Goal: Task Accomplishment & Management: Manage account settings

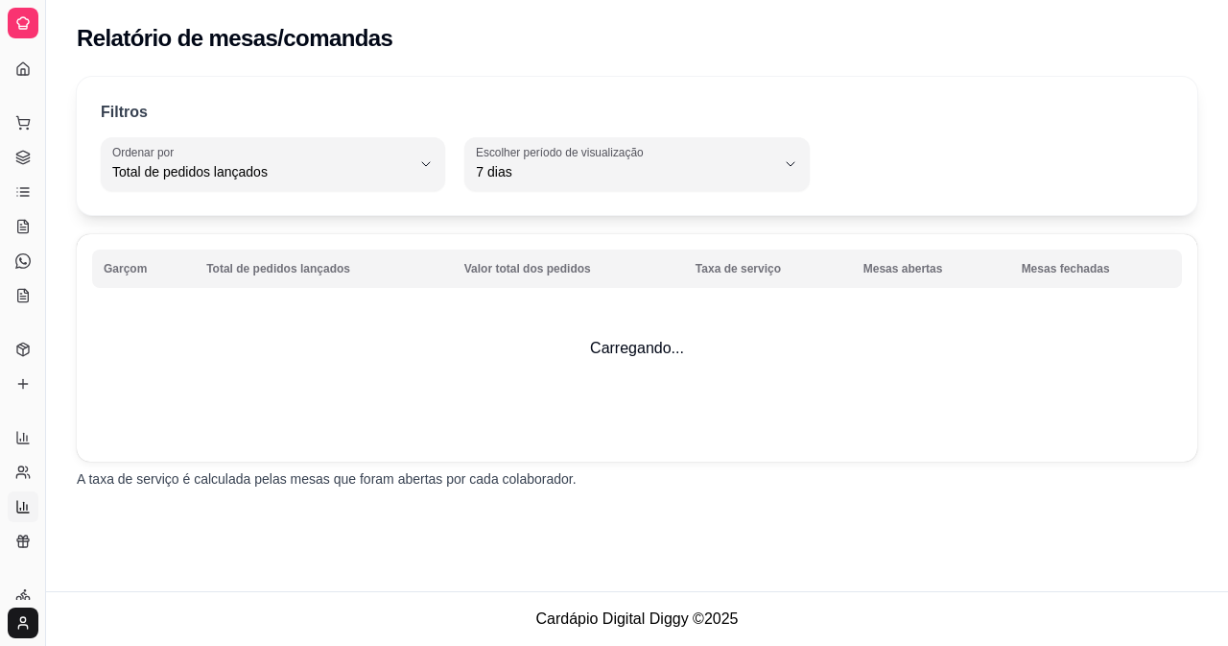
select select "TOTAL_OF_ORDERS"
select select "7"
click at [8, 18] on div at bounding box center [23, 23] width 31 height 31
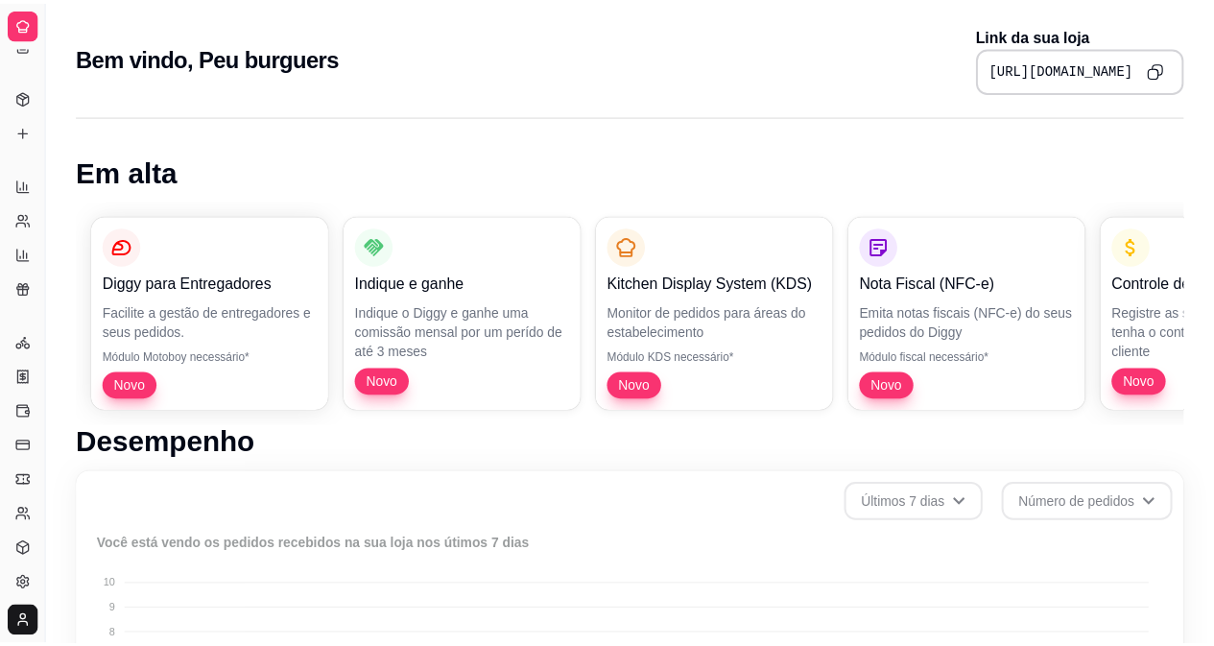
scroll to position [723, 0]
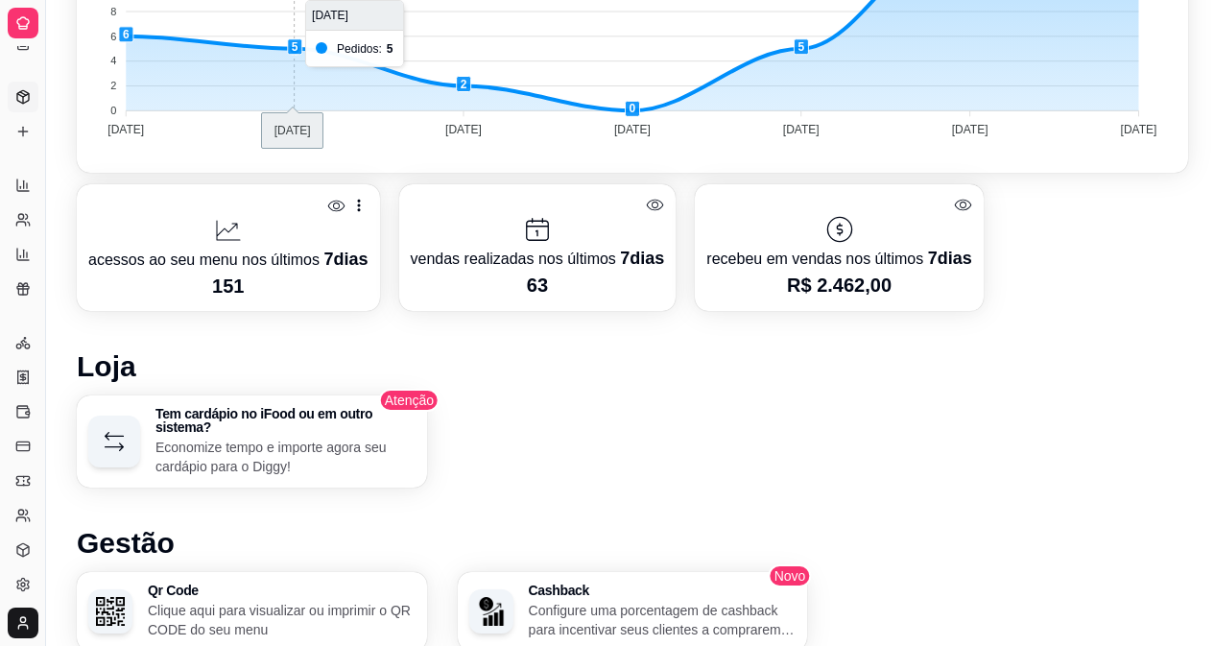
click at [15, 89] on icon at bounding box center [22, 96] width 15 height 15
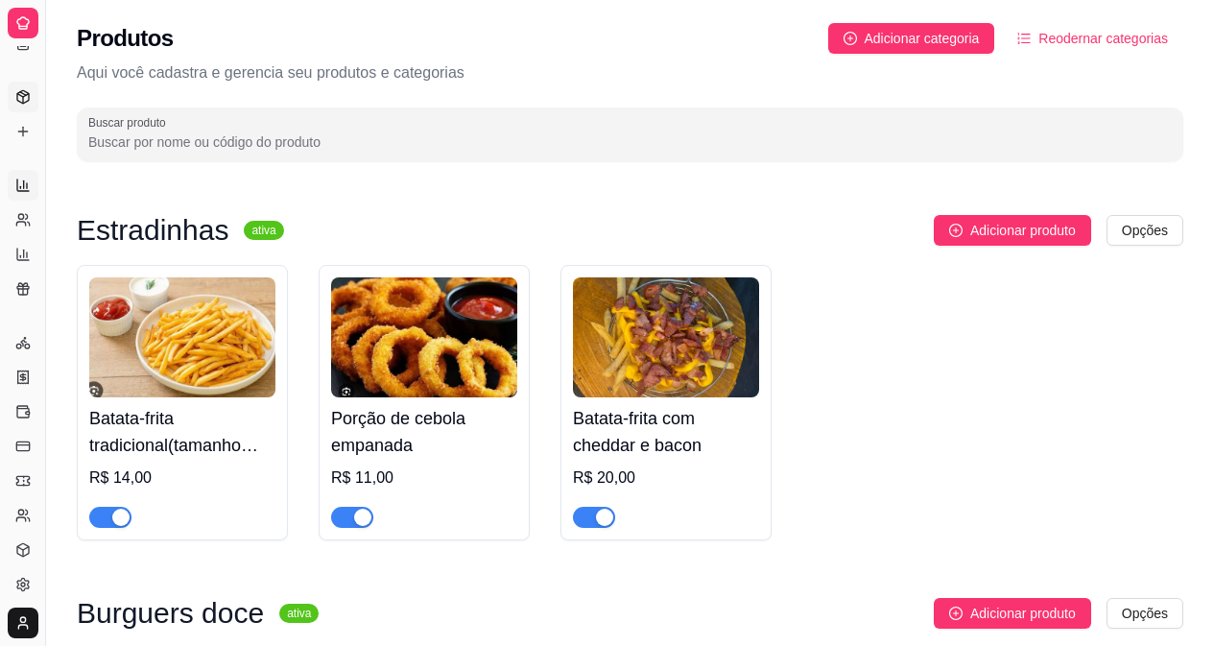
click at [23, 179] on icon at bounding box center [22, 185] width 15 height 15
select select "ALL"
select select "0"
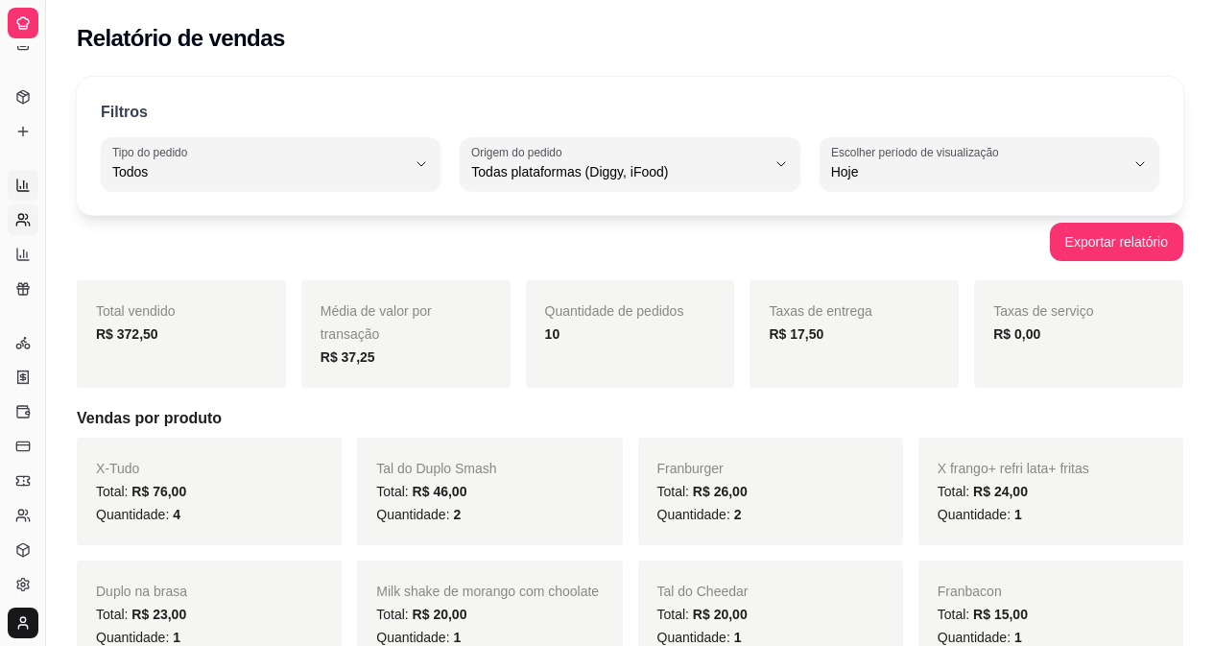
click at [21, 233] on link "Relatório de clientes" at bounding box center [23, 219] width 31 height 31
select select "30"
select select "HIGHEST_TOTAL_SPENT_WITH_ORDERS"
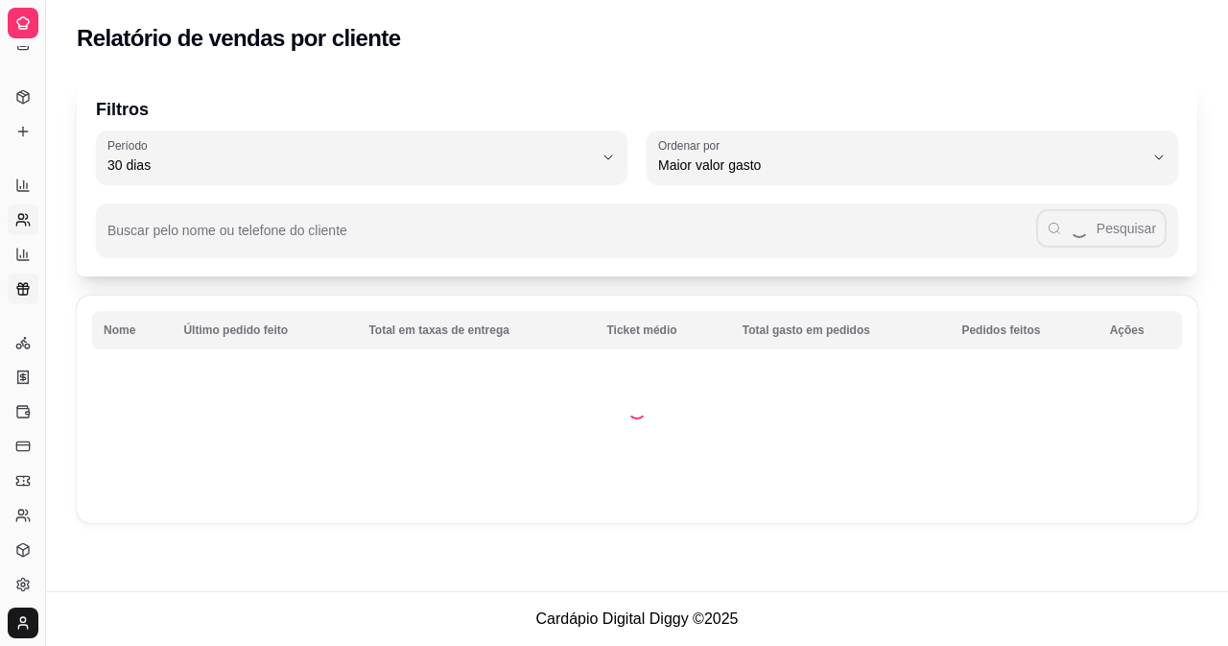
click at [21, 293] on icon at bounding box center [22, 288] width 15 height 15
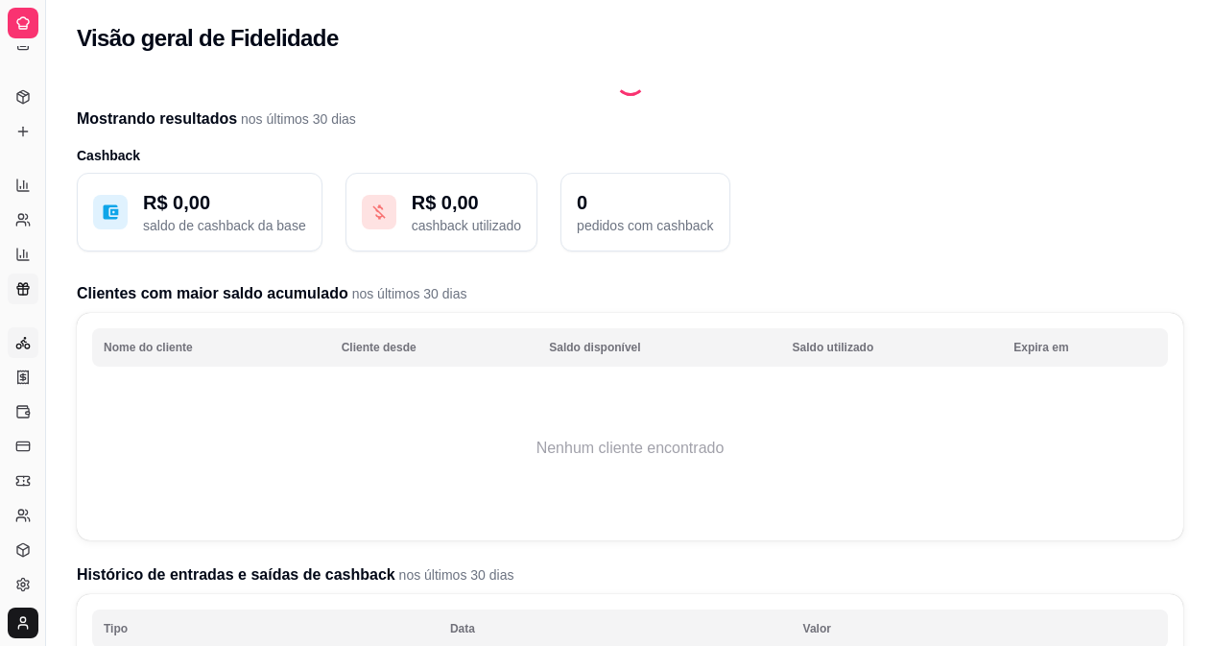
click at [21, 343] on icon at bounding box center [23, 343] width 5 height 6
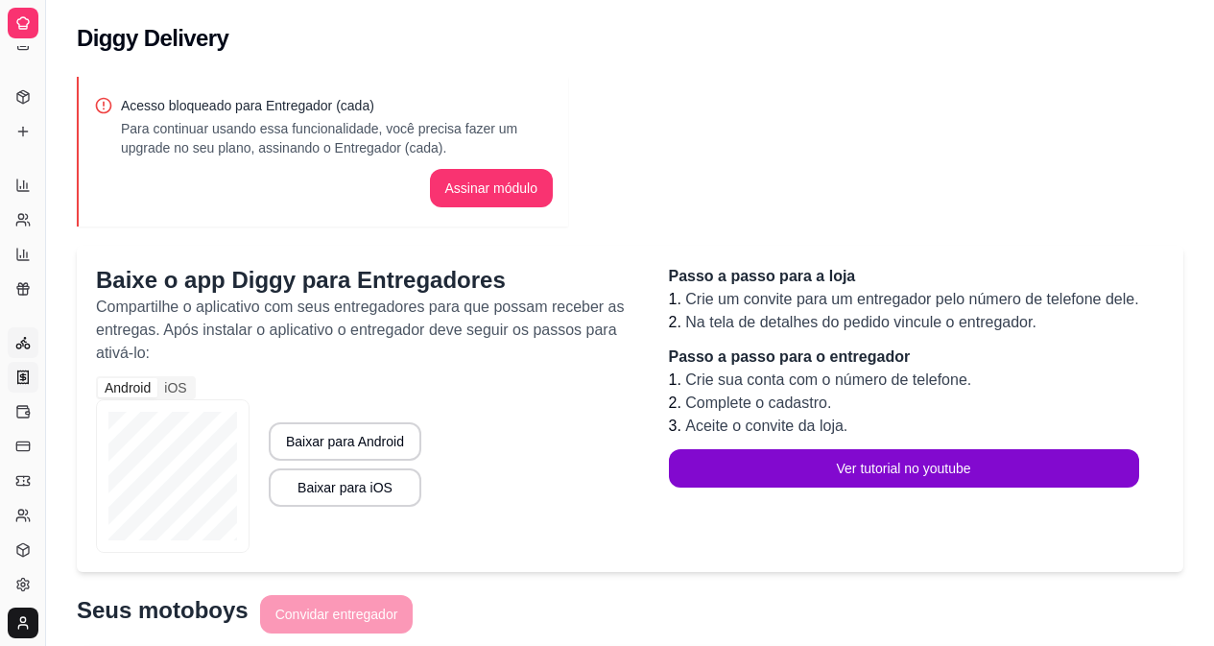
click at [18, 373] on icon at bounding box center [23, 376] width 11 height 12
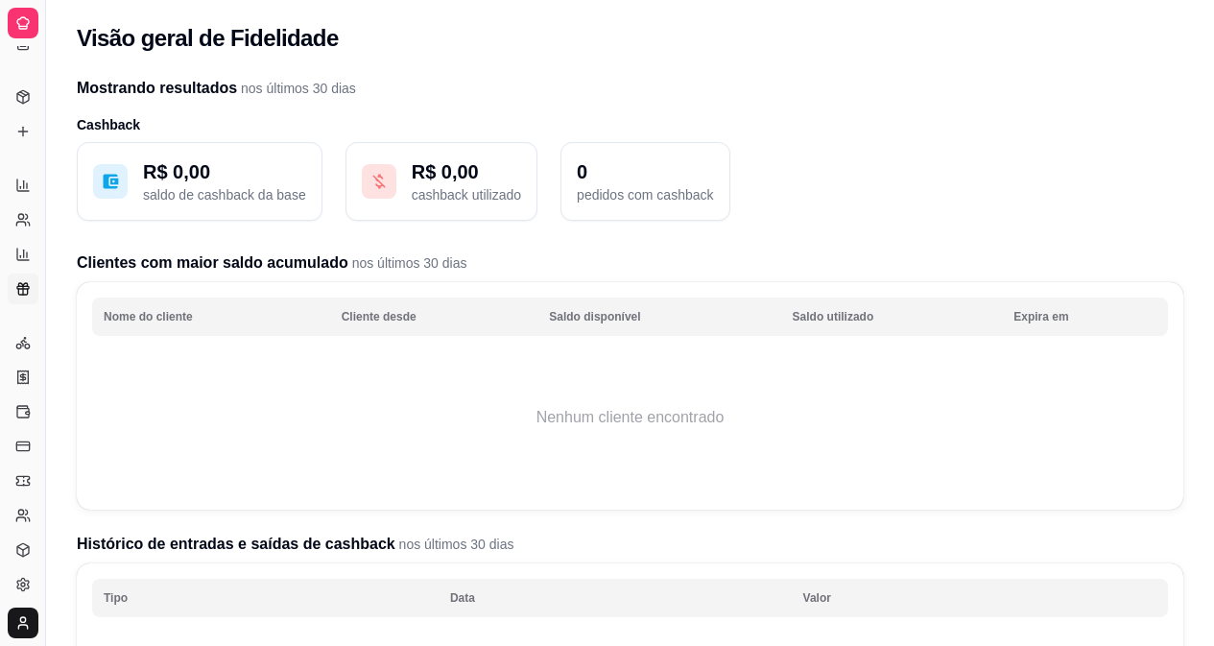
select select "30"
select select "HIGHEST_TOTAL_SPENT_WITH_ORDERS"
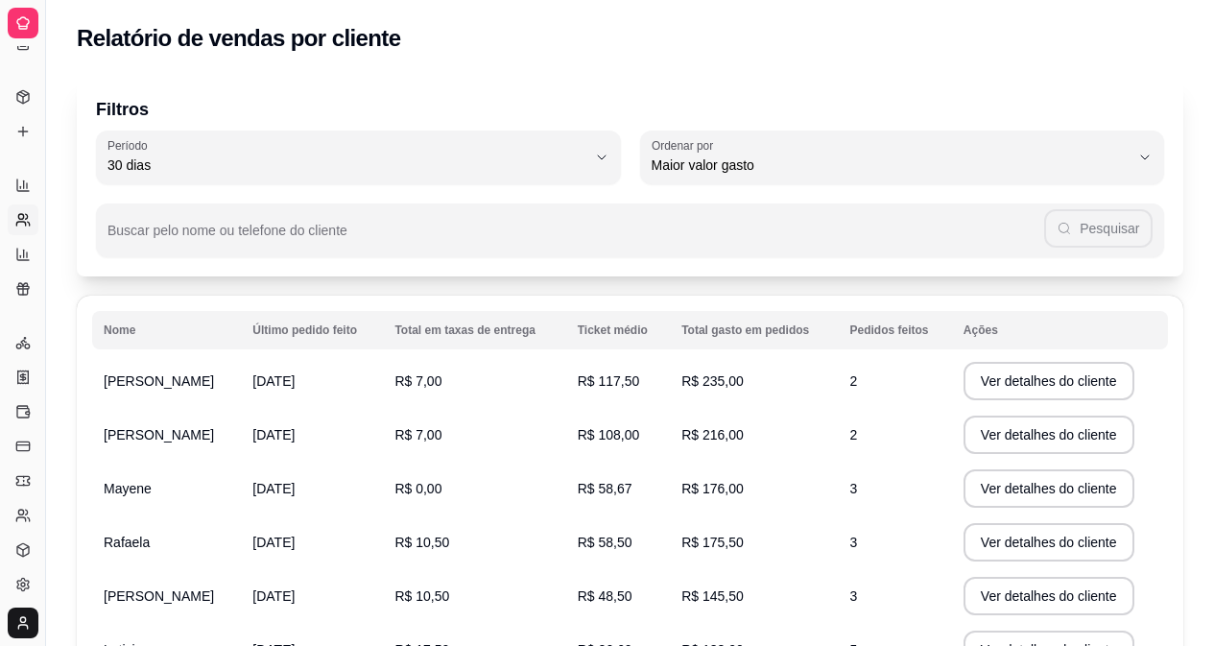
select select "ALL"
select select "0"
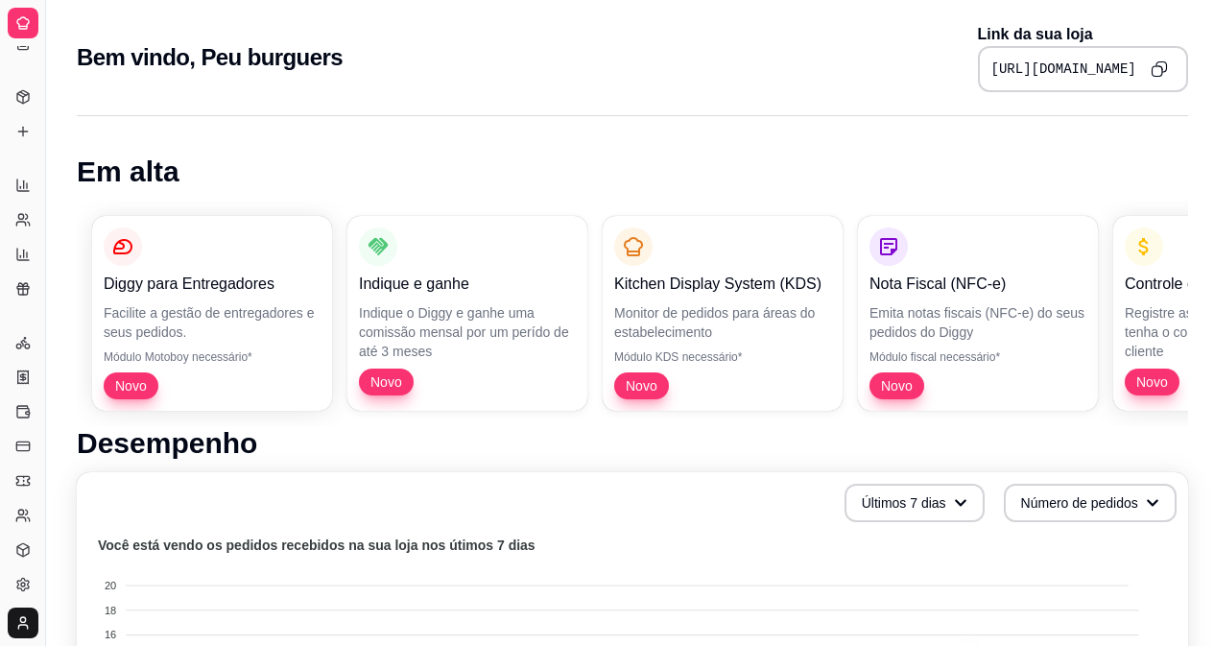
scroll to position [723, 0]
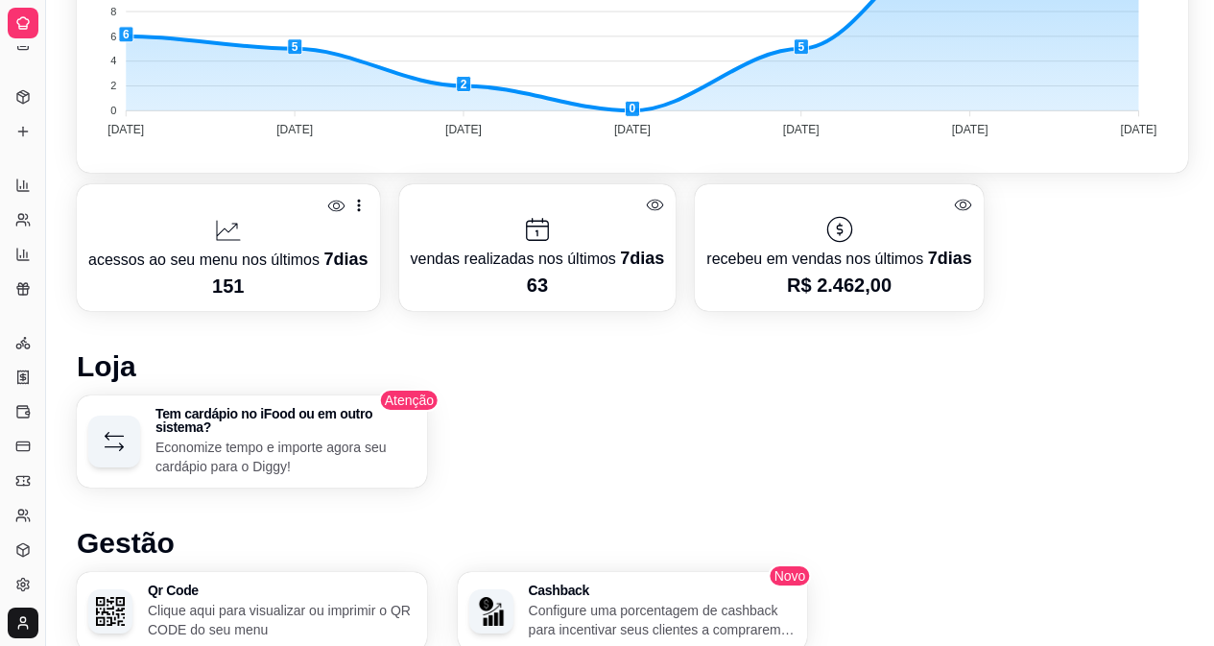
select select "TOTAL_OF_ORDERS"
select select "7"
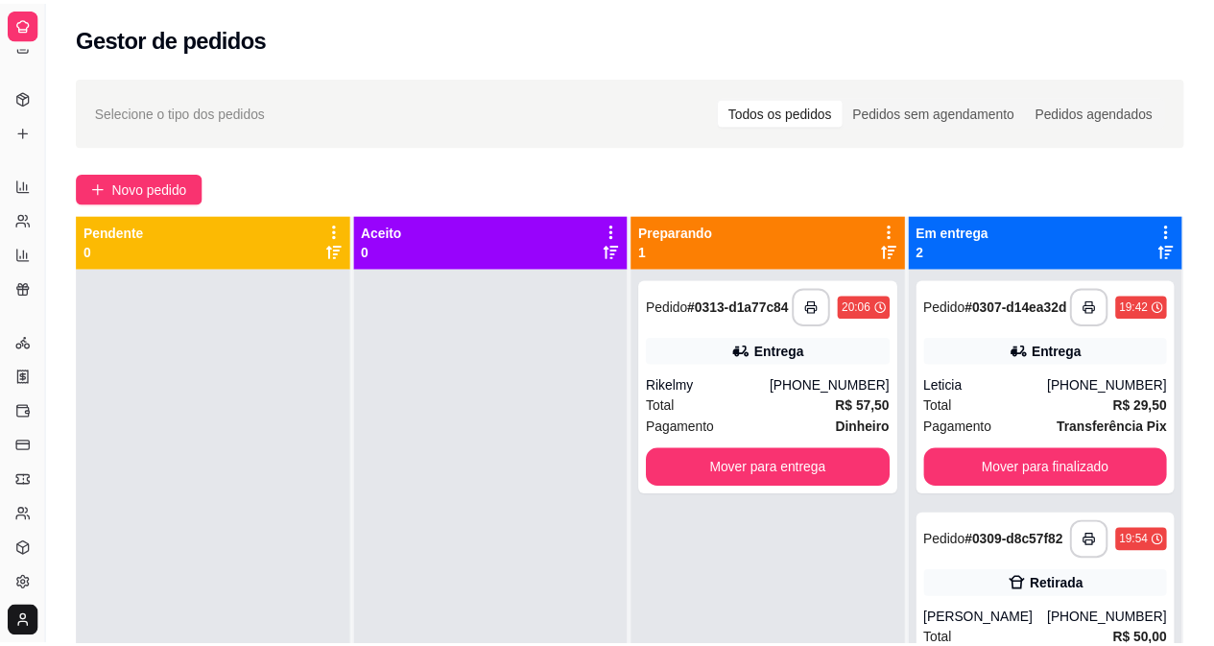
scroll to position [17, 0]
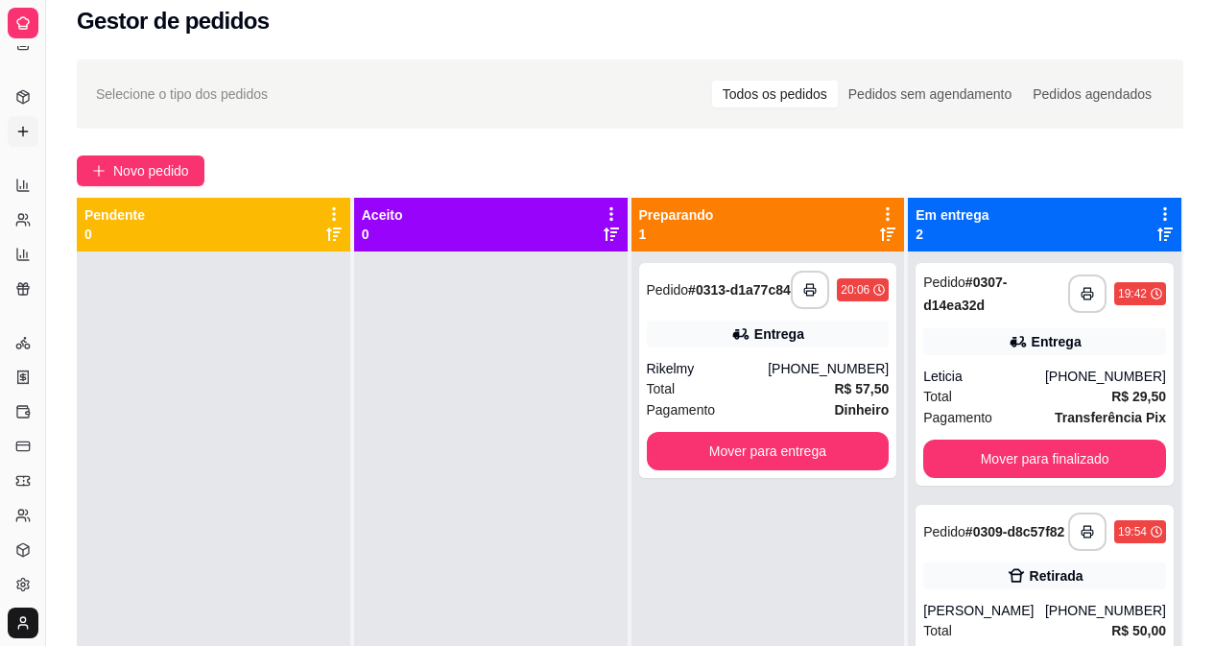
click at [12, 126] on link "Complementos" at bounding box center [23, 131] width 31 height 31
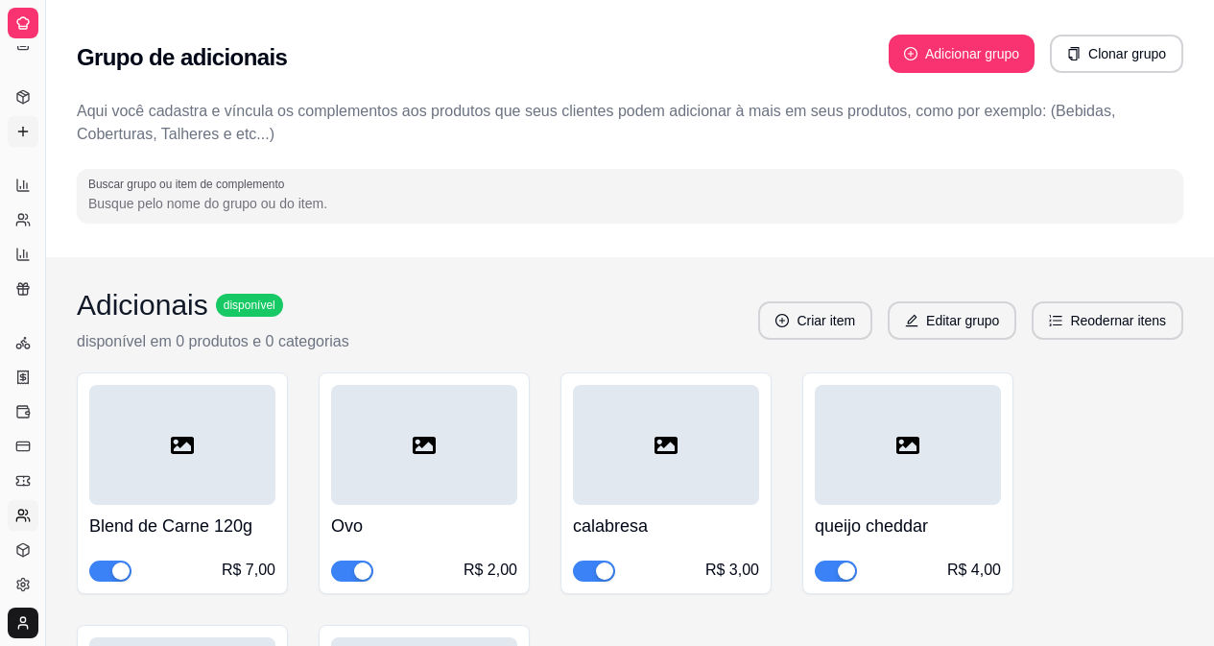
click at [27, 506] on link "Clientes" at bounding box center [23, 515] width 31 height 31
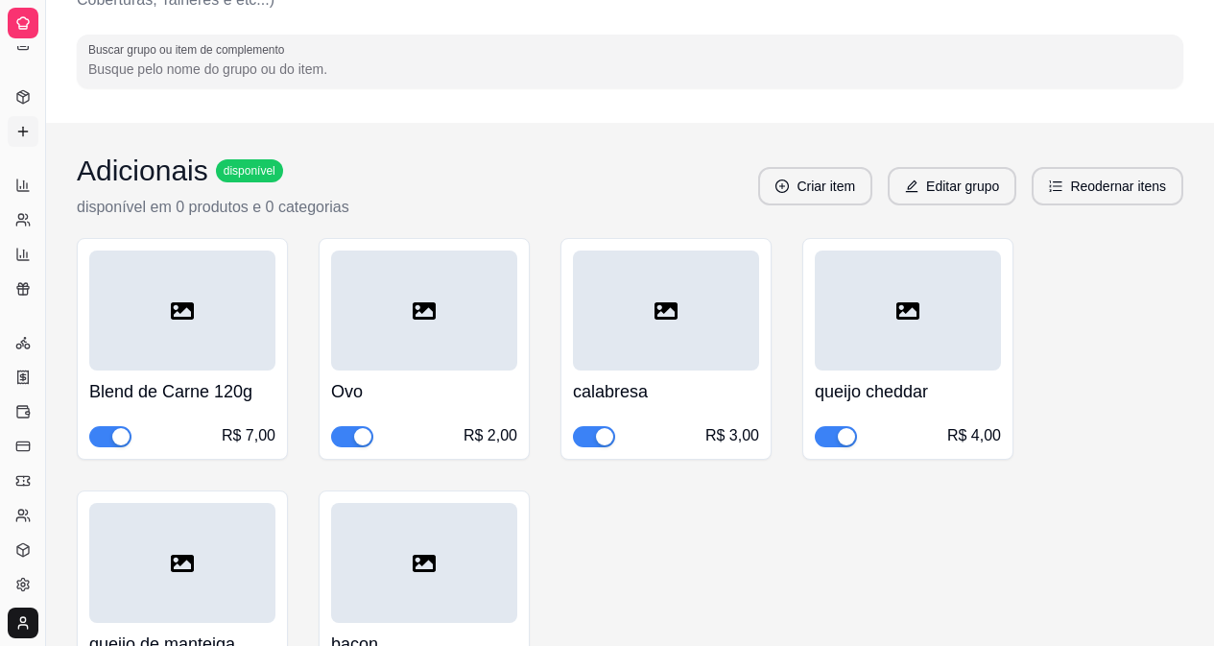
scroll to position [62, 0]
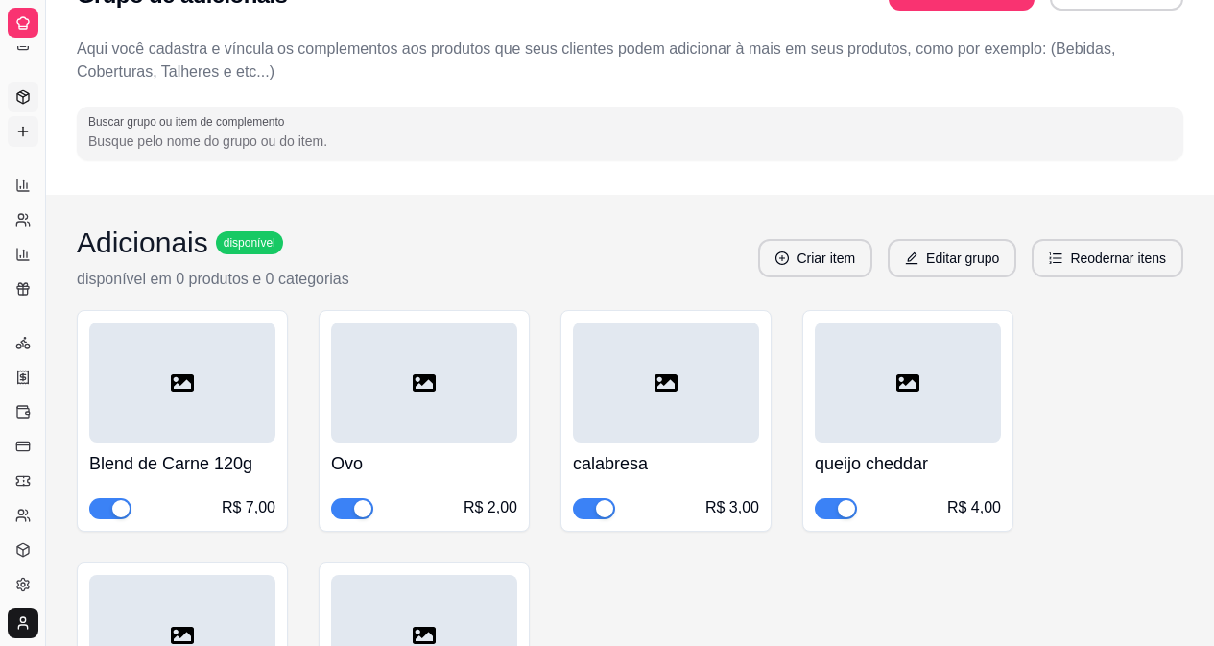
click at [12, 110] on link "Produtos" at bounding box center [23, 97] width 31 height 31
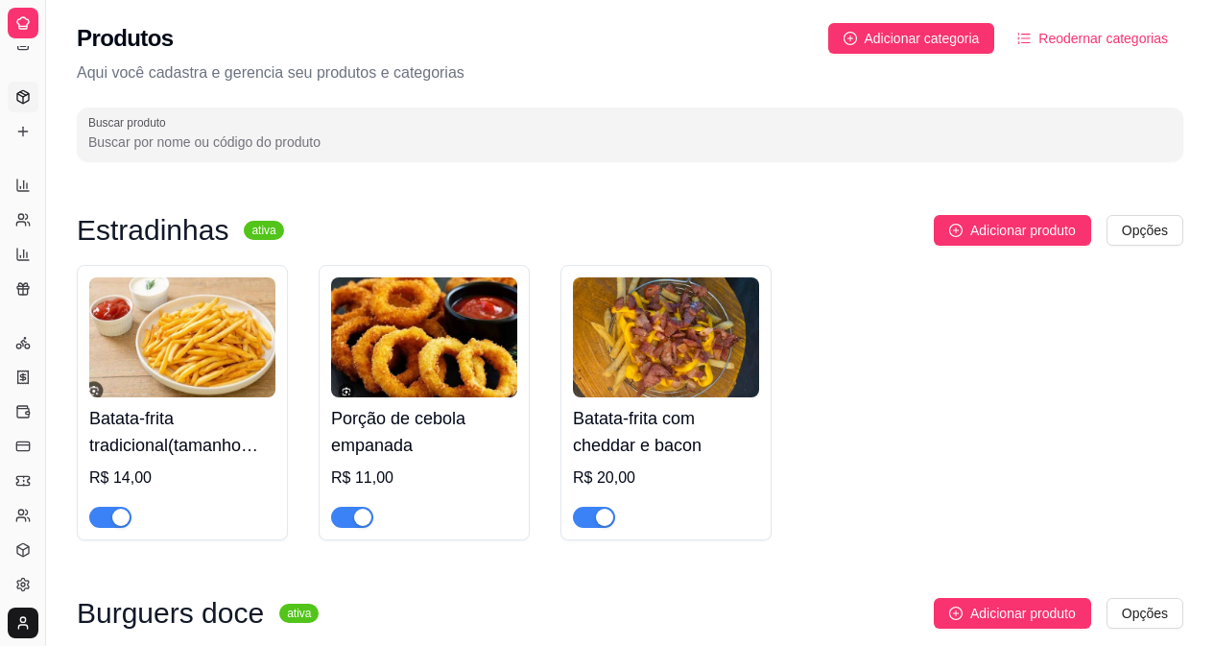
click at [22, 26] on icon at bounding box center [23, 26] width 8 height 0
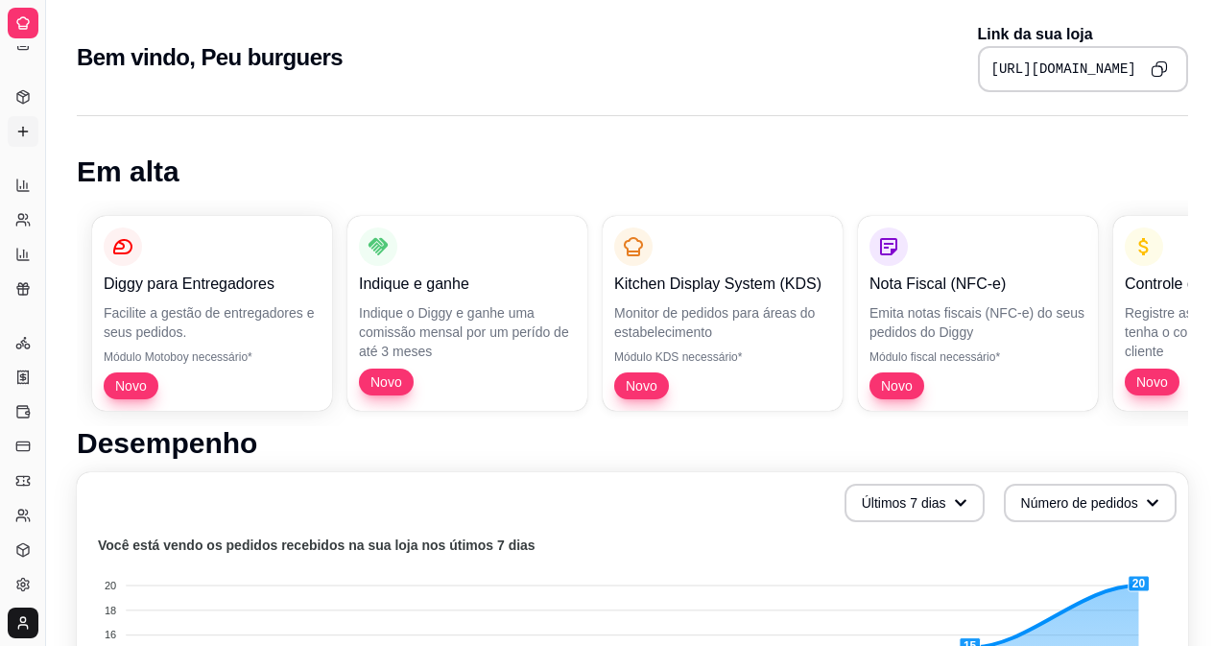
click at [24, 124] on icon at bounding box center [22, 131] width 15 height 15
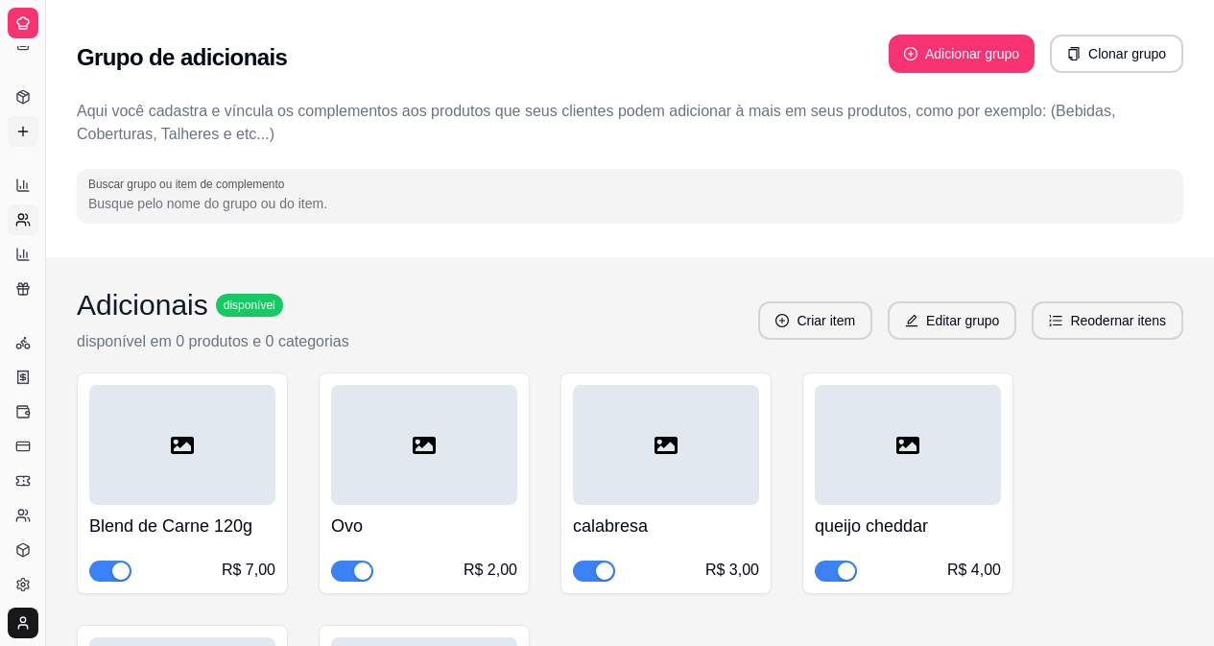
drag, startPoint x: 4, startPoint y: 218, endPoint x: 27, endPoint y: 212, distance: 23.7
click at [20, 214] on div "Relatórios Relatórios de vendas Relatório de clientes Relatório de mesas Relató…" at bounding box center [22, 237] width 45 height 150
click at [27, 212] on icon at bounding box center [22, 219] width 15 height 15
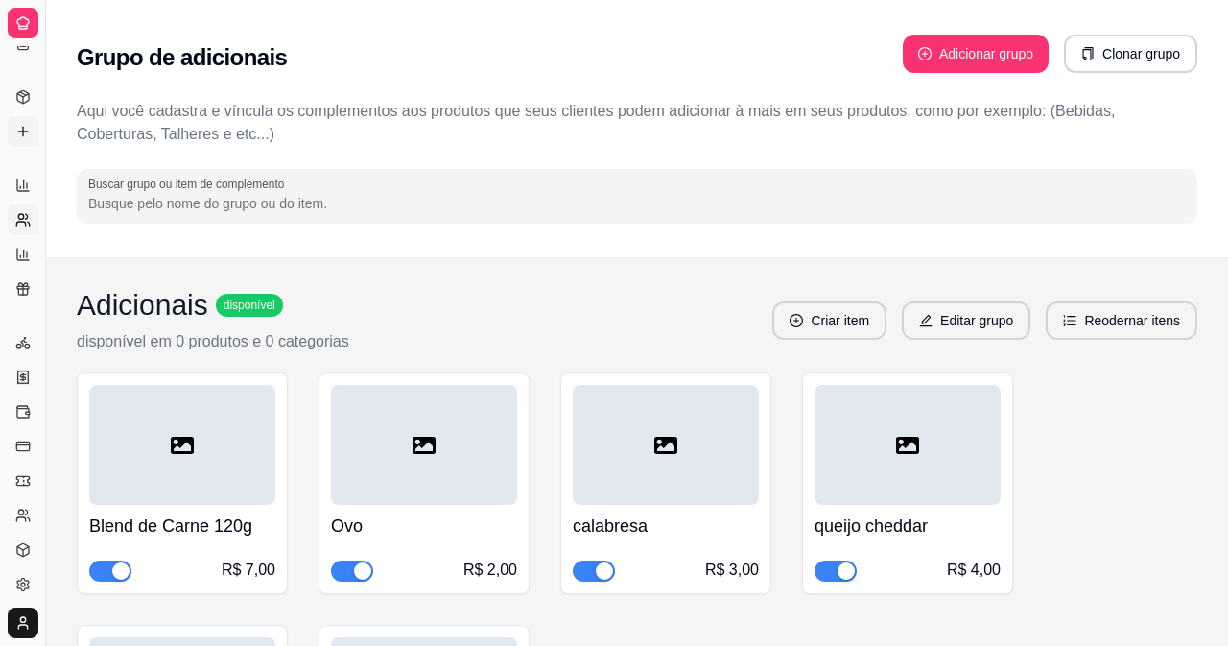
select select "30"
select select "HIGHEST_TOTAL_SPENT_WITH_ORDERS"
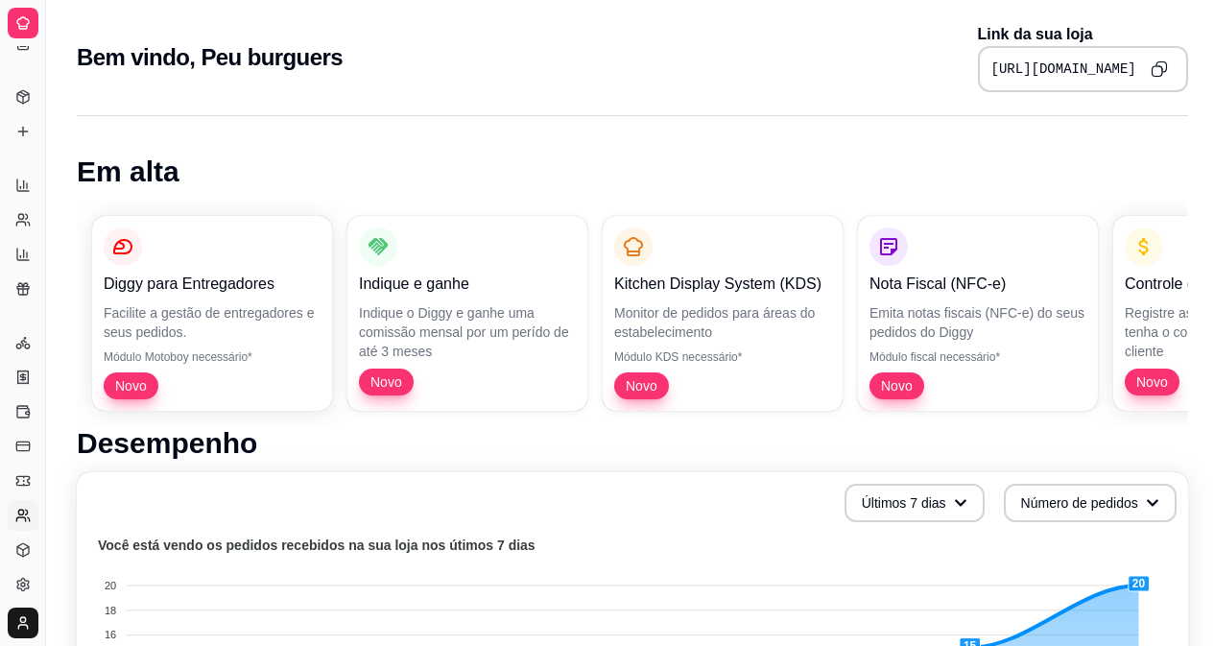
click at [19, 518] on icon at bounding box center [22, 515] width 15 height 15
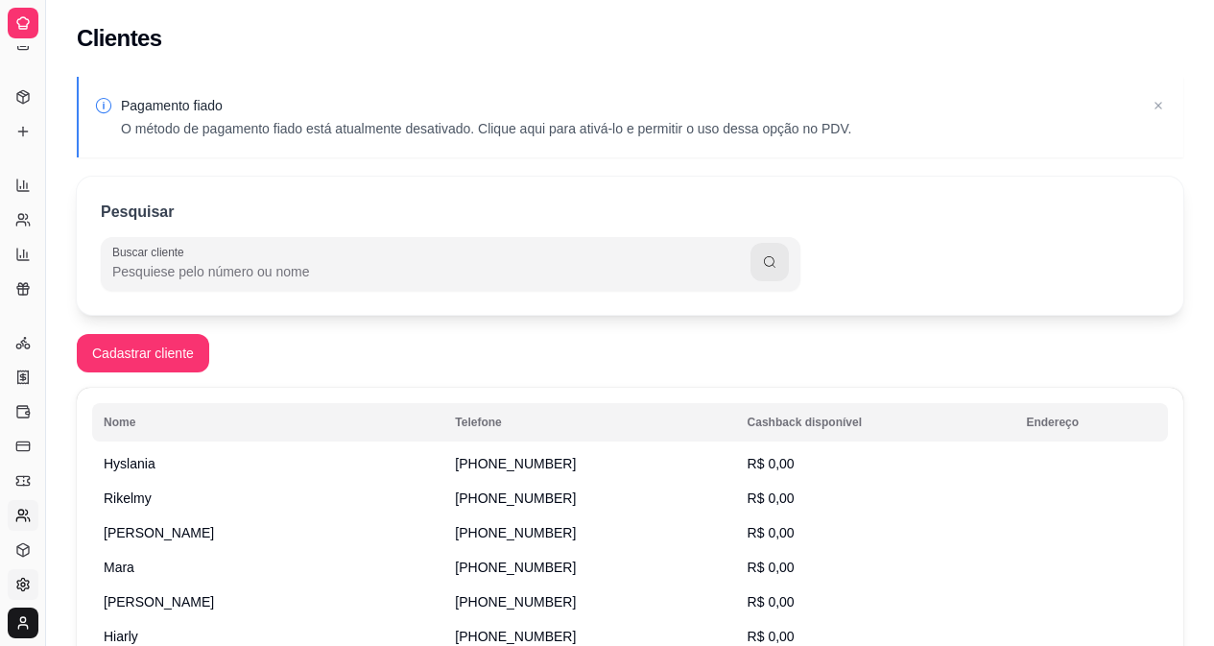
click at [33, 589] on link "Configurações" at bounding box center [23, 584] width 31 height 31
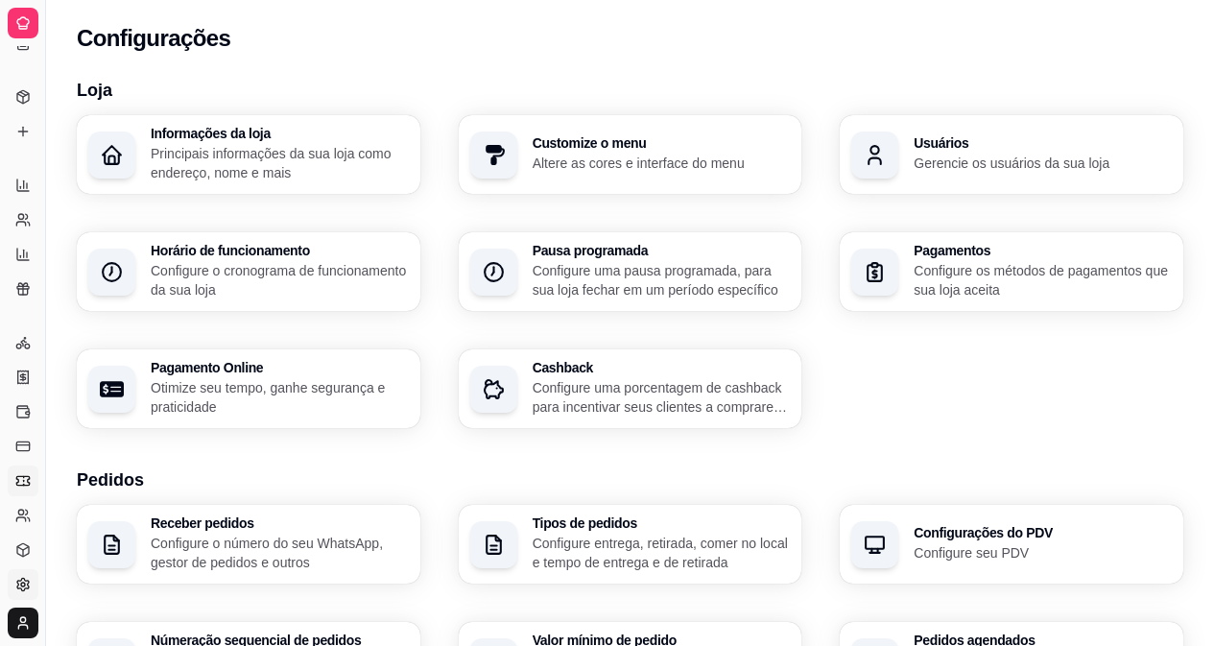
click at [10, 482] on link "Cupons" at bounding box center [23, 480] width 31 height 31
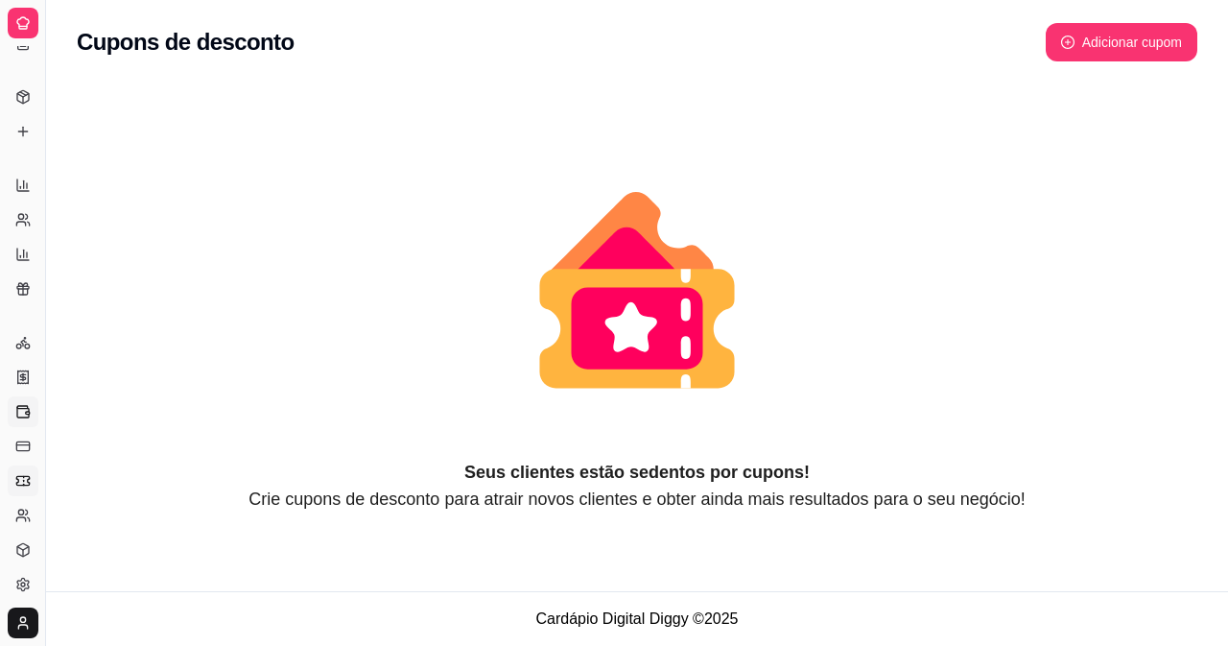
click at [19, 409] on icon at bounding box center [23, 410] width 12 height 9
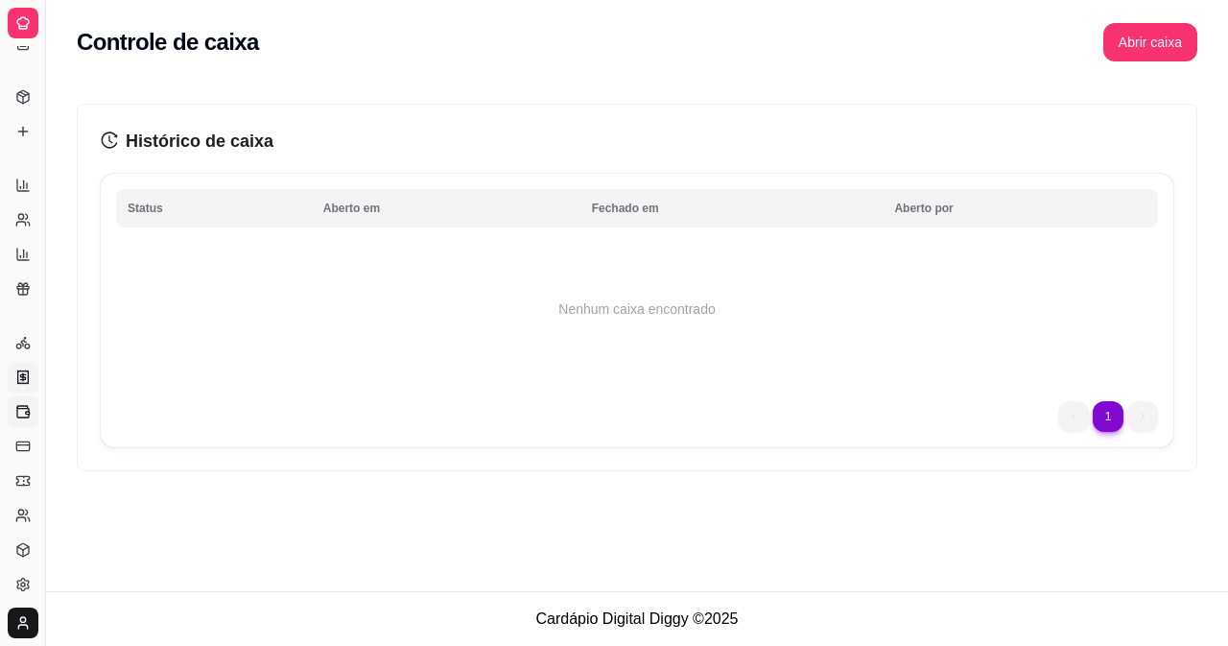
click at [19, 368] on link "Nota Fiscal (NFC-e)" at bounding box center [23, 377] width 31 height 31
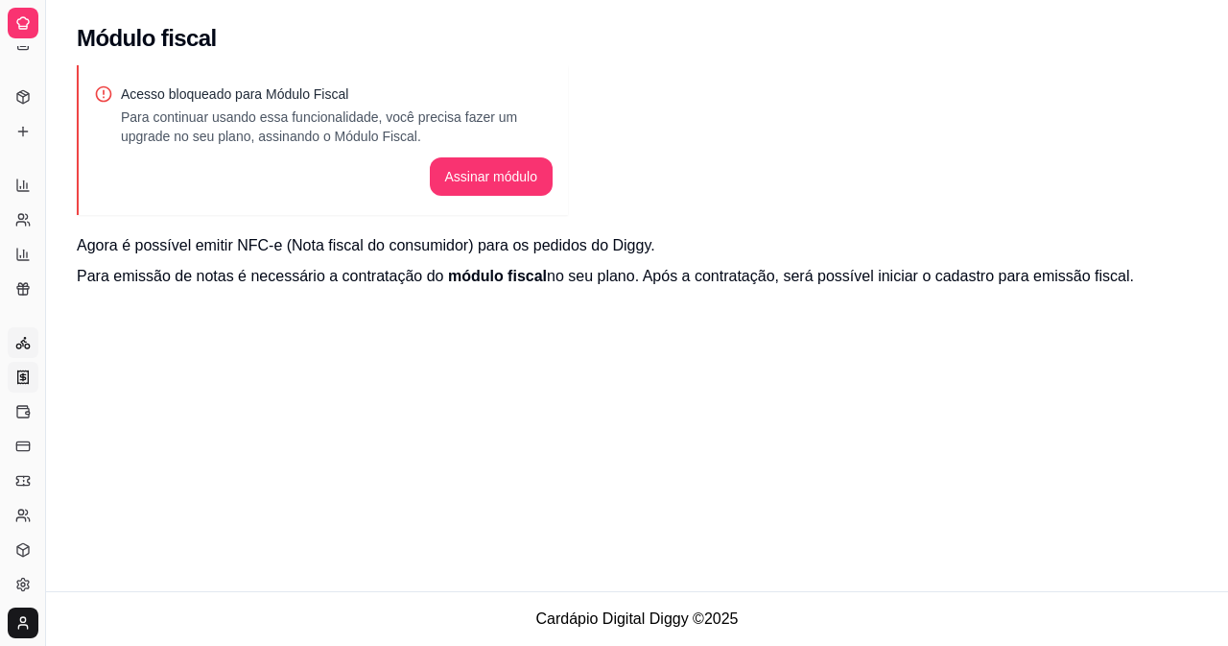
click at [19, 349] on icon at bounding box center [22, 342] width 15 height 15
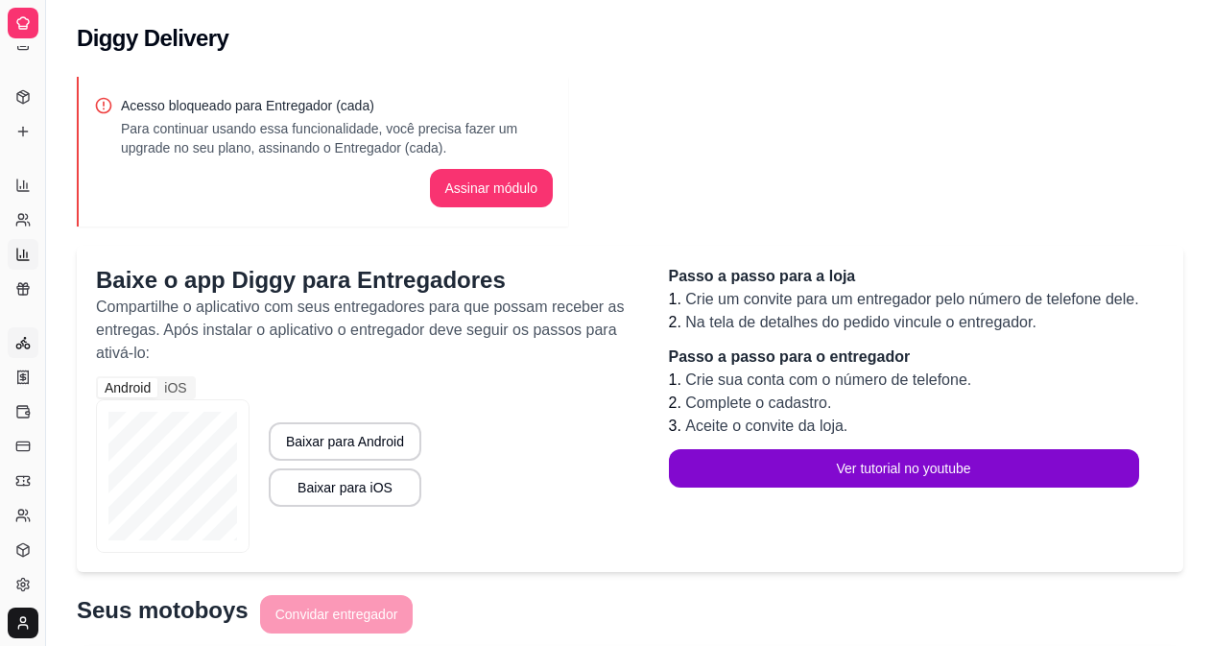
click at [13, 257] on link "Relatório de mesas" at bounding box center [23, 254] width 31 height 31
select select "TOTAL_OF_ORDERS"
select select "7"
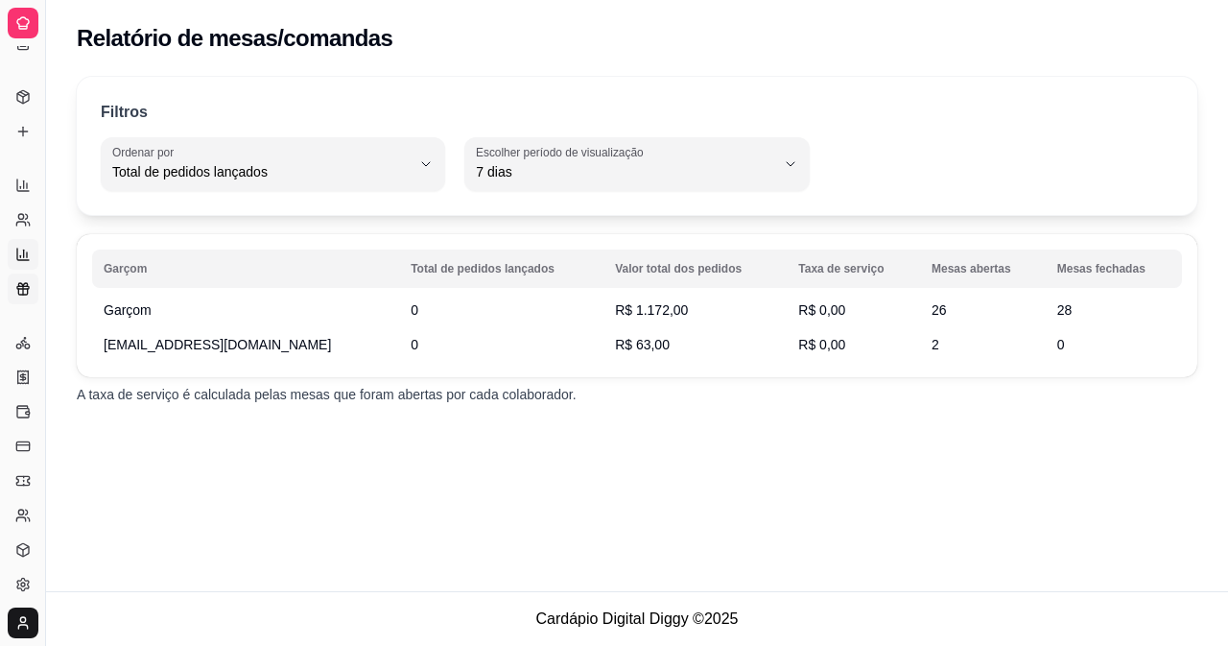
click at [15, 276] on link "Relatório de fidelidade novo" at bounding box center [23, 288] width 31 height 31
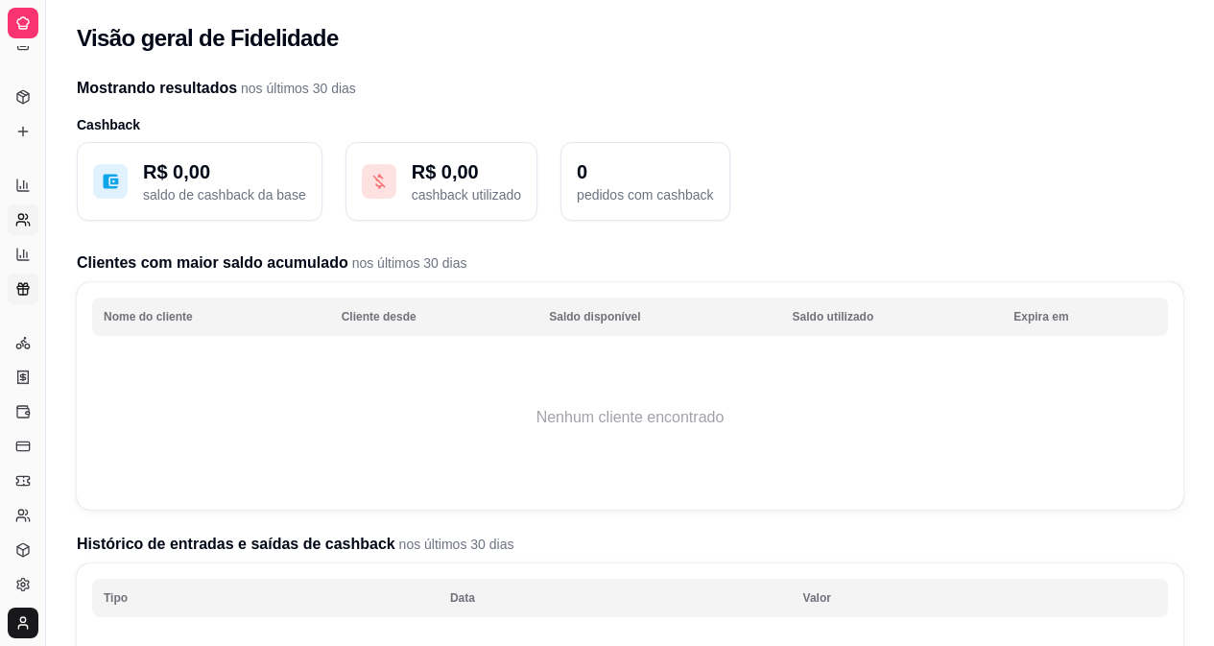
click at [31, 215] on link "Relatório de clientes" at bounding box center [23, 219] width 31 height 31
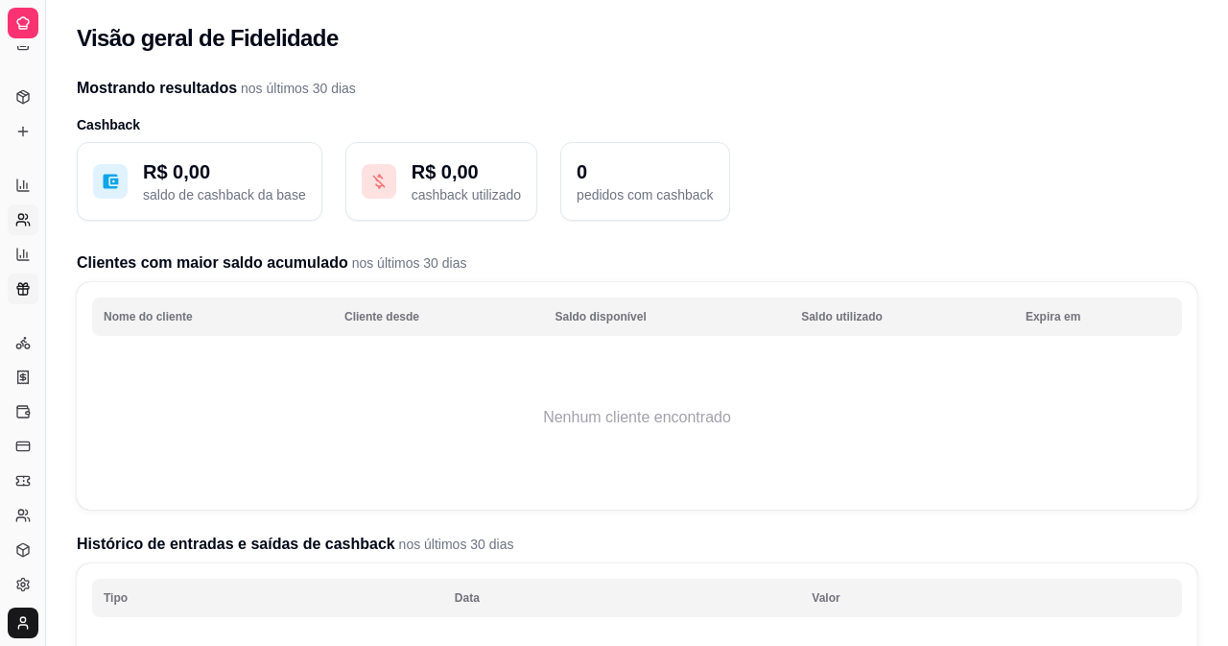
select select "30"
select select "HIGHEST_TOTAL_SPENT_WITH_ORDERS"
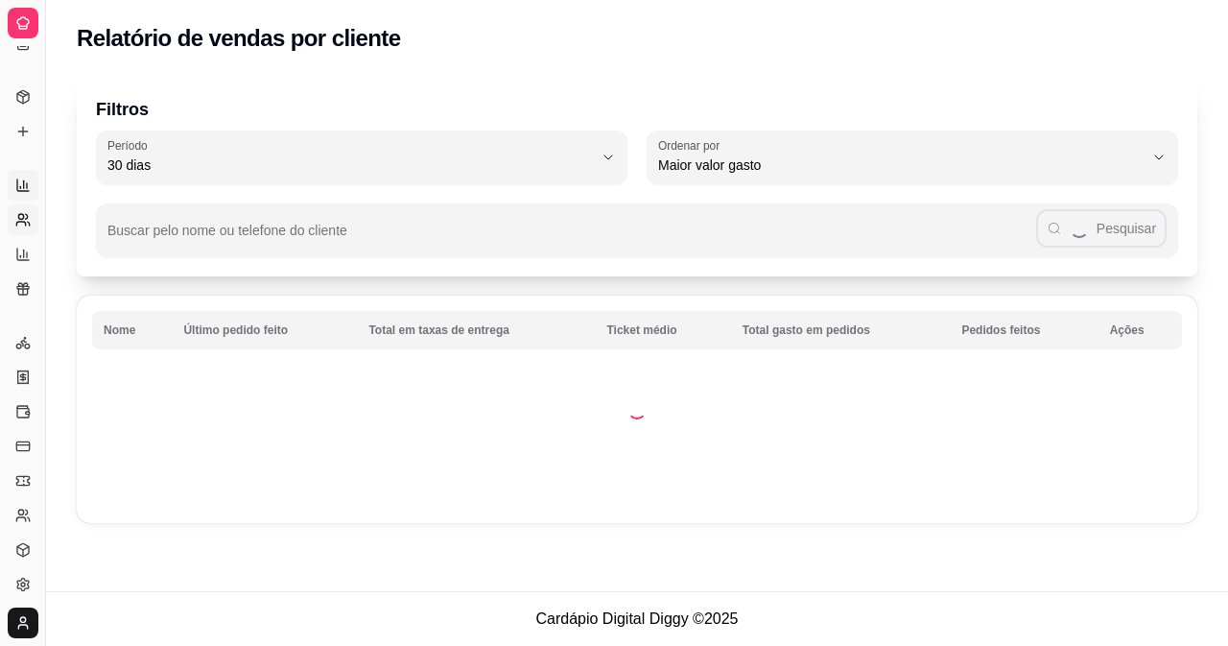
click at [12, 171] on link "Relatórios de vendas" at bounding box center [23, 185] width 31 height 31
select select "ALL"
select select "0"
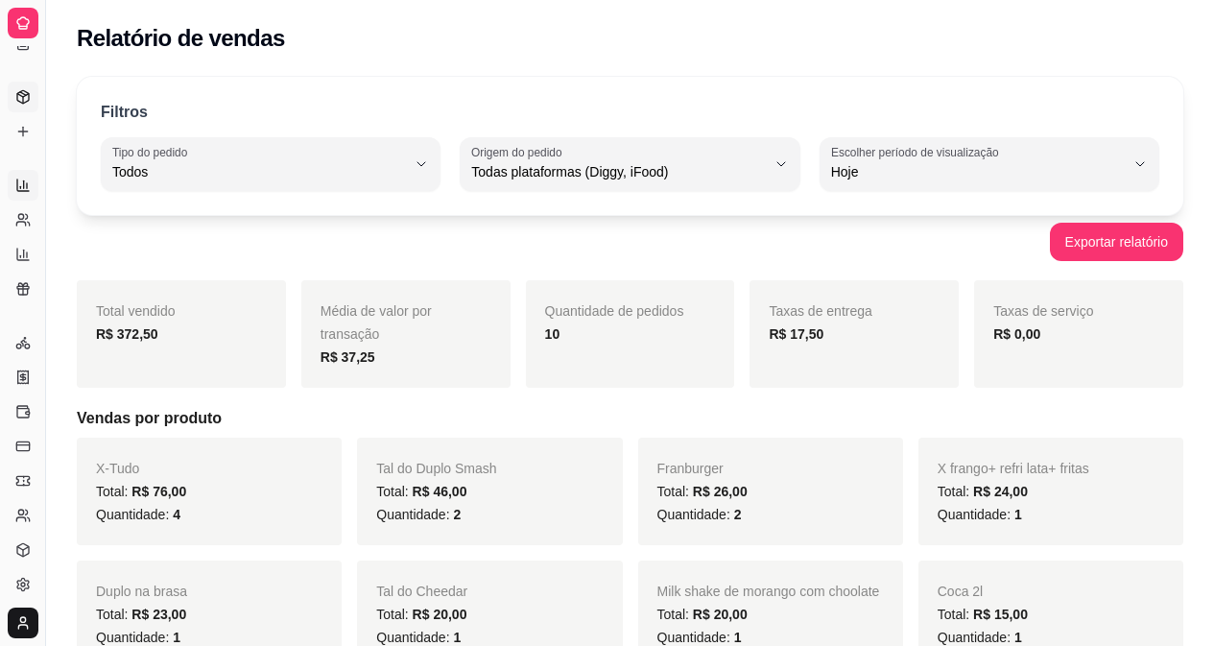
click at [8, 94] on link "Produtos" at bounding box center [23, 97] width 31 height 31
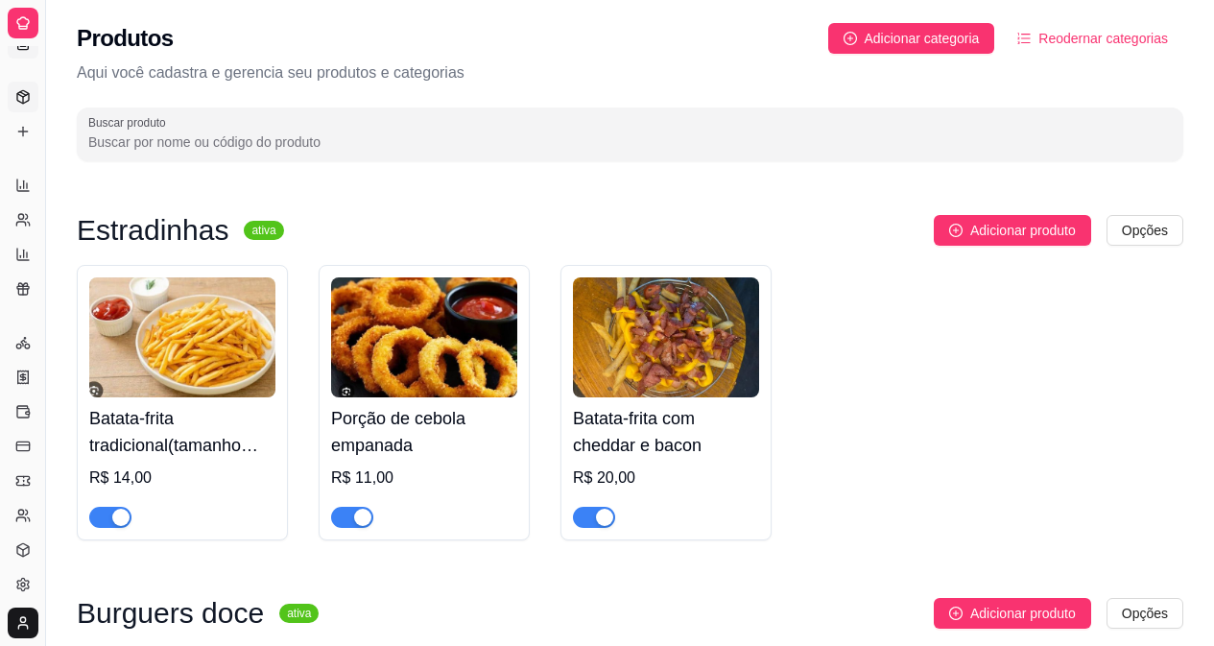
click at [21, 48] on icon at bounding box center [22, 43] width 15 height 15
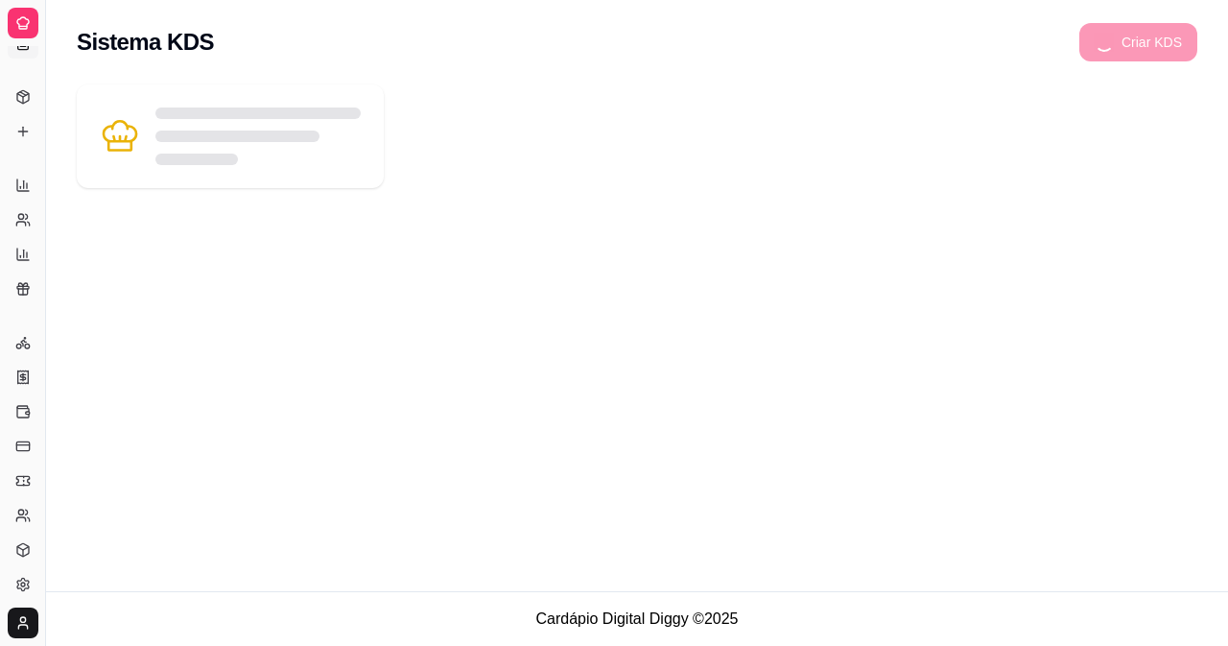
click at [31, 12] on div at bounding box center [23, 23] width 31 height 31
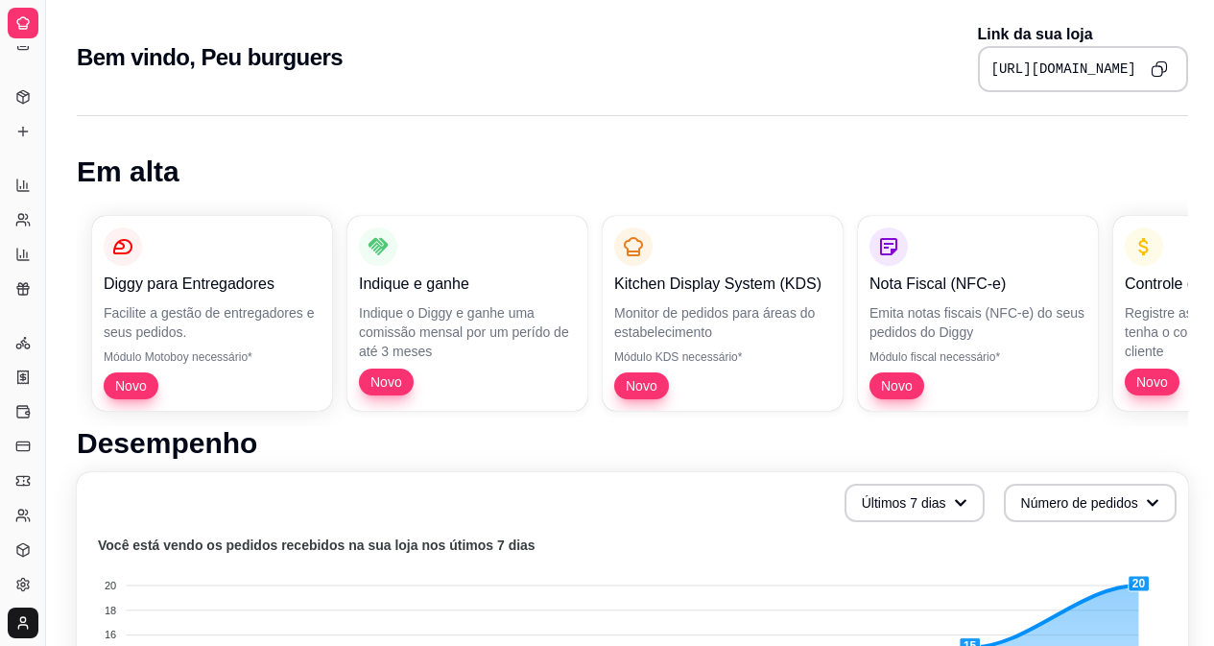
click at [33, 19] on div at bounding box center [23, 23] width 31 height 31
click at [17, 587] on icon at bounding box center [23, 584] width 12 height 12
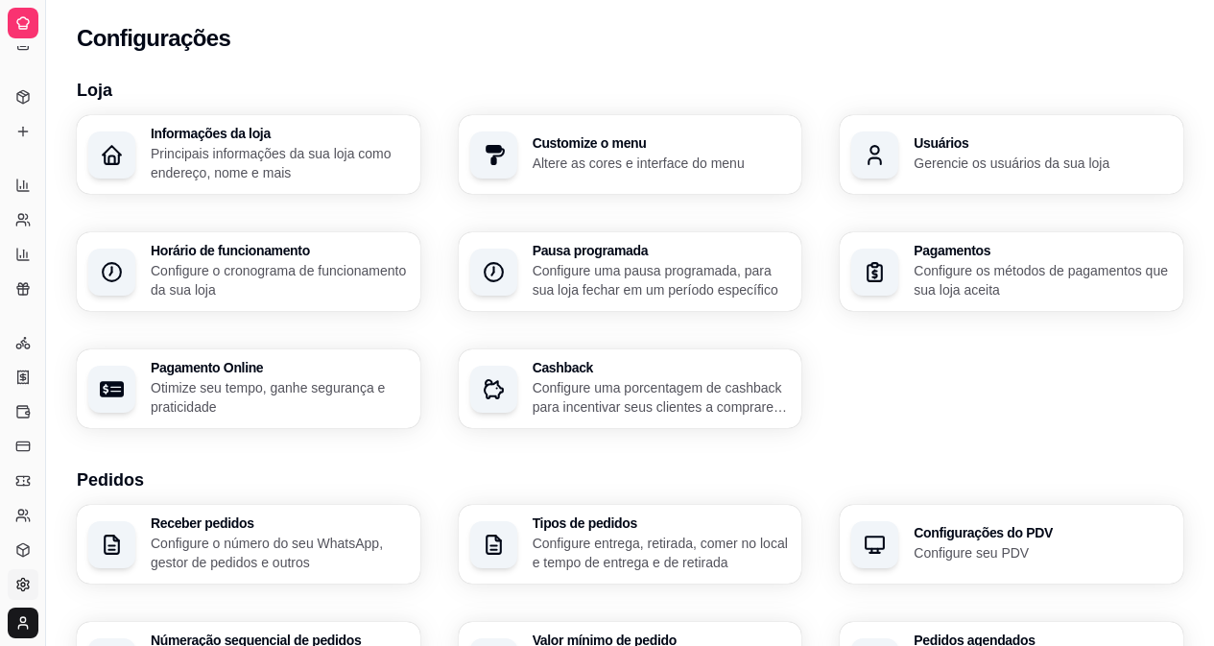
click at [35, 576] on link "Configurações" at bounding box center [23, 584] width 31 height 31
click at [12, 620] on html "Diggy Sistema de Gestão P Peu burguers ... Loja aberta Plano Essencial + Mesas …" at bounding box center [607, 323] width 1214 height 646
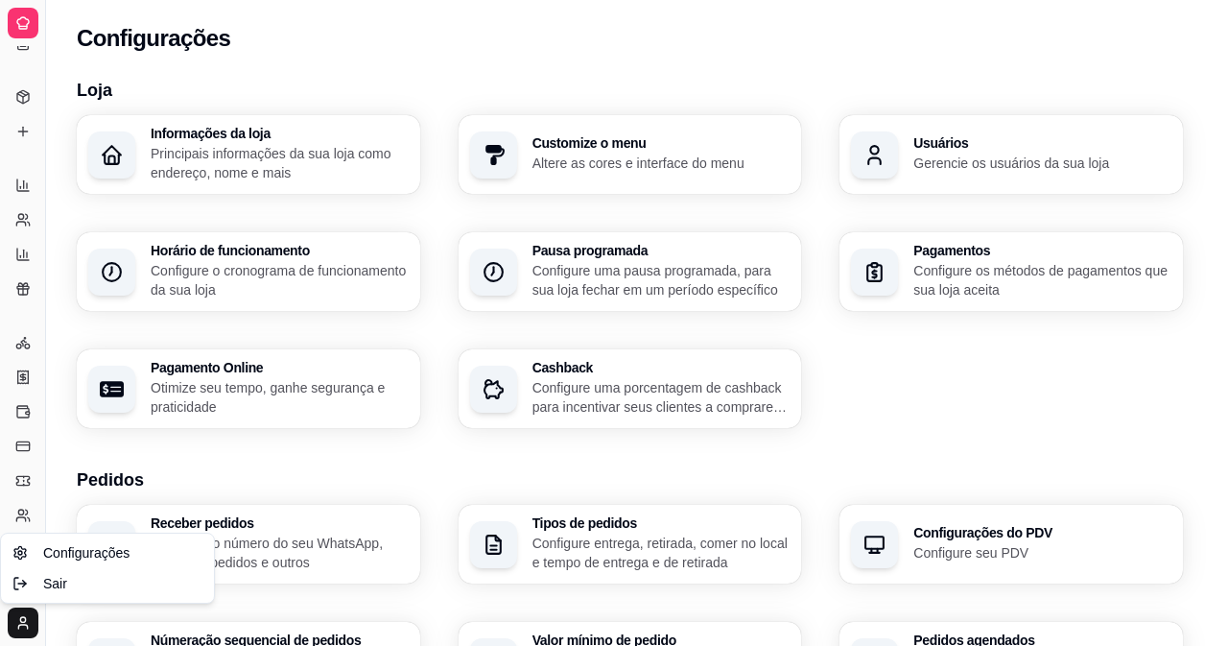
click at [12, 610] on html "Diggy Sistema de Gestão P Peu burguers ... Loja aberta Plano Essencial + Mesas …" at bounding box center [614, 323] width 1228 height 646
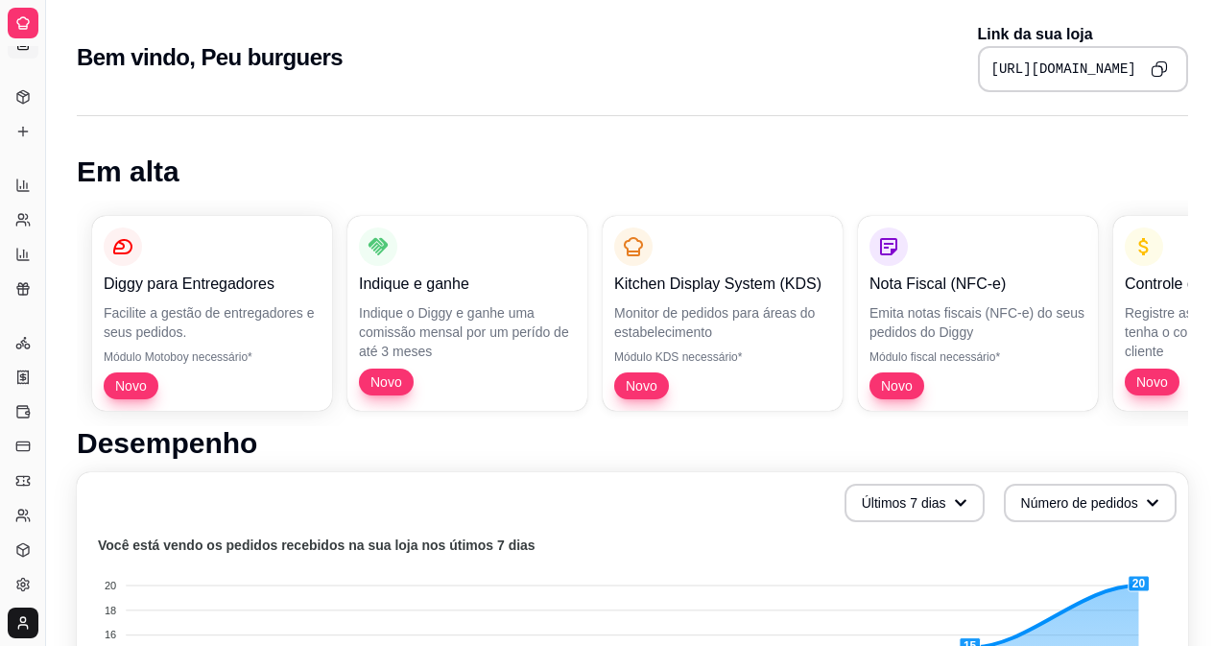
click at [26, 48] on icon at bounding box center [22, 43] width 15 height 15
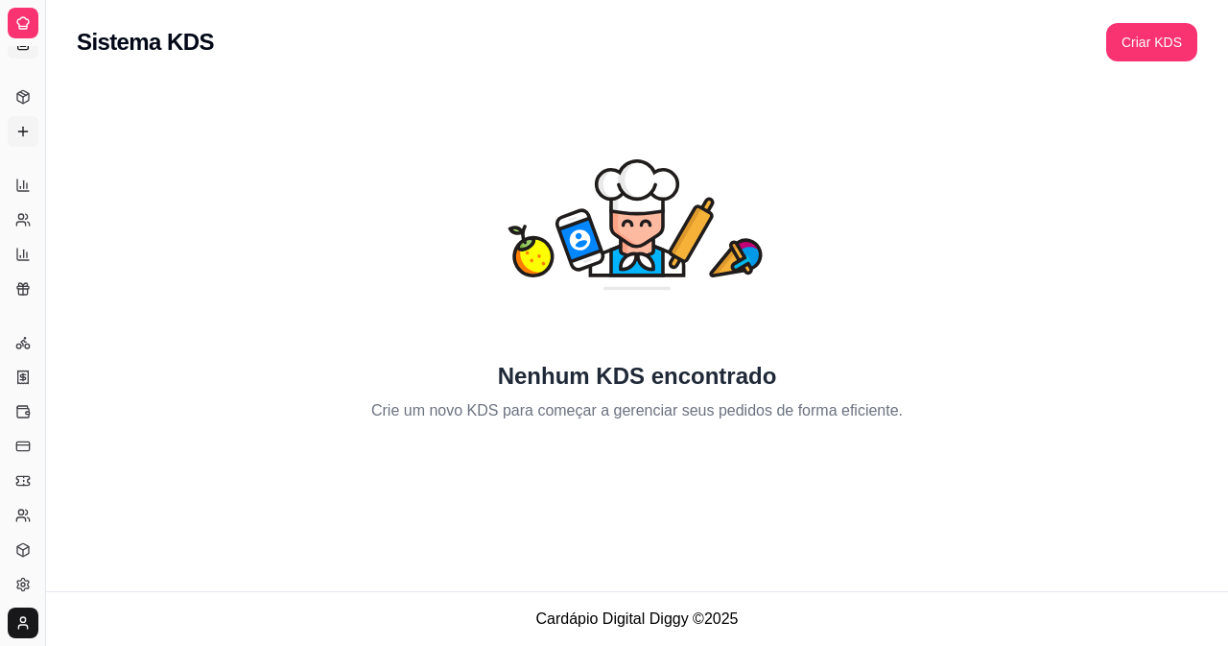
click at [20, 132] on icon at bounding box center [22, 131] width 15 height 15
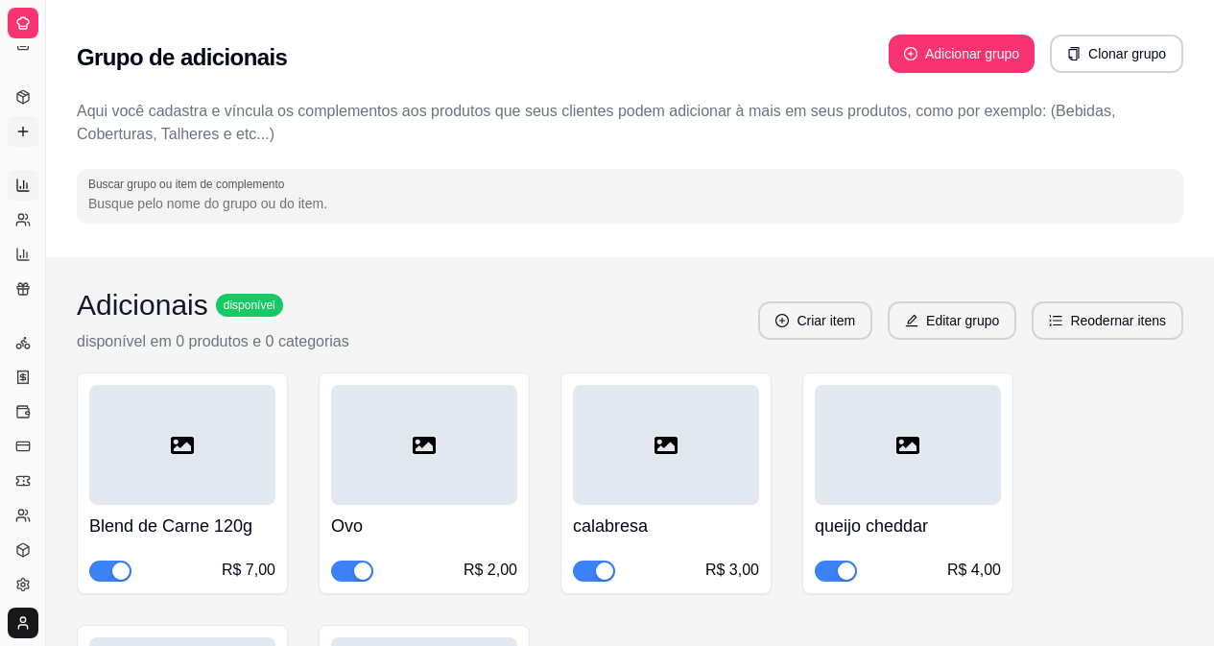
click at [13, 180] on link "Relatórios de vendas" at bounding box center [23, 185] width 31 height 31
select select "ALL"
select select "0"
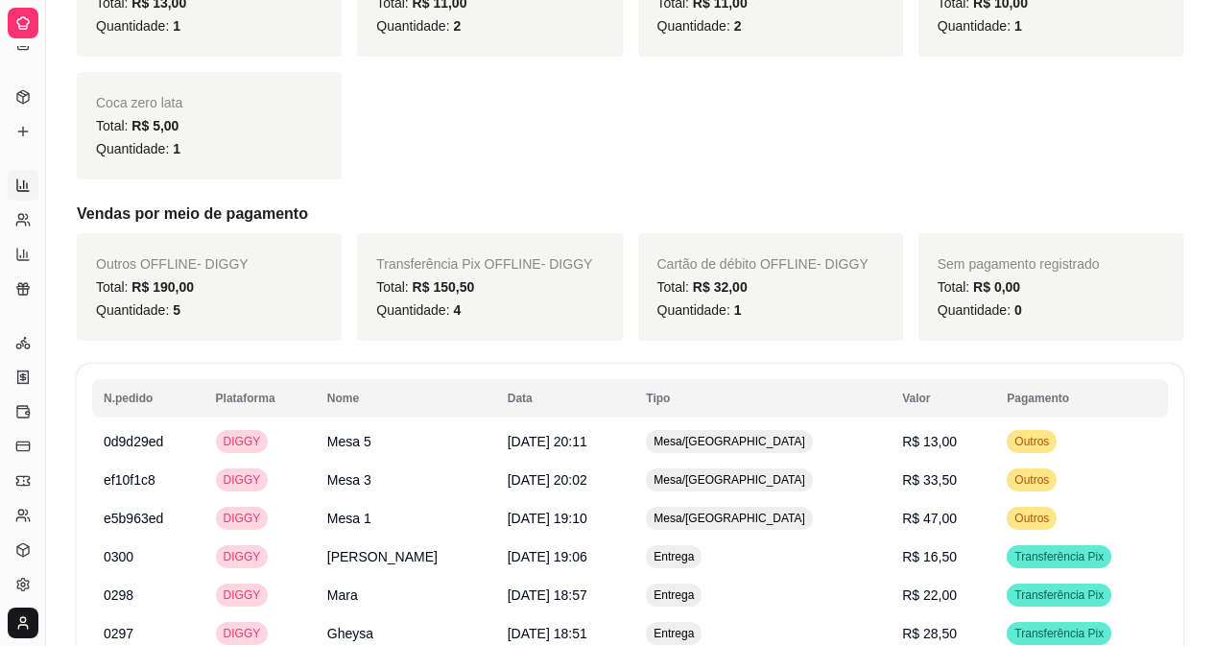
scroll to position [1156, 0]
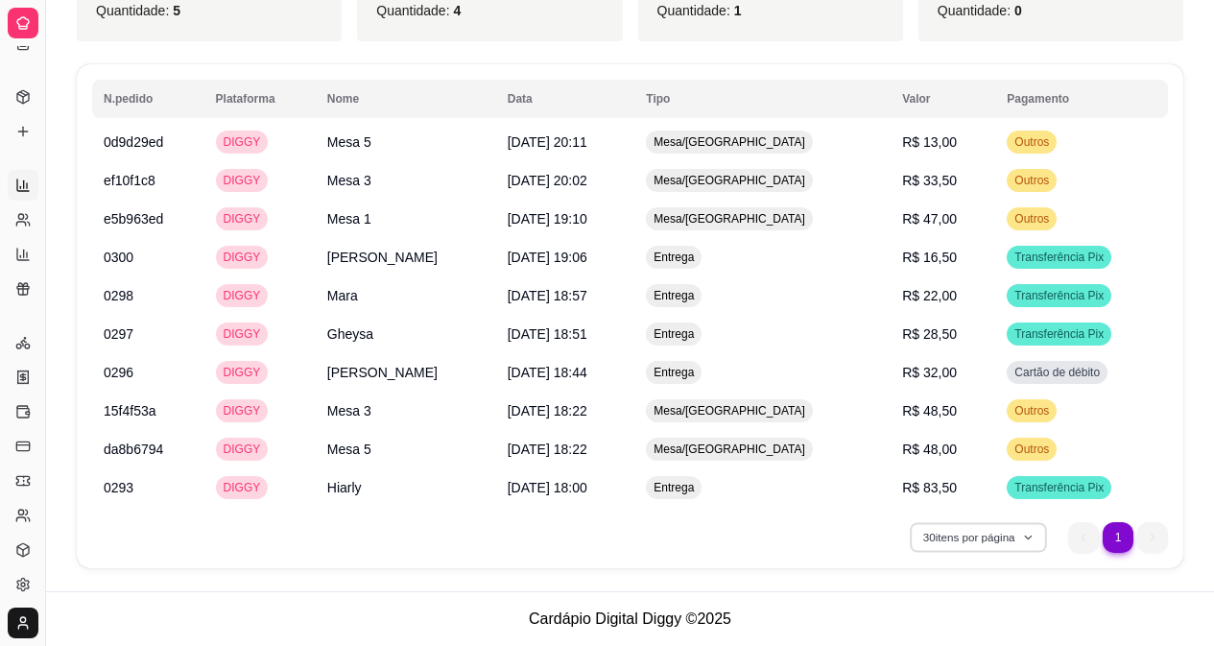
click at [1022, 537] on button "30 itens por página" at bounding box center [978, 537] width 136 height 30
click at [1010, 639] on footer "Cardápio Digital Diggy © 2025" at bounding box center [630, 618] width 1168 height 55
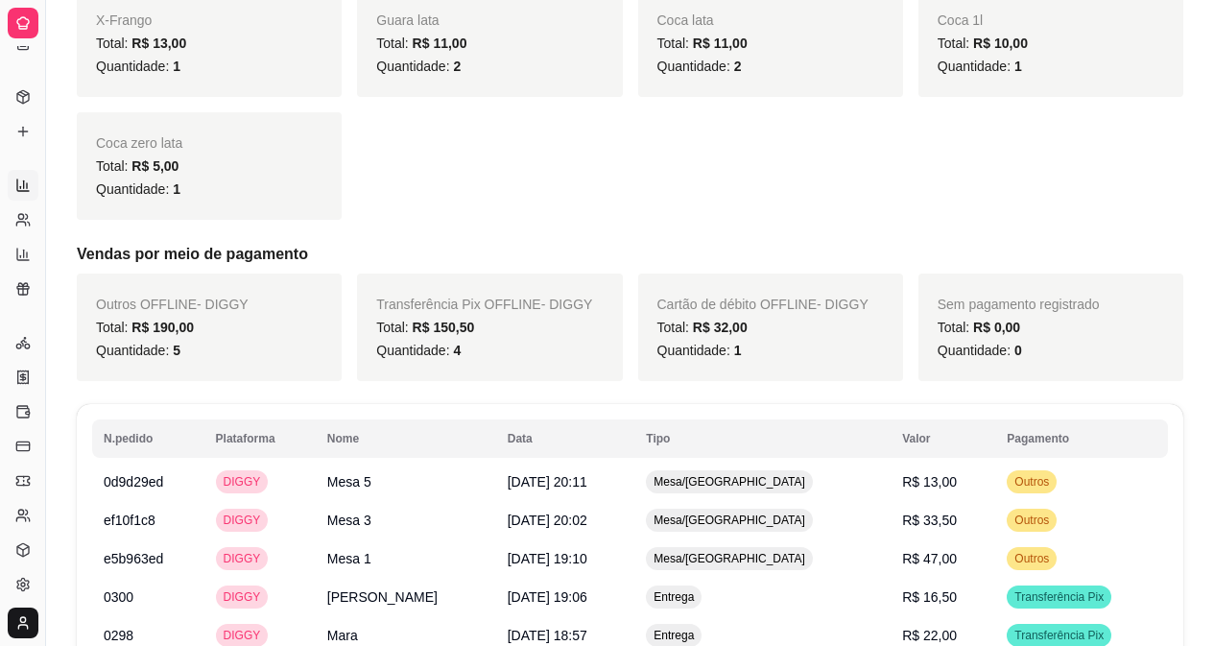
scroll to position [812, 0]
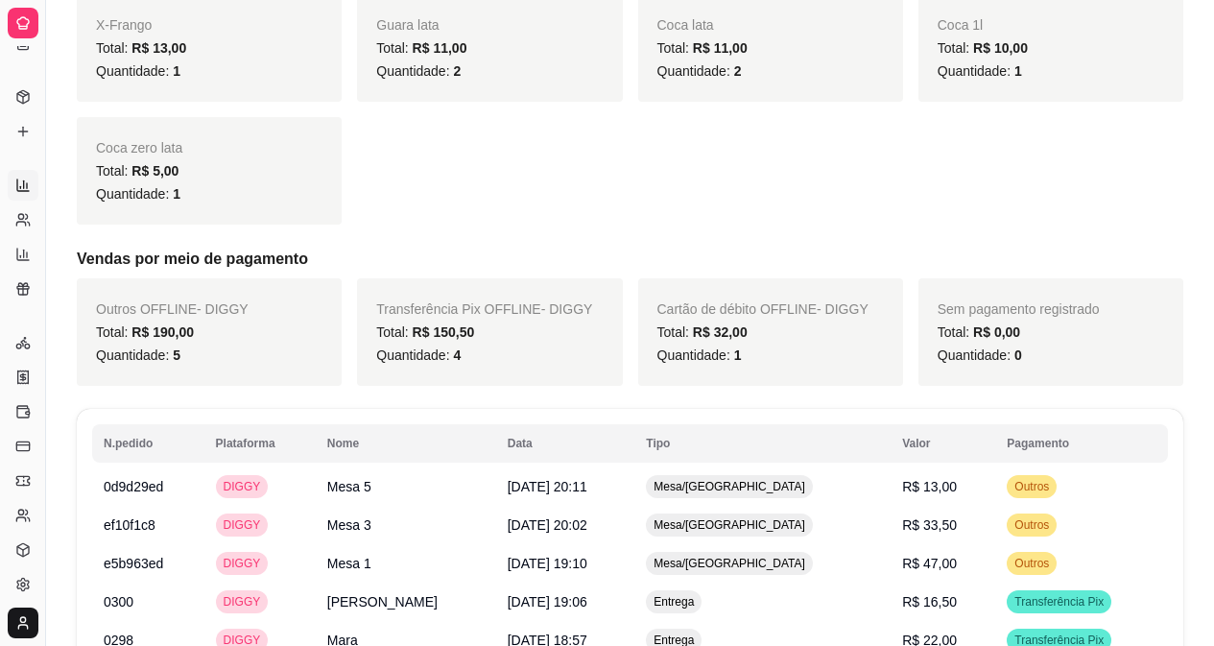
click at [721, 447] on th "Tipo" at bounding box center [762, 443] width 256 height 38
click at [366, 449] on th "Nome" at bounding box center [406, 443] width 180 height 38
click at [20, 84] on link "Produtos" at bounding box center [23, 97] width 31 height 31
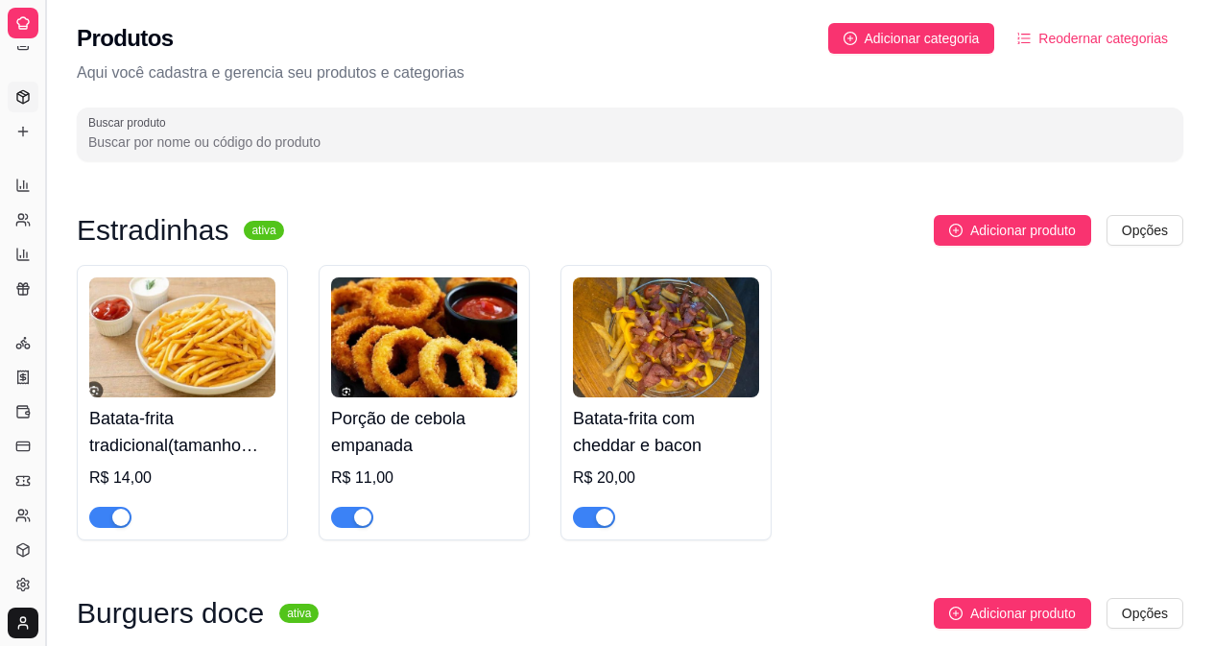
select select "ALL"
select select "0"
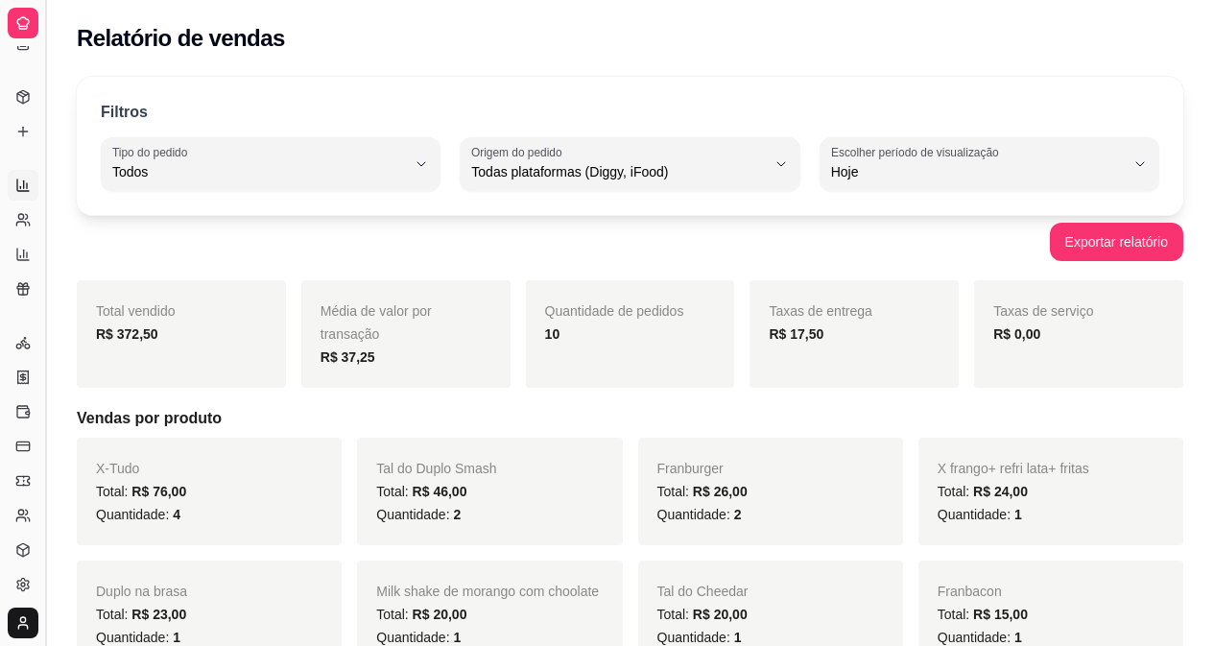
scroll to position [812, 0]
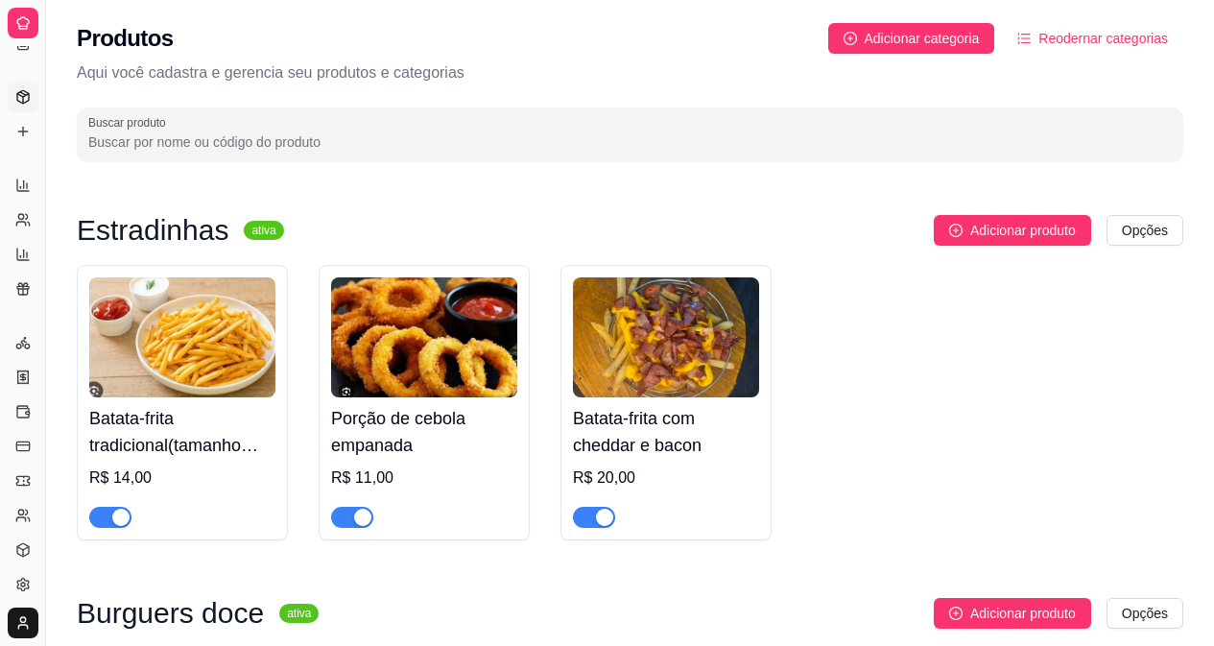
click at [23, 45] on div "Diggy Sistema de Gestão P Peu burguers ..." at bounding box center [22, 23] width 45 height 46
select select "ALL"
select select "0"
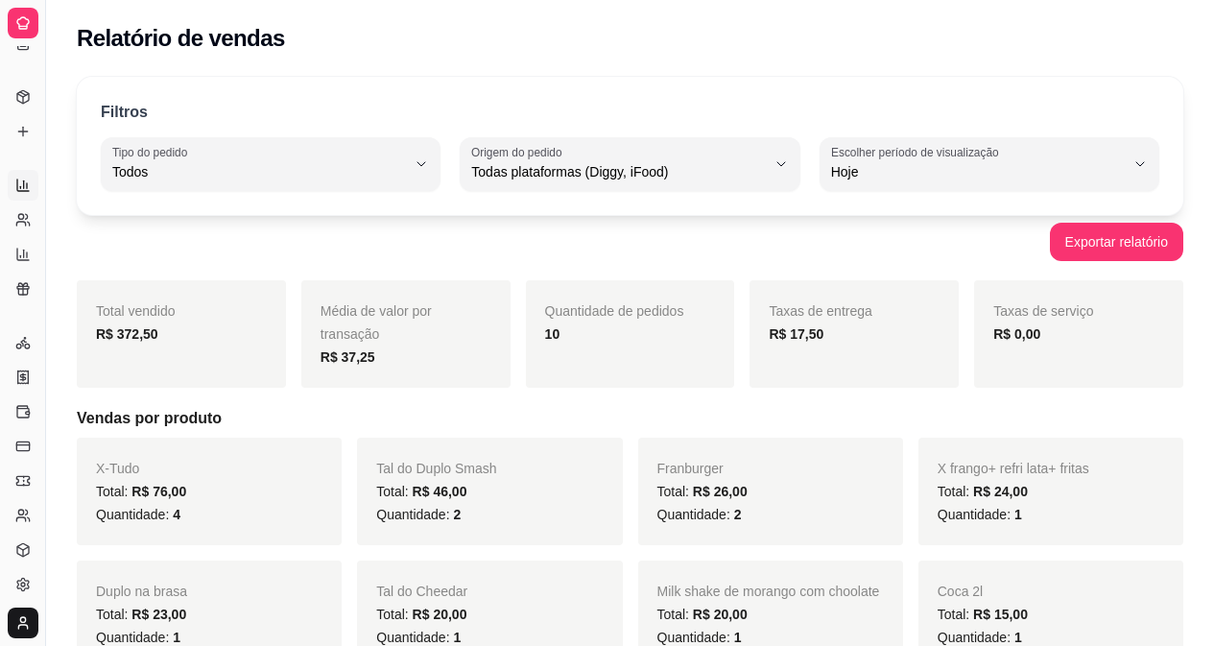
select select "30"
select select "HIGHEST_TOTAL_SPENT_WITH_ORDERS"
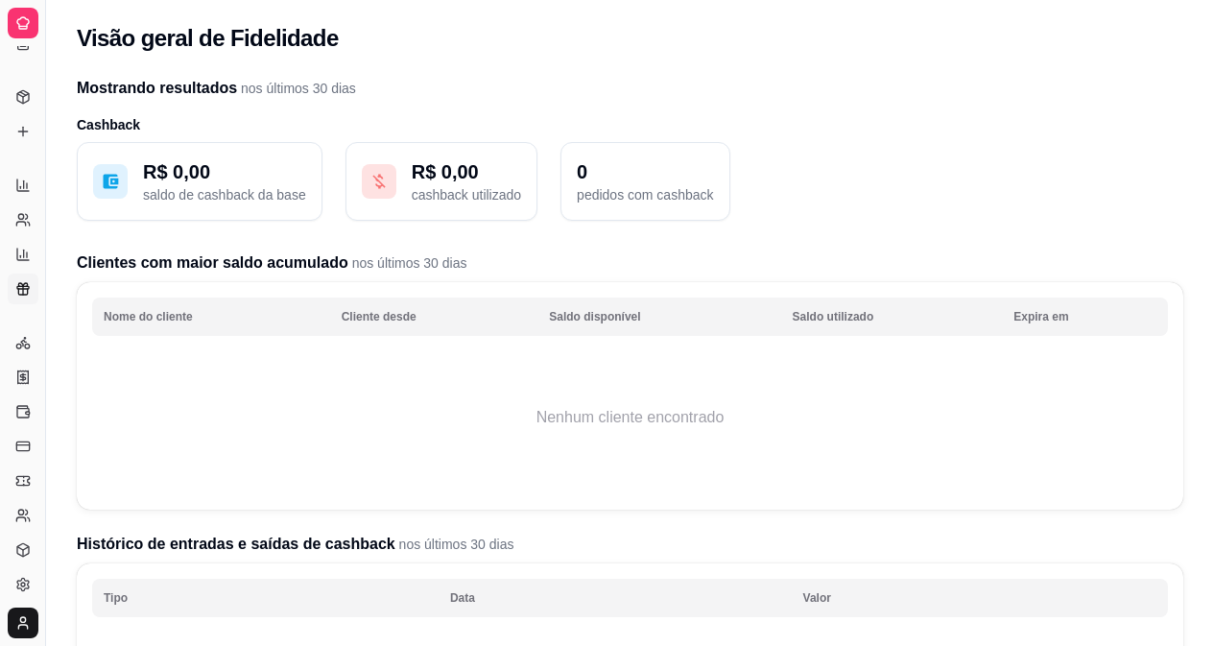
select select "TOTAL_OF_ORDERS"
select select "7"
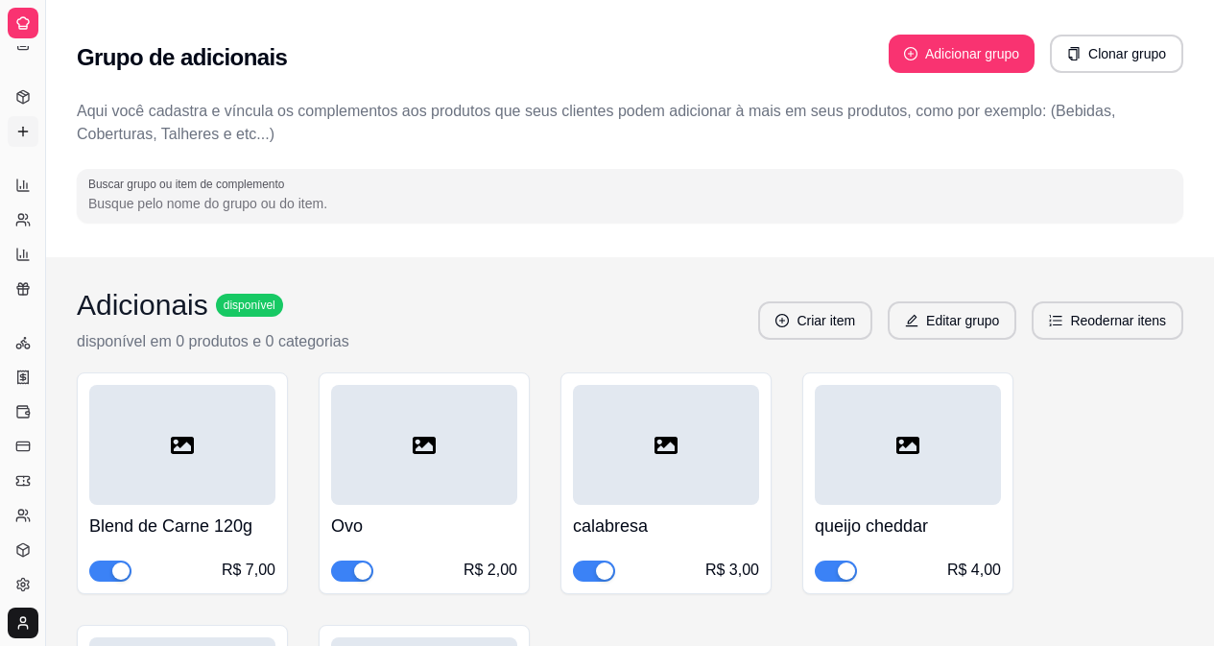
scroll to position [62, 0]
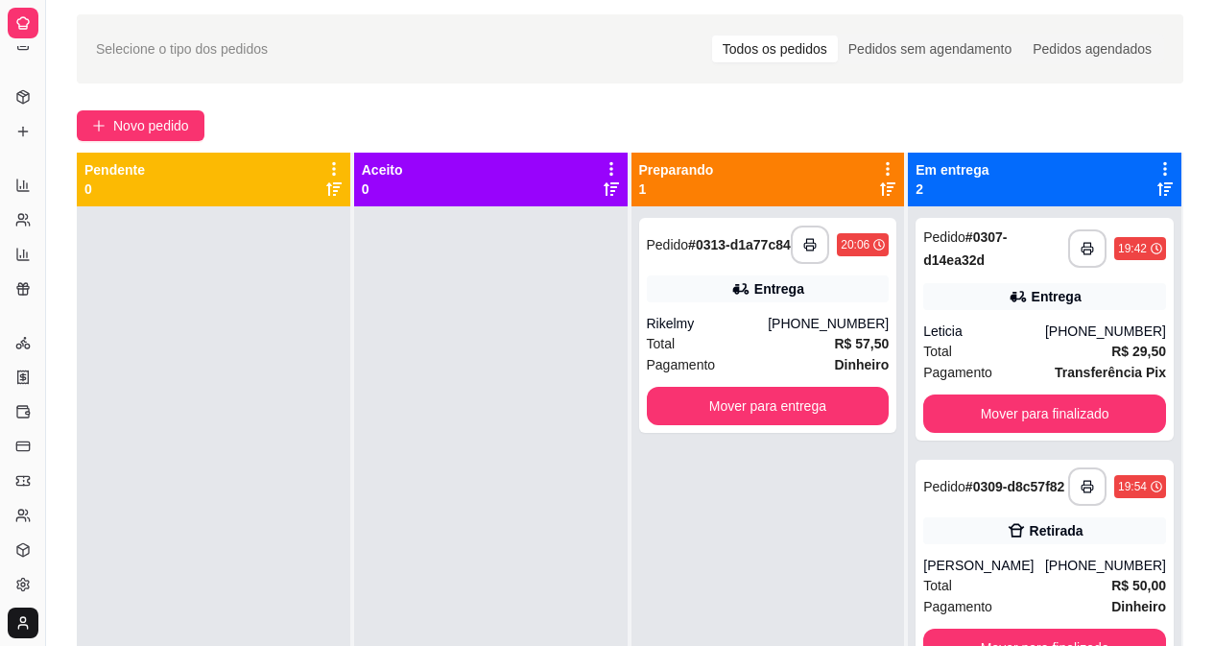
scroll to position [17, 0]
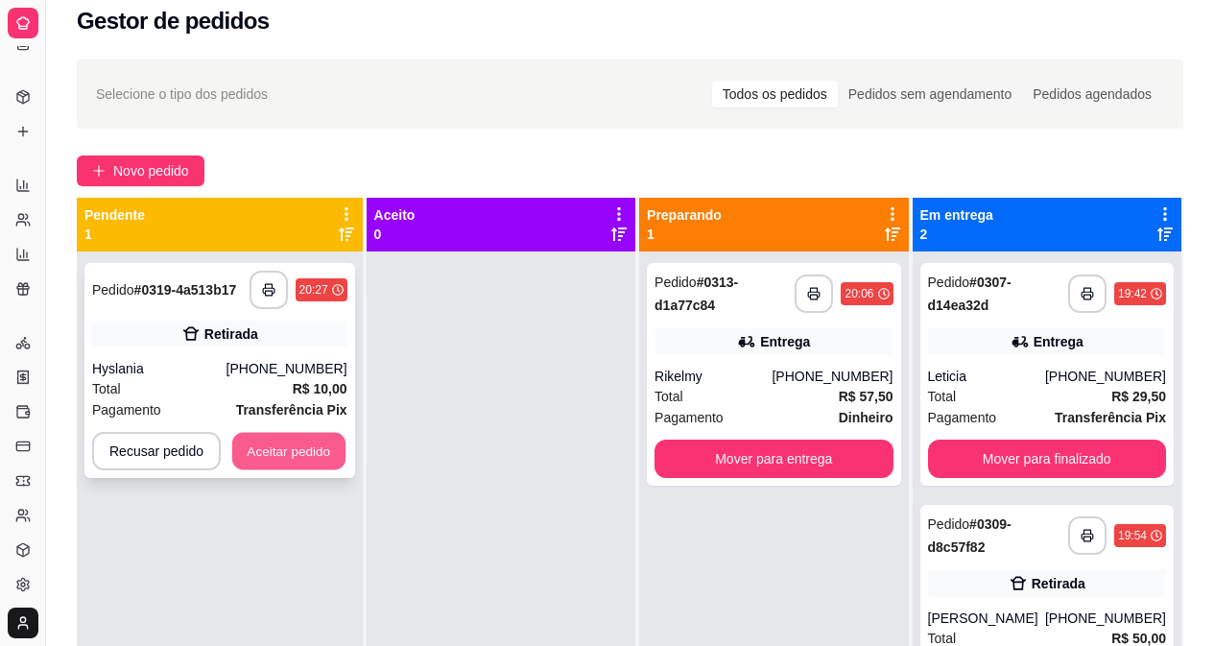
click at [274, 452] on button "Aceitar pedido" at bounding box center [288, 451] width 113 height 37
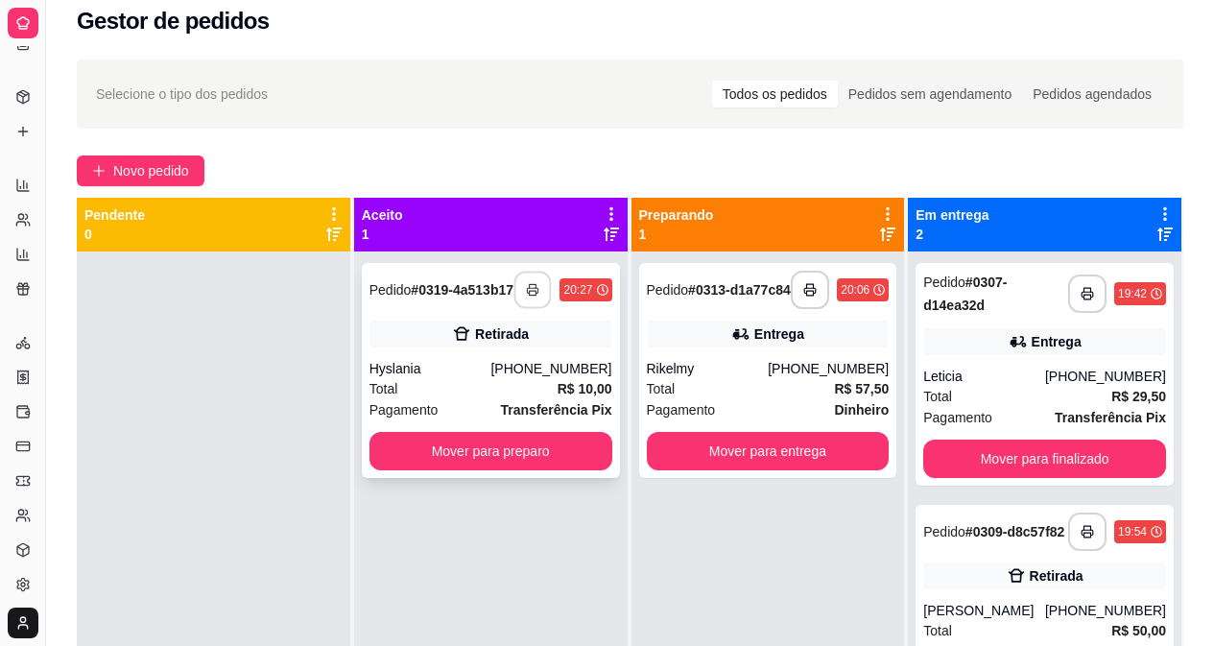
click at [520, 289] on button "button" at bounding box center [532, 290] width 37 height 37
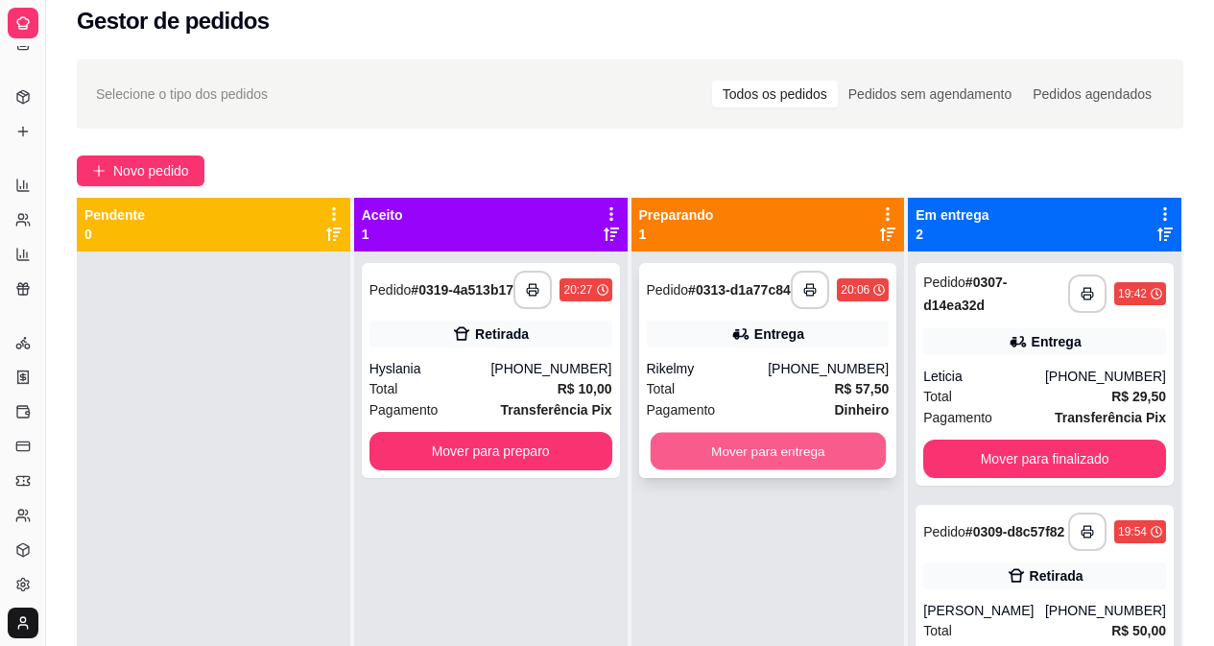
click at [819, 468] on button "Mover para entrega" at bounding box center [767, 451] width 235 height 37
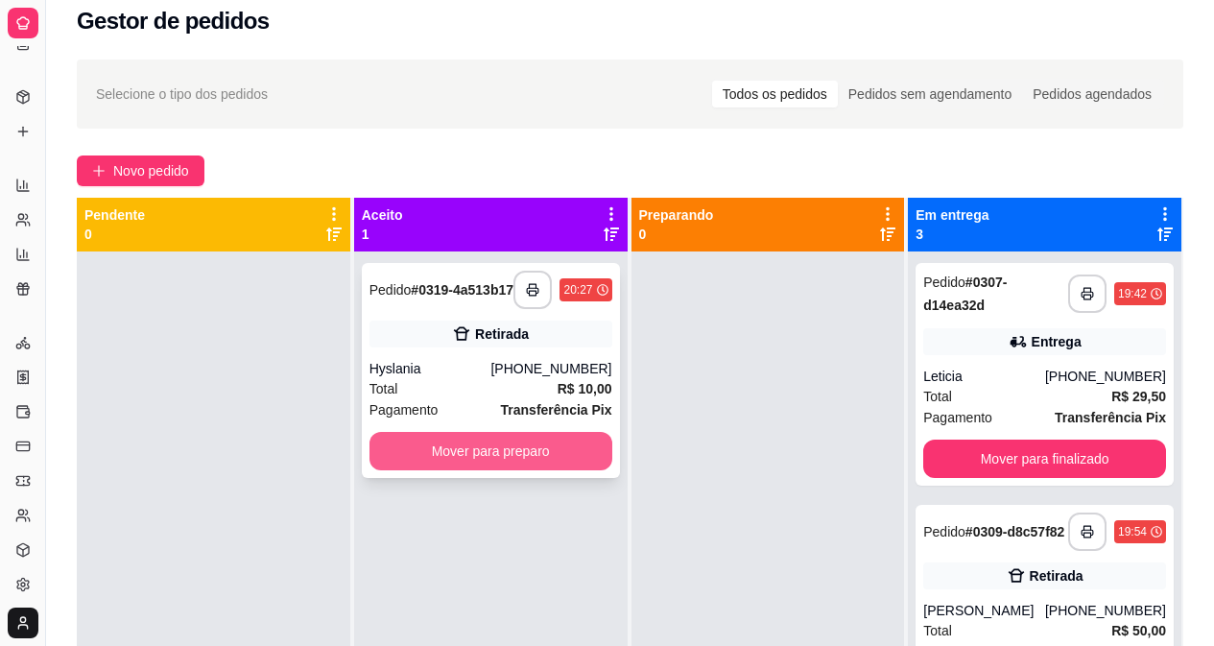
click at [585, 455] on button "Mover para preparo" at bounding box center [490, 451] width 243 height 38
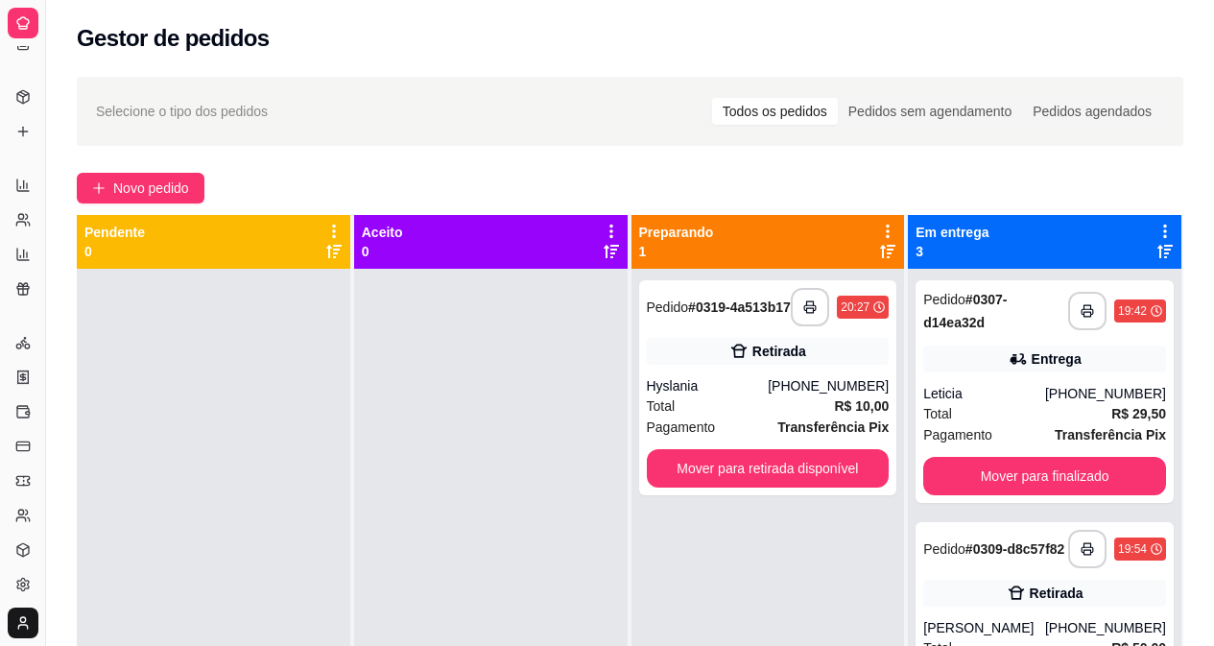
click at [757, 113] on div "Todos os pedidos" at bounding box center [775, 111] width 126 height 27
click at [712, 98] on input "Todos os pedidos" at bounding box center [712, 98] width 0 height 0
click at [757, 113] on div "Todos os pedidos" at bounding box center [775, 111] width 126 height 27
click at [712, 98] on input "Todos os pedidos" at bounding box center [712, 98] width 0 height 0
click at [964, 106] on div "Pedidos sem agendamento" at bounding box center [930, 111] width 184 height 27
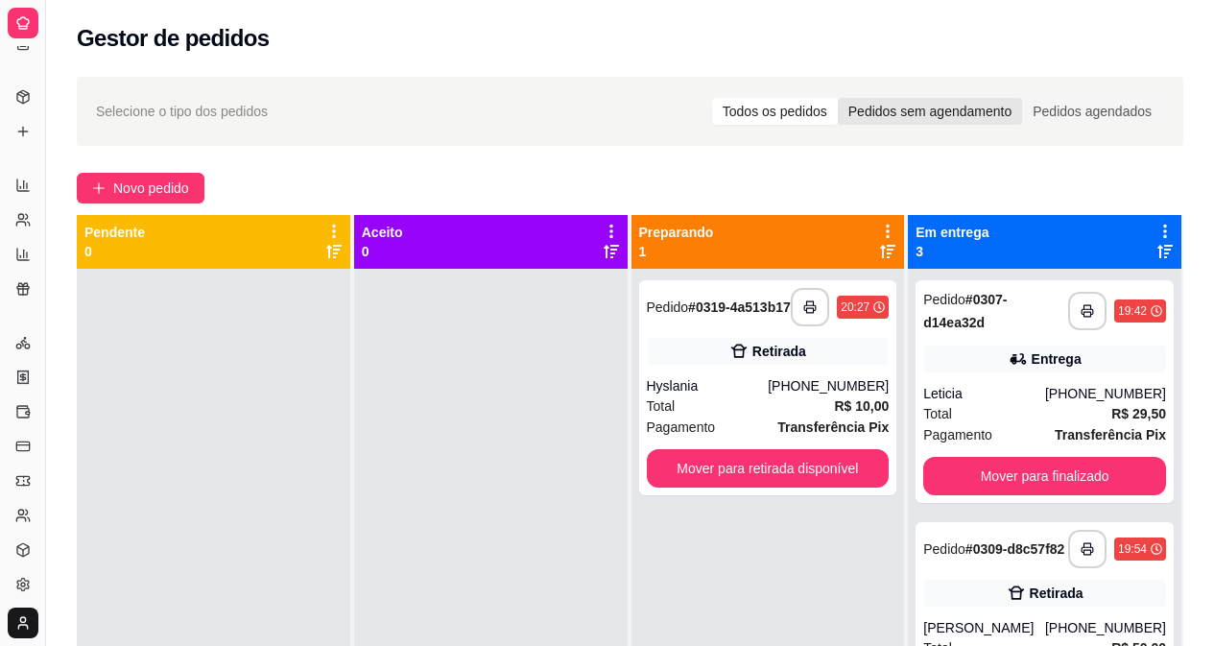
click at [838, 98] on input "Pedidos sem agendamento" at bounding box center [838, 98] width 0 height 0
click at [809, 107] on div "Todos os pedidos" at bounding box center [775, 111] width 126 height 27
click at [712, 98] on input "Todos os pedidos" at bounding box center [712, 98] width 0 height 0
drag, startPoint x: 41, startPoint y: 138, endPoint x: 32, endPoint y: 58, distance: 81.2
click at [35, 51] on div "Diggy Sistema de Gestão P Peu burguers ... Loja aberta Plano Essencial + Mesas …" at bounding box center [22, 323] width 45 height 646
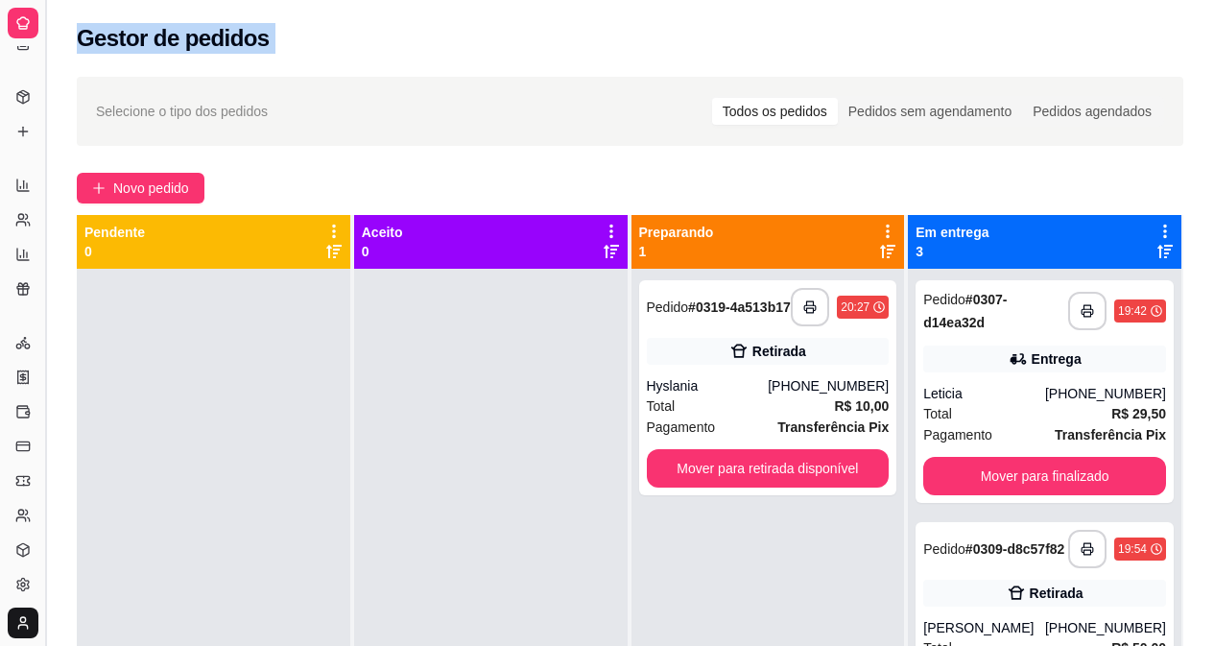
drag, startPoint x: 0, startPoint y: 67, endPoint x: 50, endPoint y: 85, distance: 53.1
click at [54, 86] on div "**********" at bounding box center [607, 469] width 1214 height 938
click at [15, 48] on icon at bounding box center [22, 43] width 15 height 15
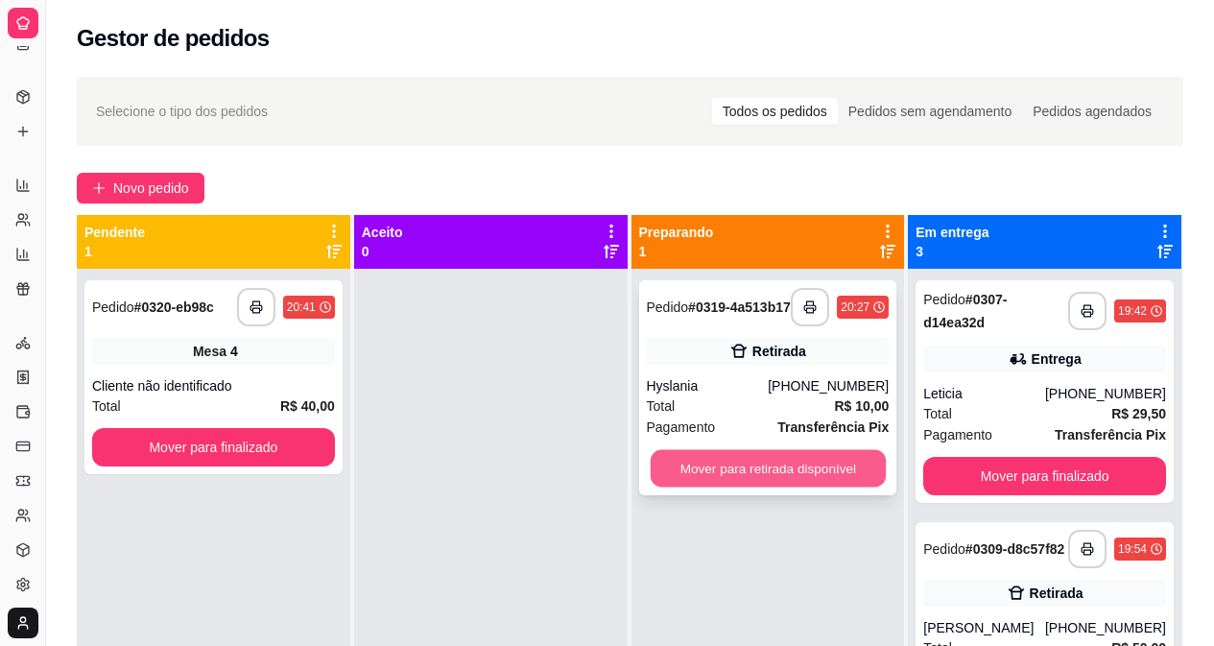
click at [807, 467] on button "Mover para retirada disponível" at bounding box center [767, 468] width 235 height 37
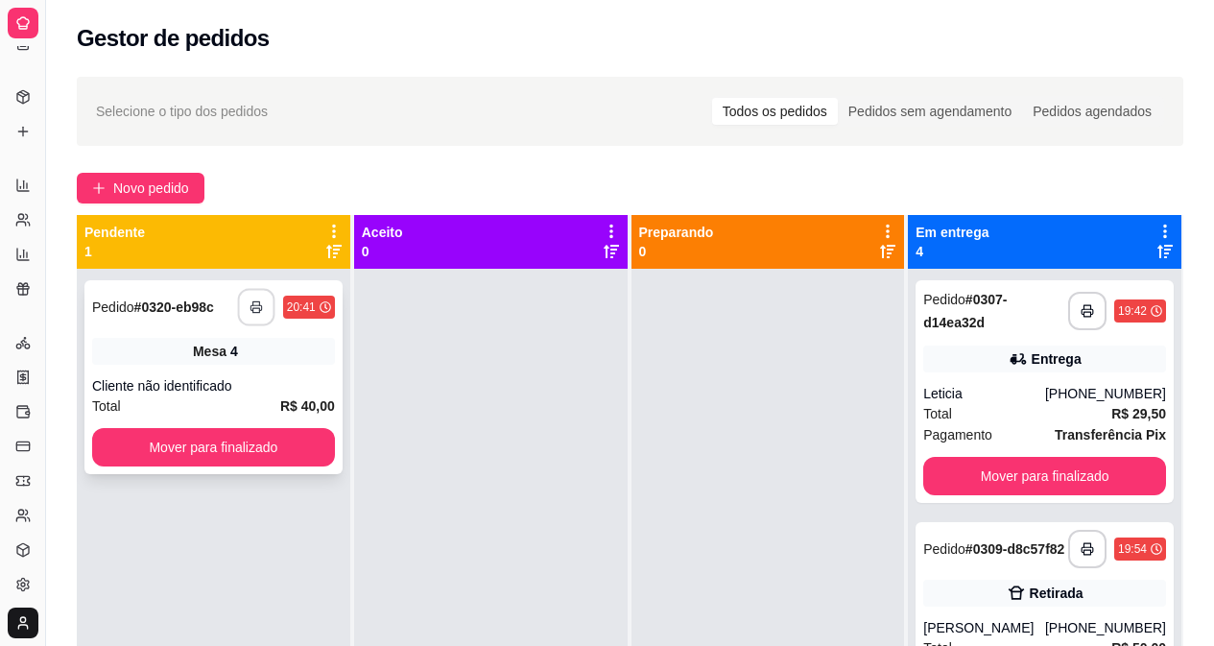
click at [260, 304] on icon "button" at bounding box center [255, 306] width 13 height 13
click at [239, 297] on button "button" at bounding box center [255, 307] width 37 height 37
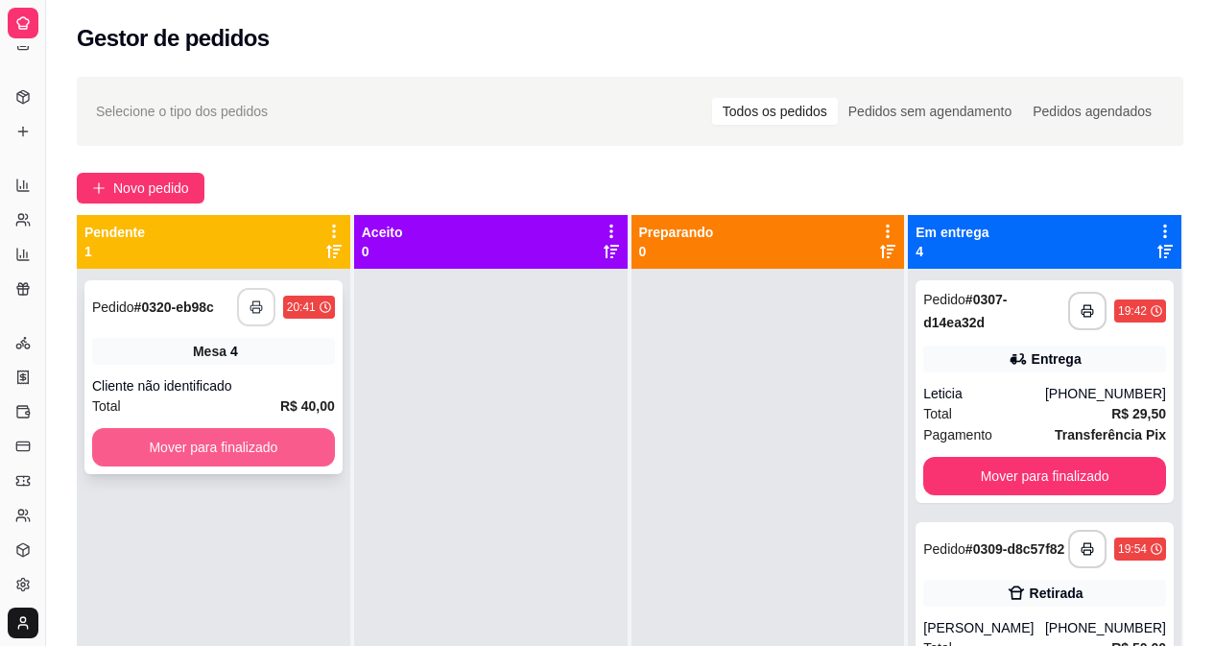
click at [195, 440] on button "Mover para finalizado" at bounding box center [213, 447] width 243 height 38
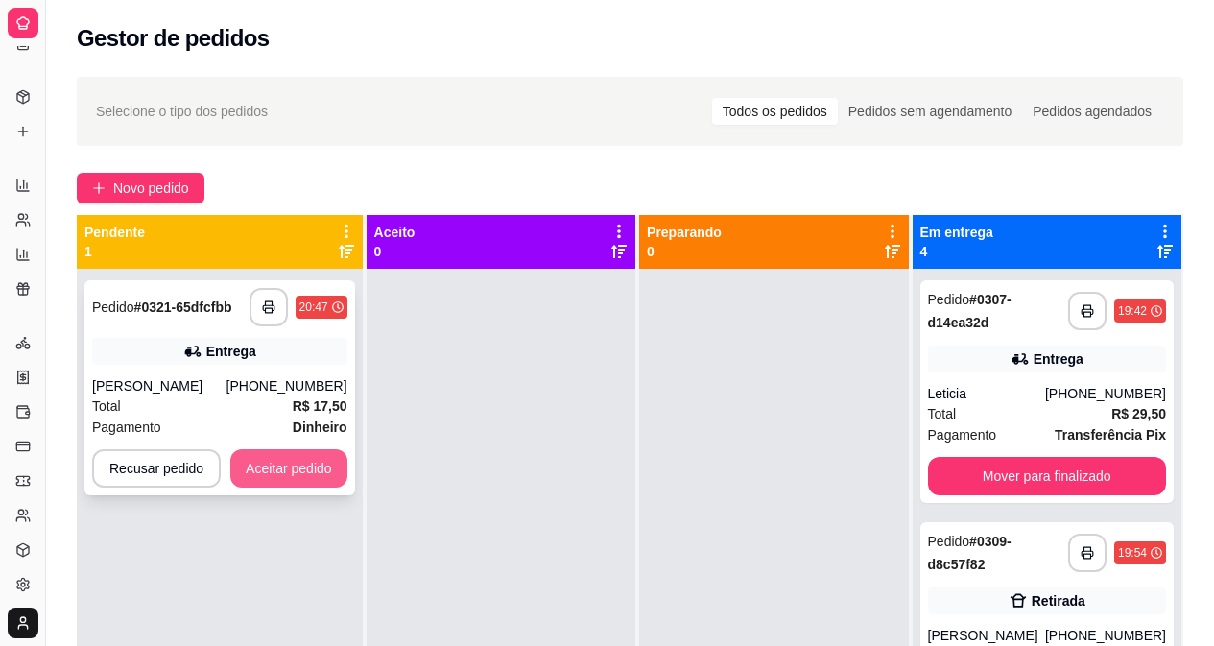
click at [271, 471] on button "Aceitar pedido" at bounding box center [288, 468] width 117 height 38
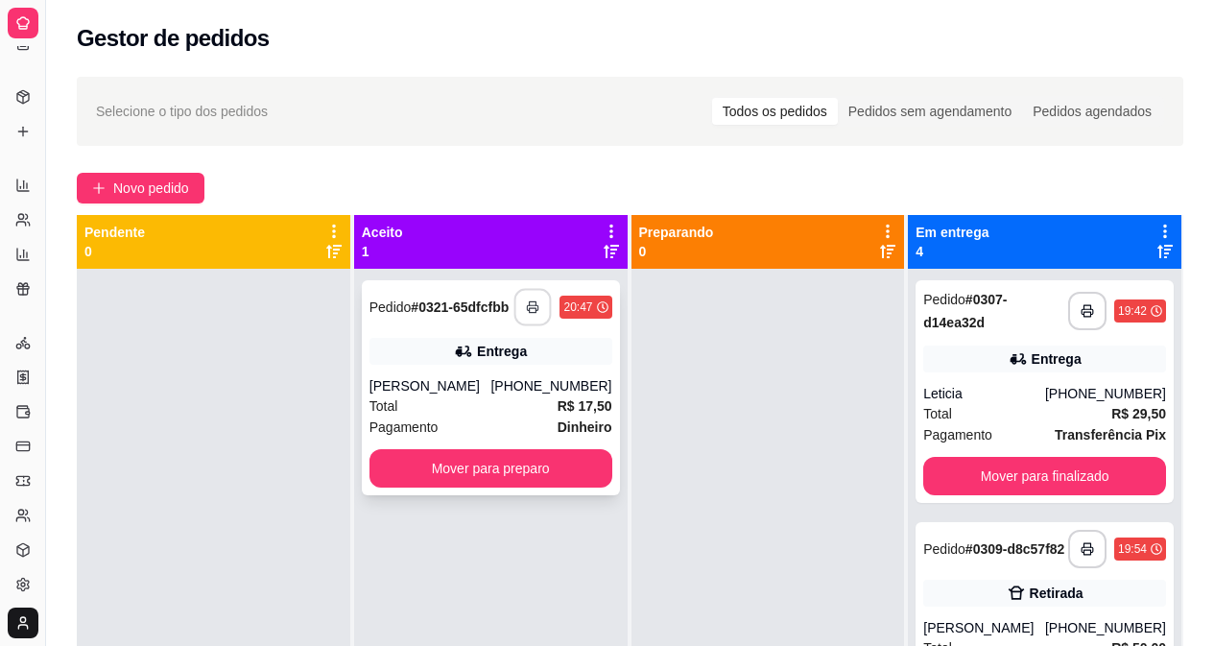
click at [520, 316] on button "button" at bounding box center [532, 307] width 37 height 37
click at [532, 314] on button "button" at bounding box center [532, 307] width 37 height 37
click at [535, 308] on button "button" at bounding box center [532, 307] width 38 height 38
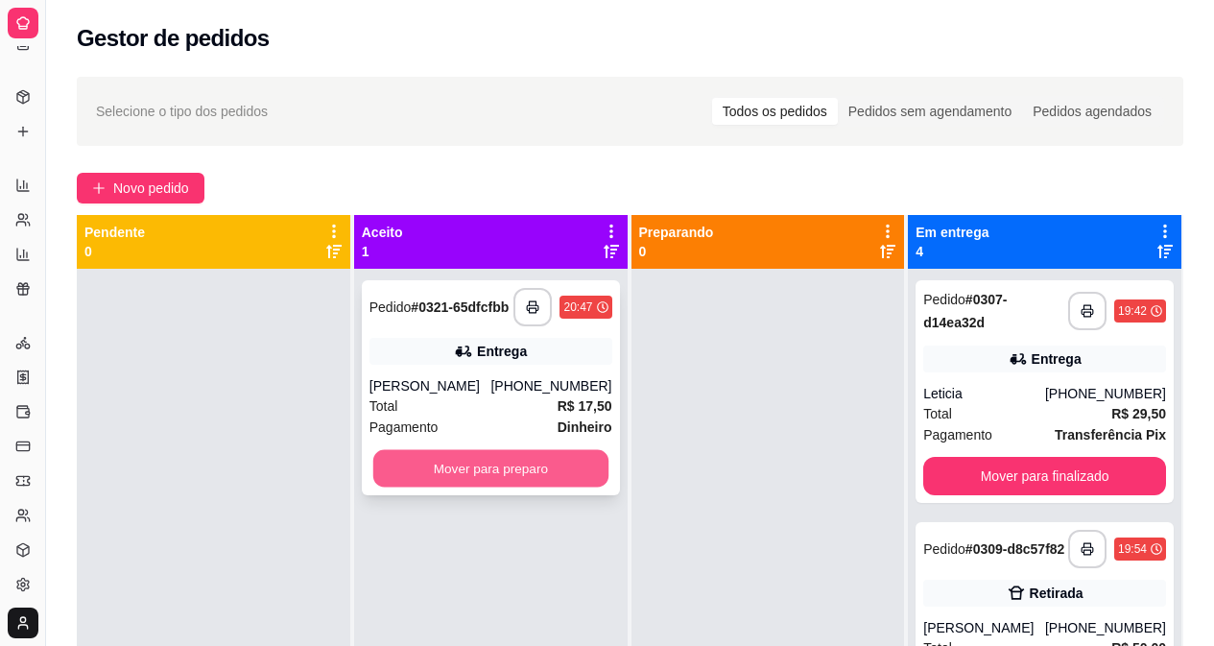
click at [491, 466] on button "Mover para preparo" at bounding box center [490, 468] width 235 height 37
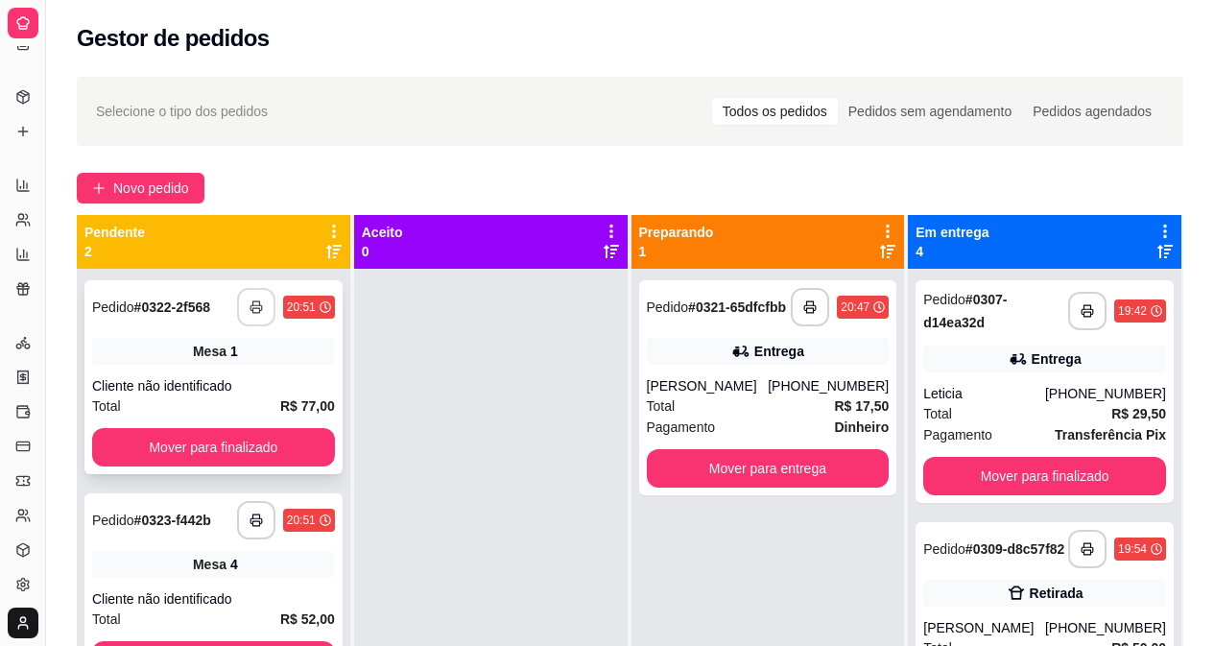
click at [257, 300] on icon "button" at bounding box center [255, 306] width 13 height 13
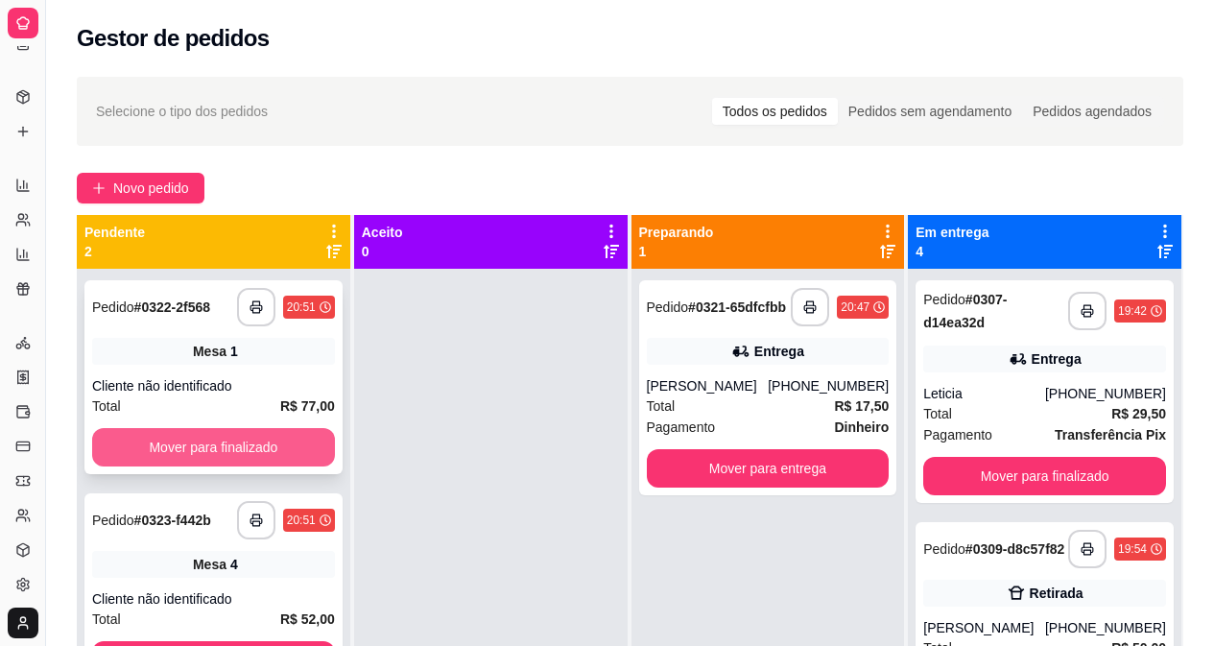
click at [297, 428] on button "Mover para finalizado" at bounding box center [213, 447] width 243 height 38
click at [244, 430] on button "Mover para finalizado" at bounding box center [213, 447] width 243 height 38
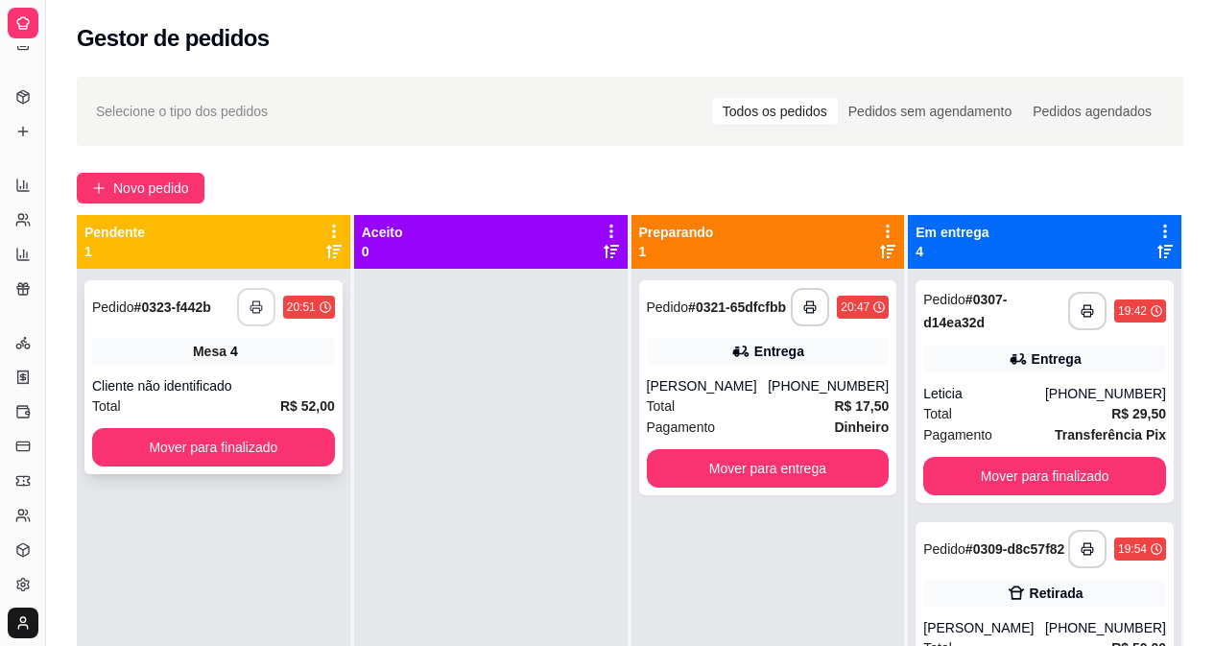
click at [253, 303] on icon "button" at bounding box center [255, 306] width 13 height 13
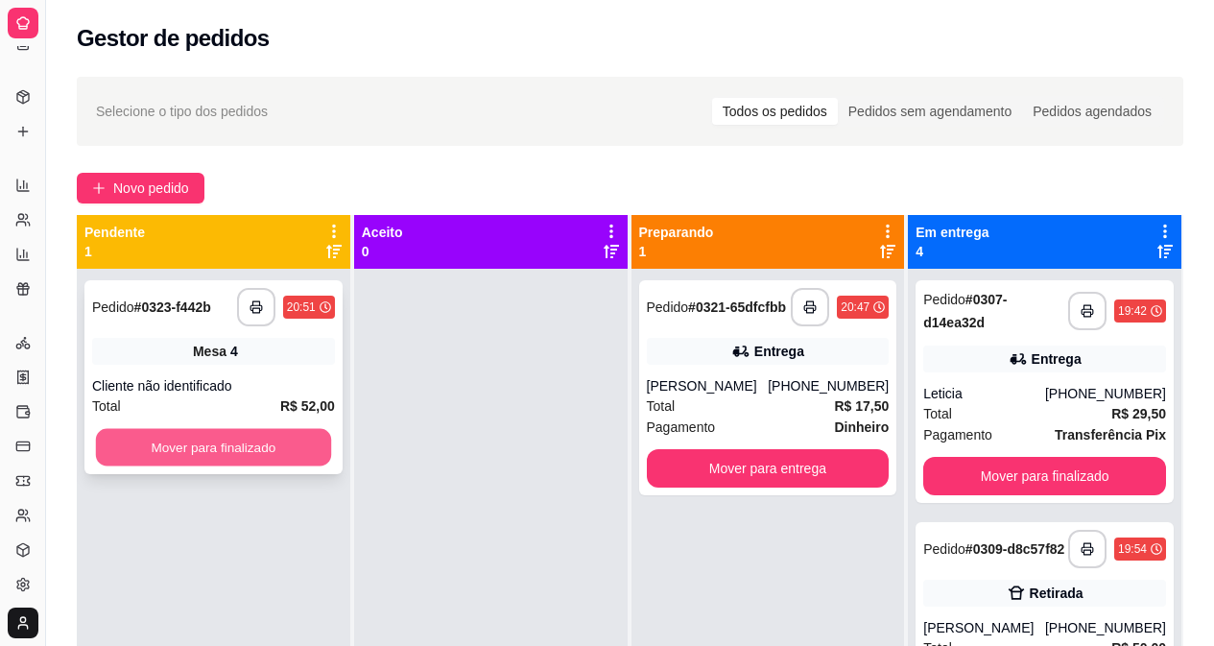
click at [208, 447] on button "Mover para finalizado" at bounding box center [213, 447] width 235 height 37
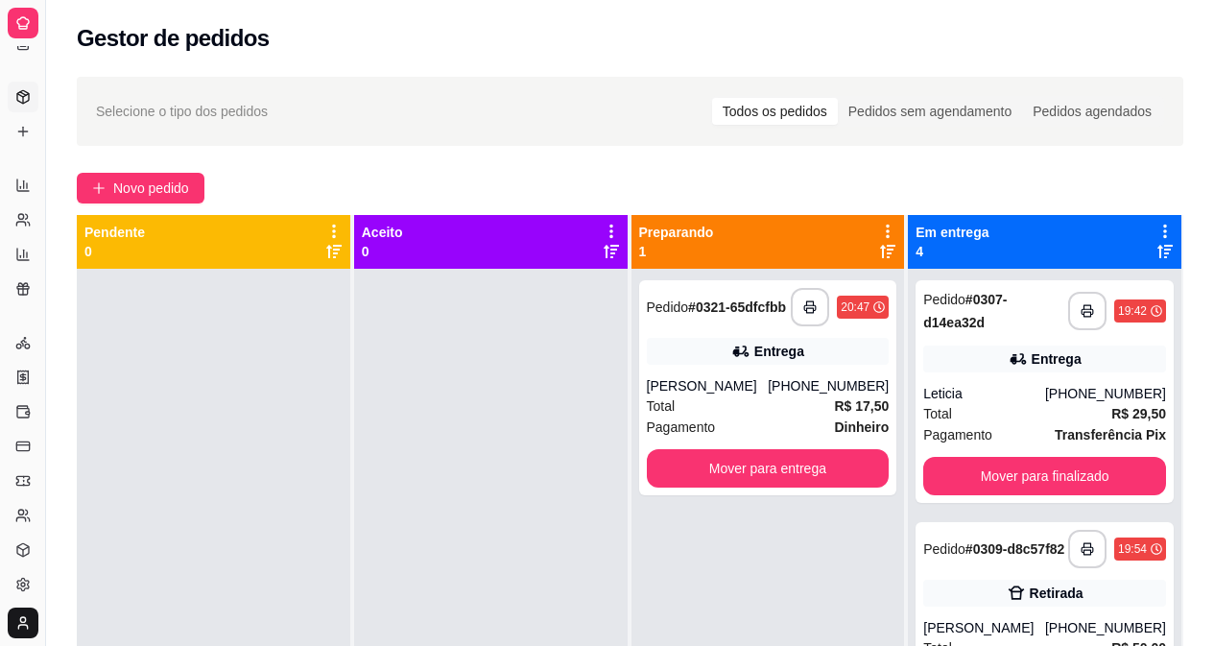
click at [29, 95] on icon at bounding box center [23, 96] width 12 height 12
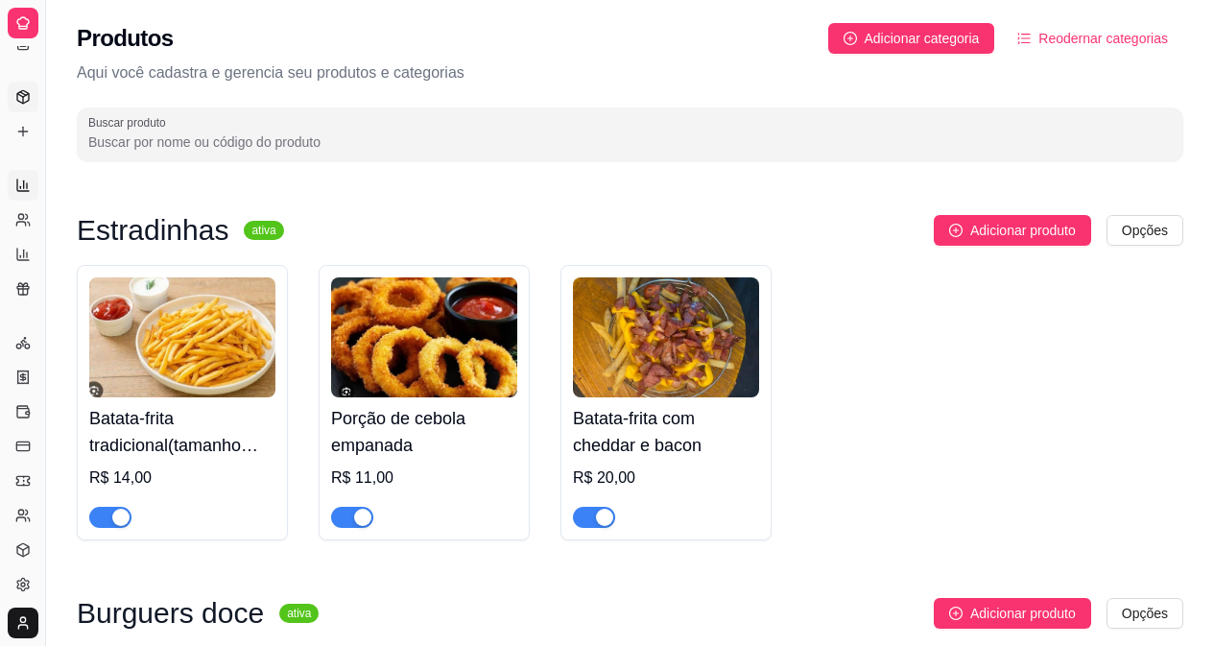
click at [13, 179] on link "Relatórios de vendas" at bounding box center [23, 185] width 31 height 31
select select "ALL"
select select "0"
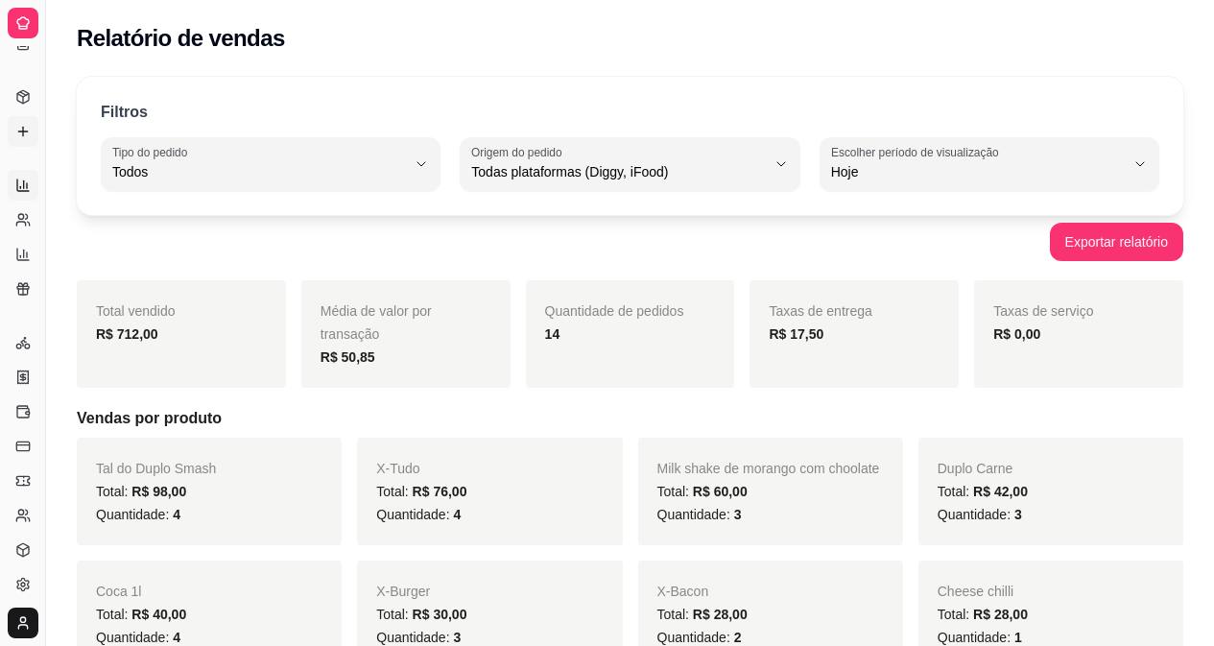
click at [27, 131] on icon at bounding box center [22, 131] width 9 height 0
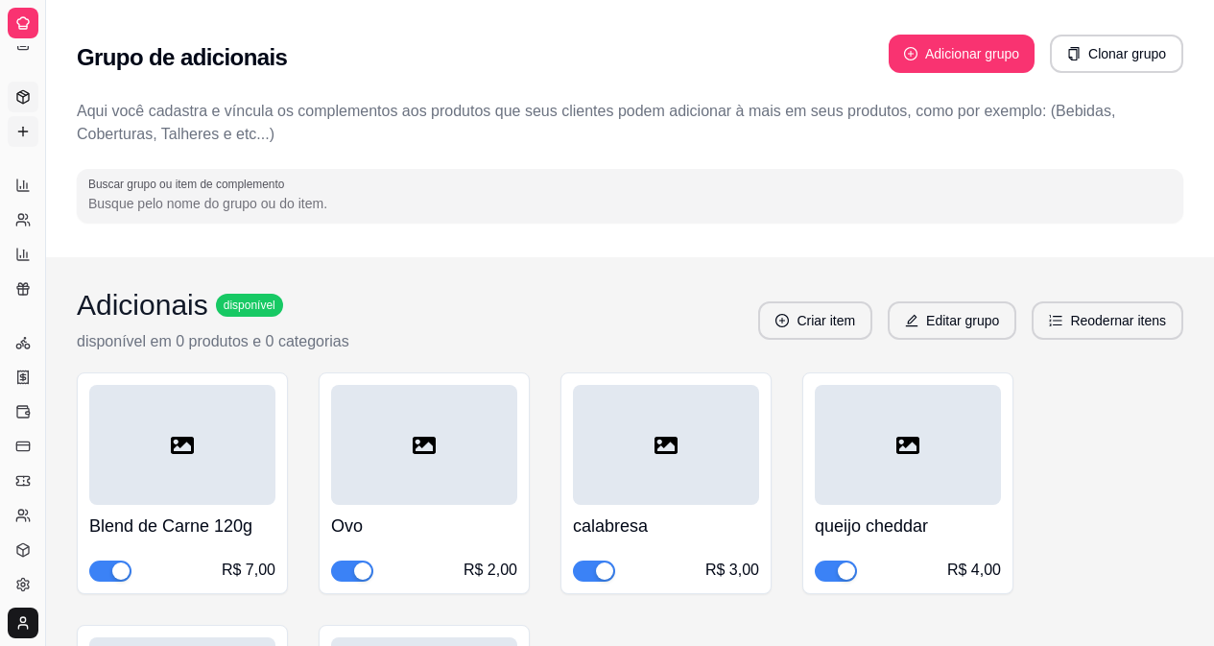
click at [18, 93] on icon at bounding box center [23, 96] width 12 height 12
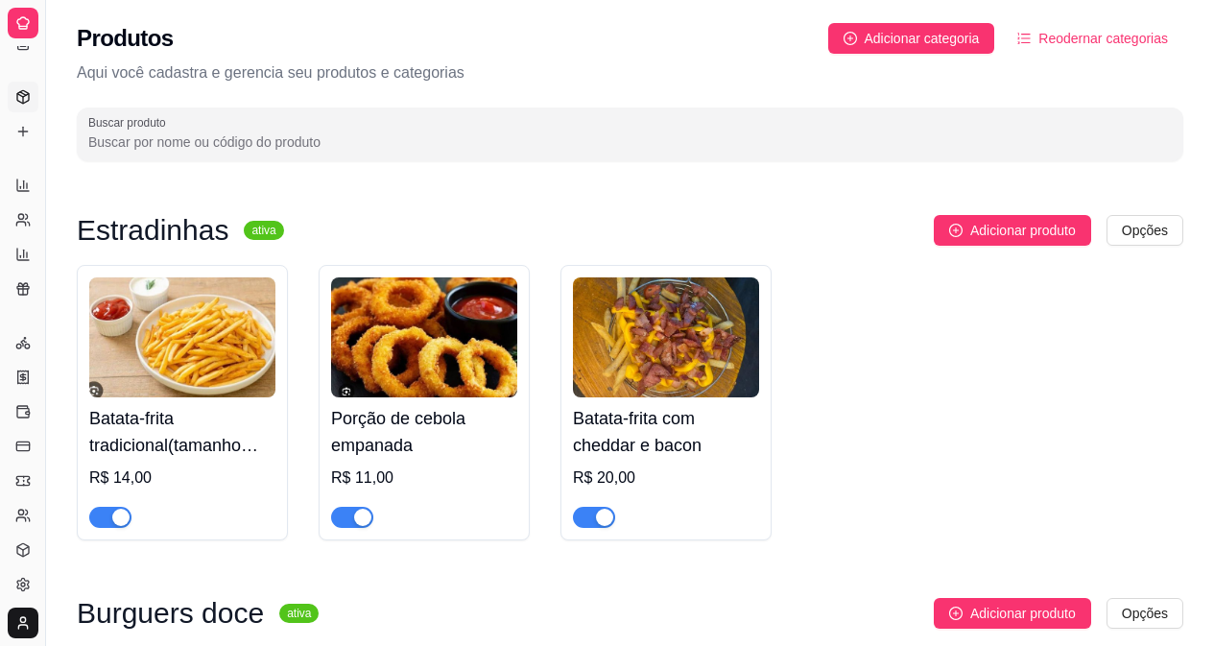
click at [13, 41] on div "Diggy Sistema de Gestão P Peu burguers ..." at bounding box center [22, 23] width 45 height 46
click at [25, 49] on icon at bounding box center [23, 42] width 11 height 12
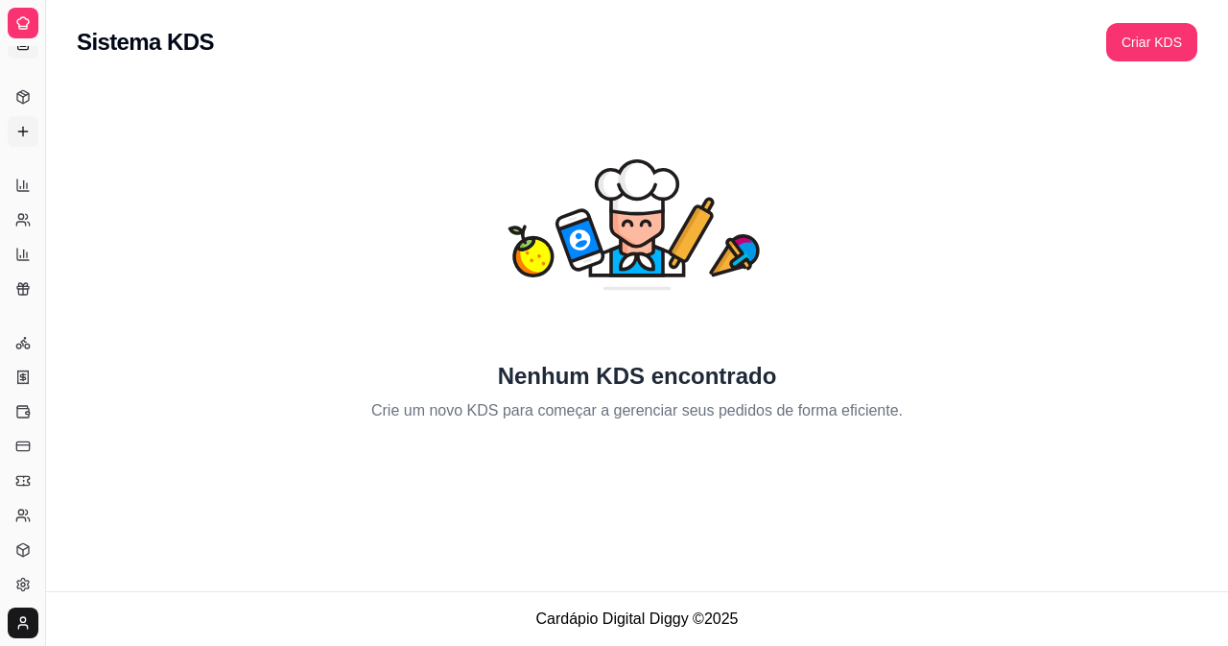
click at [19, 120] on link "Complementos" at bounding box center [23, 131] width 31 height 31
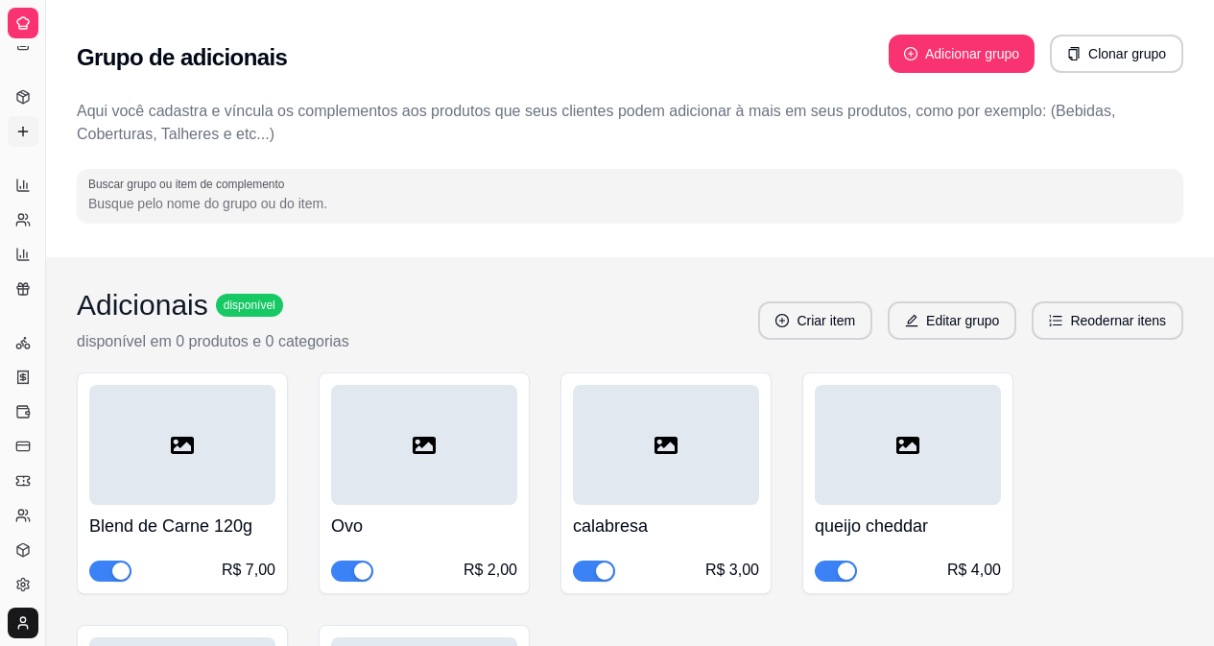
drag, startPoint x: 21, startPoint y: 174, endPoint x: 0, endPoint y: 158, distance: 26.1
click at [21, 173] on link "Relatórios de vendas" at bounding box center [23, 185] width 31 height 31
select select "ALL"
select select "0"
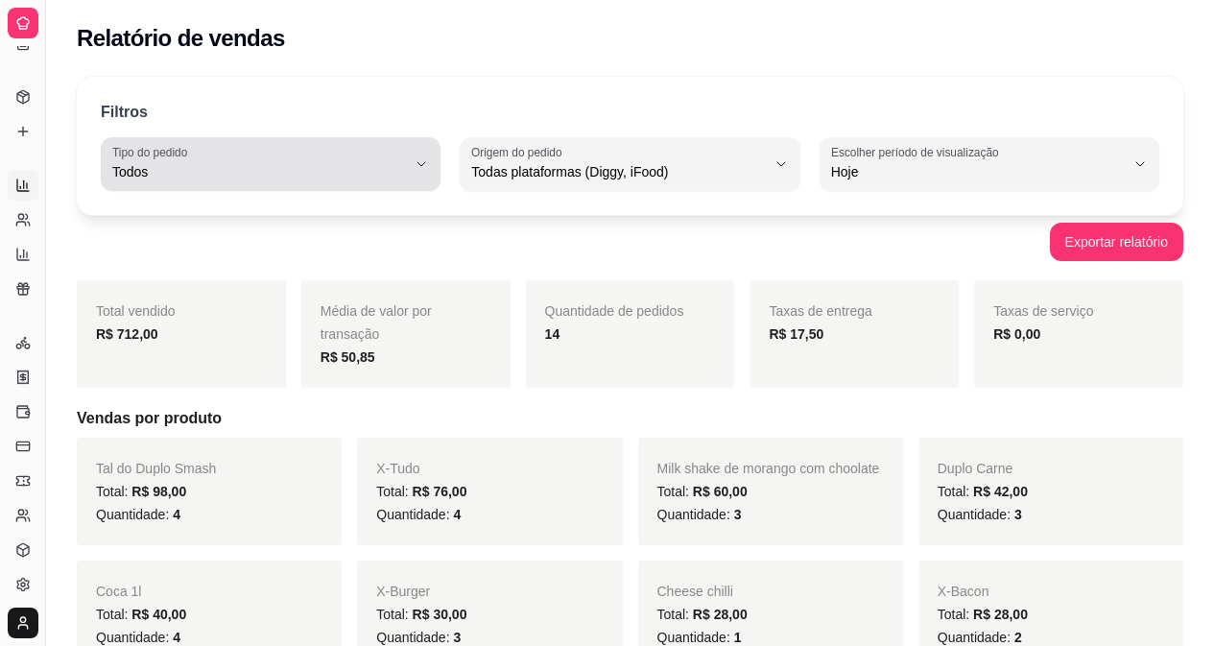
click at [341, 153] on div "Todos" at bounding box center [259, 164] width 294 height 38
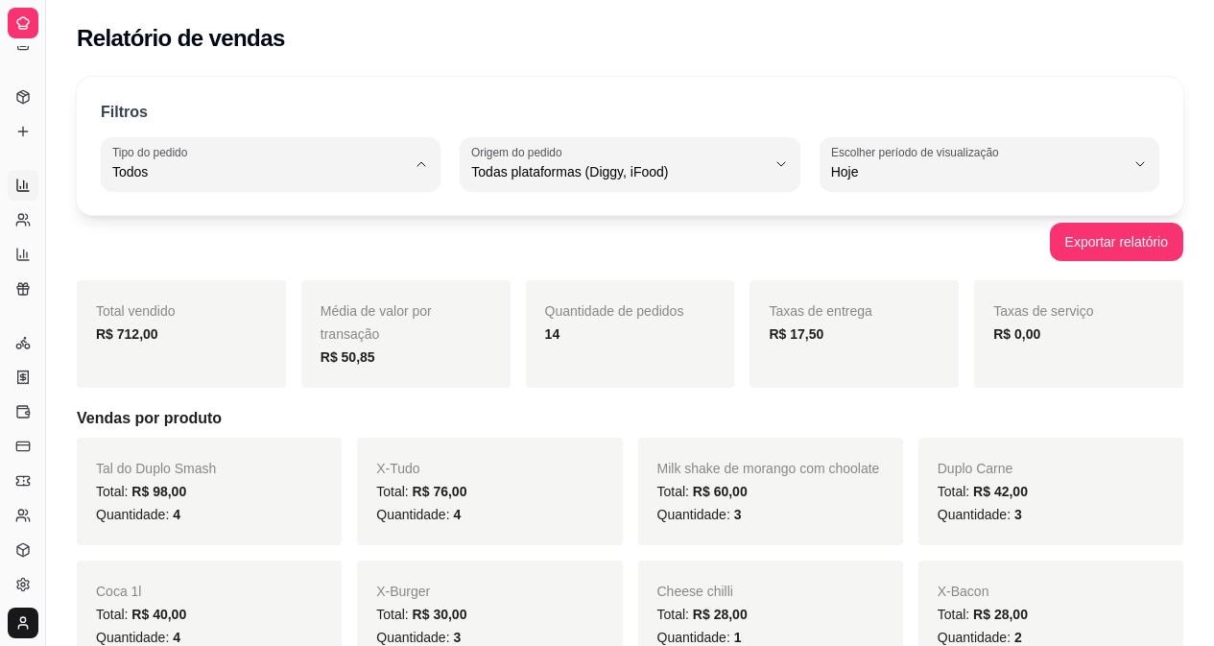
click at [319, 208] on li "Todos" at bounding box center [271, 218] width 312 height 30
drag, startPoint x: 39, startPoint y: 82, endPoint x: 39, endPoint y: 66, distance: 15.4
click at [39, 66] on button "Toggle Sidebar" at bounding box center [44, 323] width 15 height 646
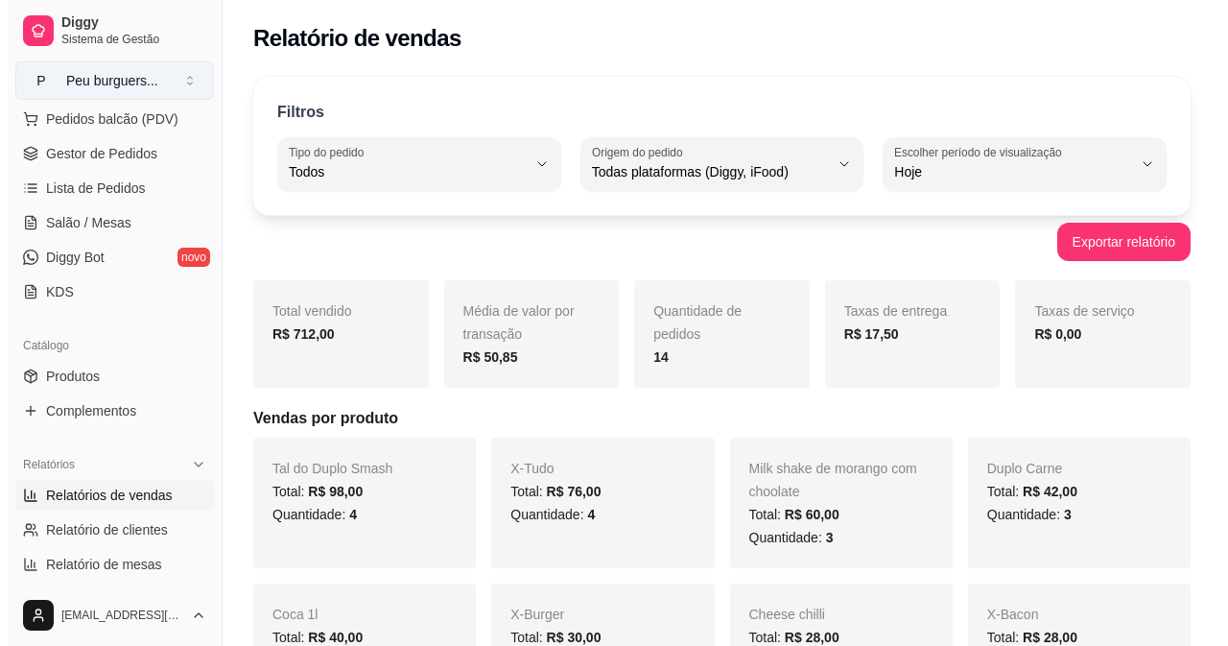
scroll to position [239, 0]
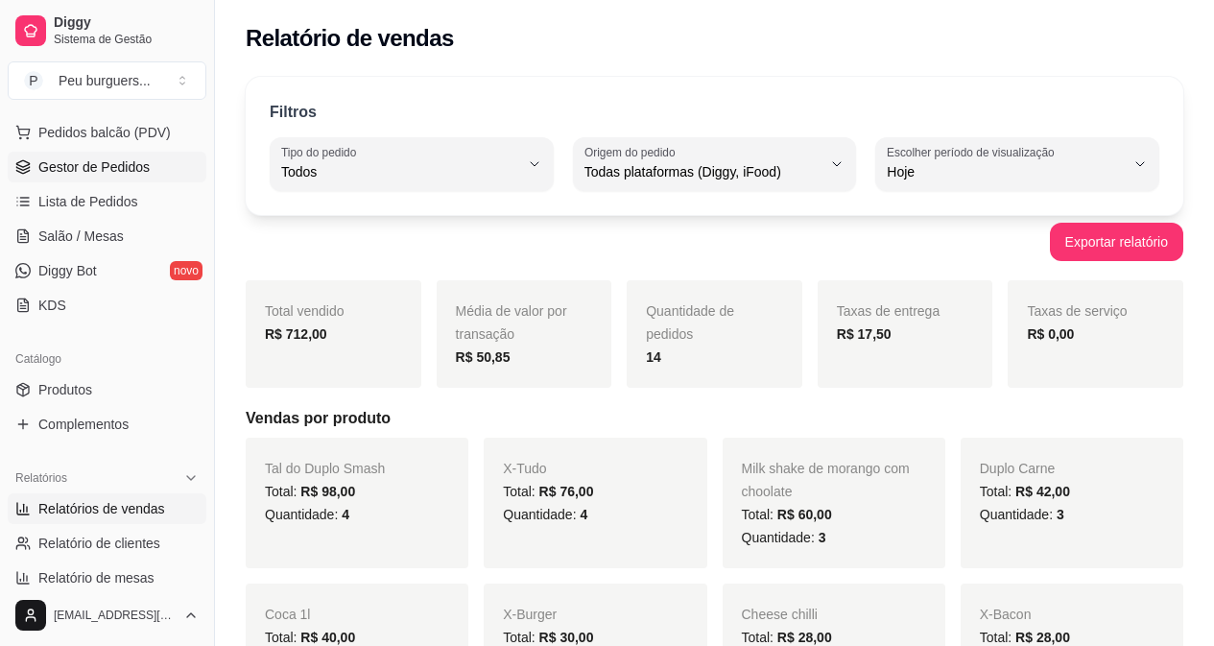
click at [55, 161] on span "Gestor de Pedidos" at bounding box center [93, 166] width 111 height 19
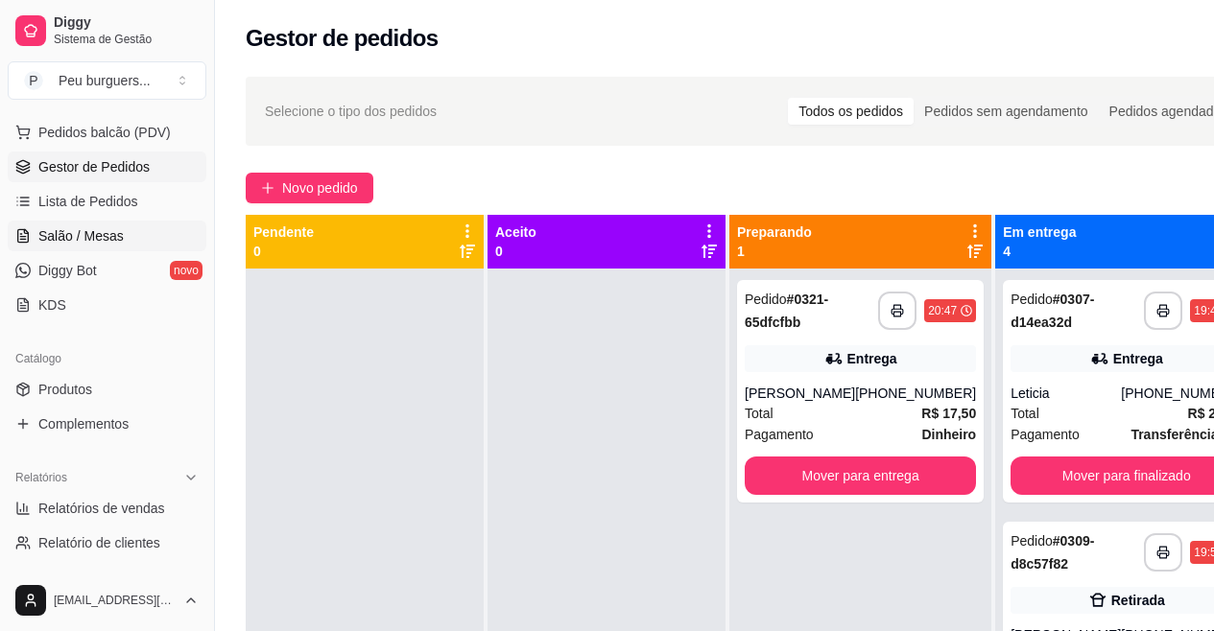
click at [67, 241] on span "Salão / Mesas" at bounding box center [80, 235] width 85 height 19
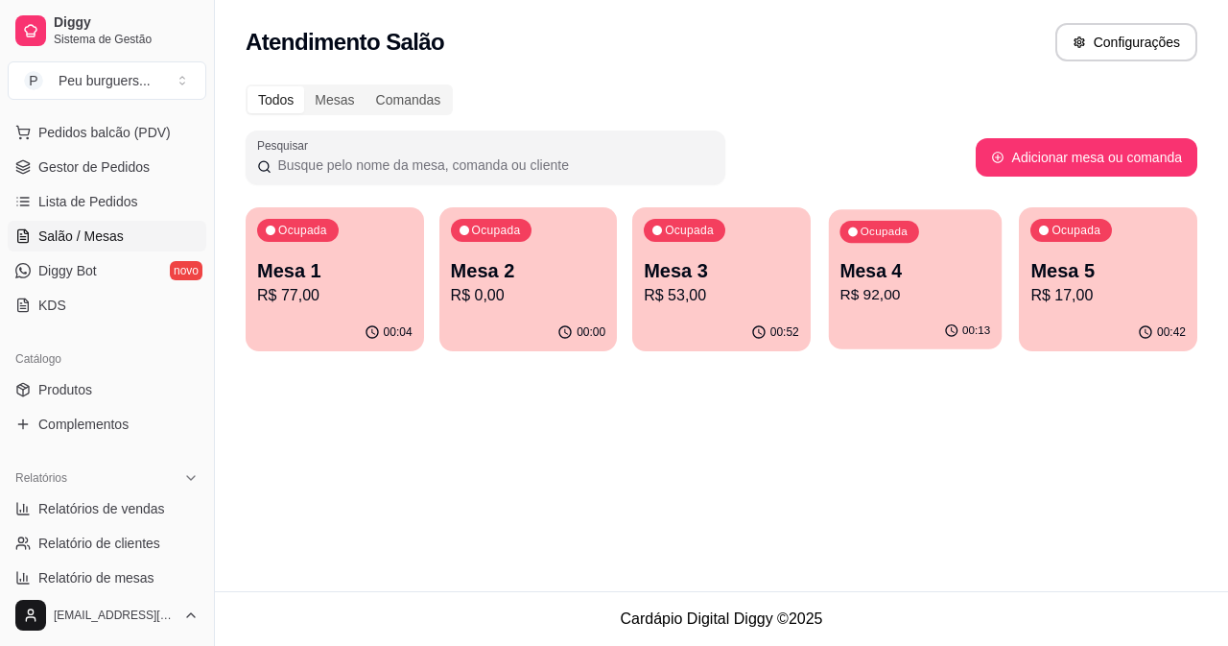
click at [867, 287] on p "R$ 92,00" at bounding box center [915, 295] width 151 height 22
click at [399, 89] on div "Comandas" at bounding box center [409, 99] width 86 height 27
click at [366, 86] on input "Comandas" at bounding box center [366, 86] width 0 height 0
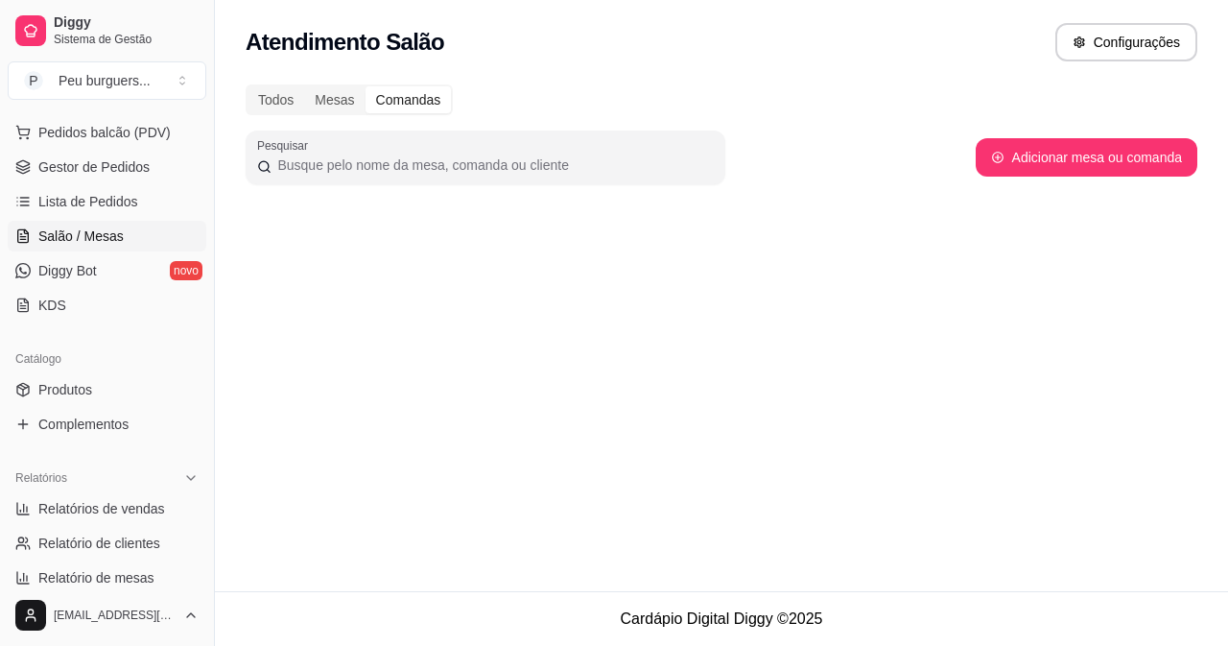
click at [85, 230] on span "Salão / Mesas" at bounding box center [80, 235] width 85 height 19
click at [81, 161] on span "Gestor de Pedidos" at bounding box center [93, 166] width 111 height 19
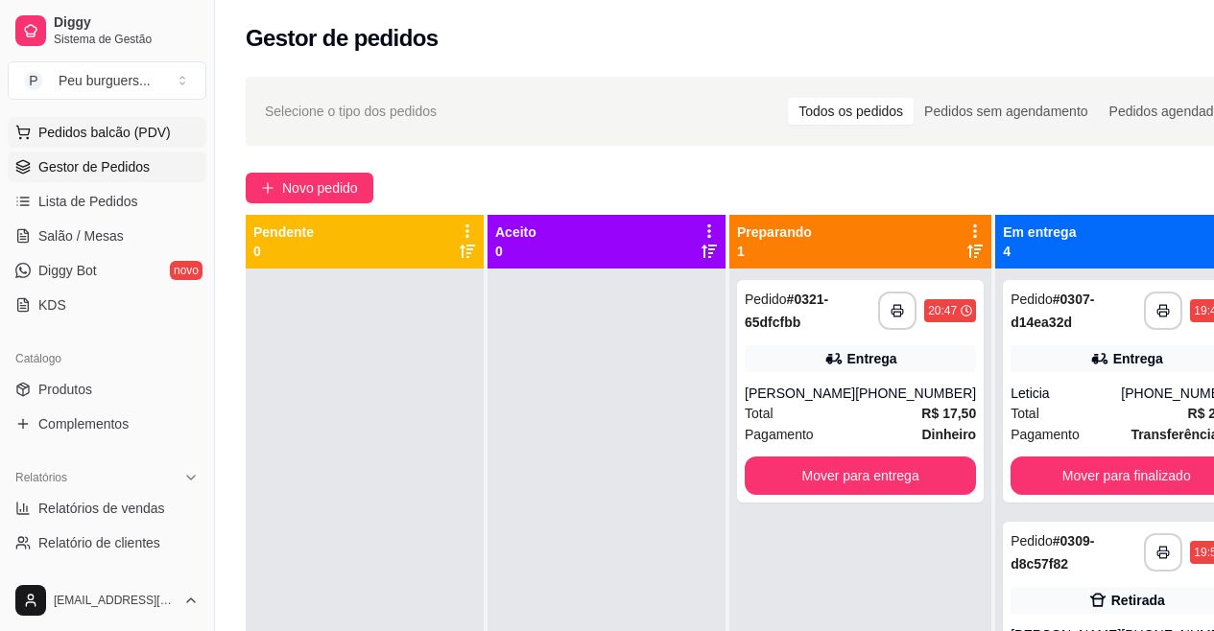
click at [80, 128] on span "Pedidos balcão (PDV)" at bounding box center [104, 132] width 132 height 19
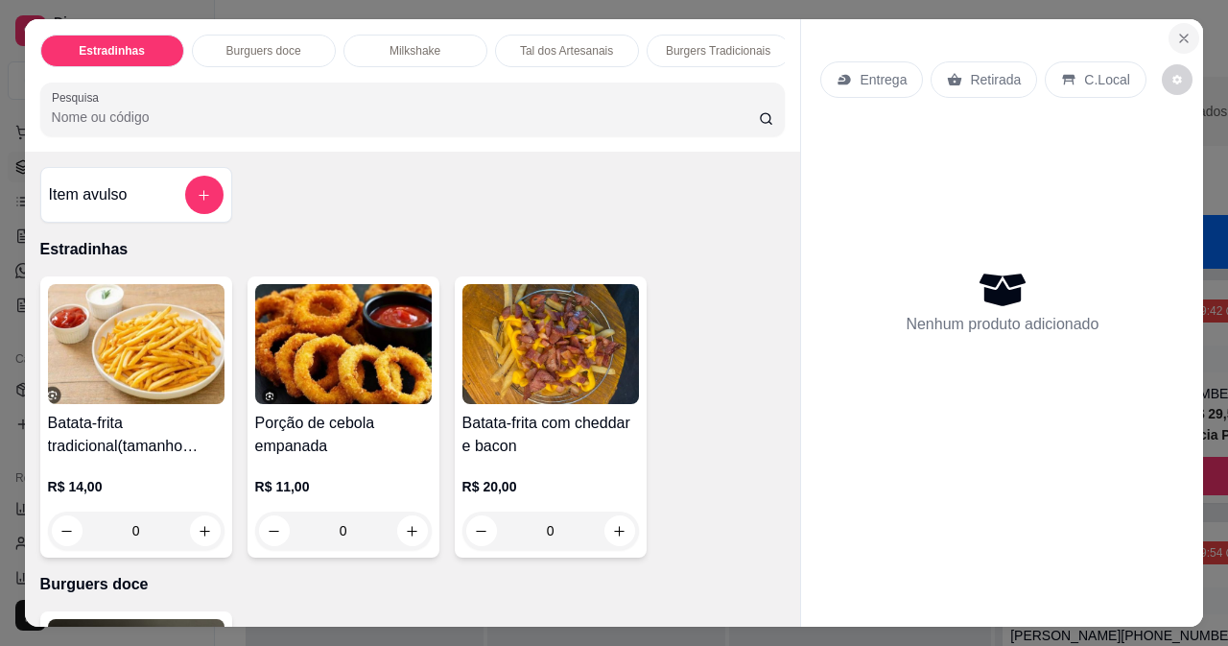
click at [1185, 29] on button "Close" at bounding box center [1184, 38] width 31 height 31
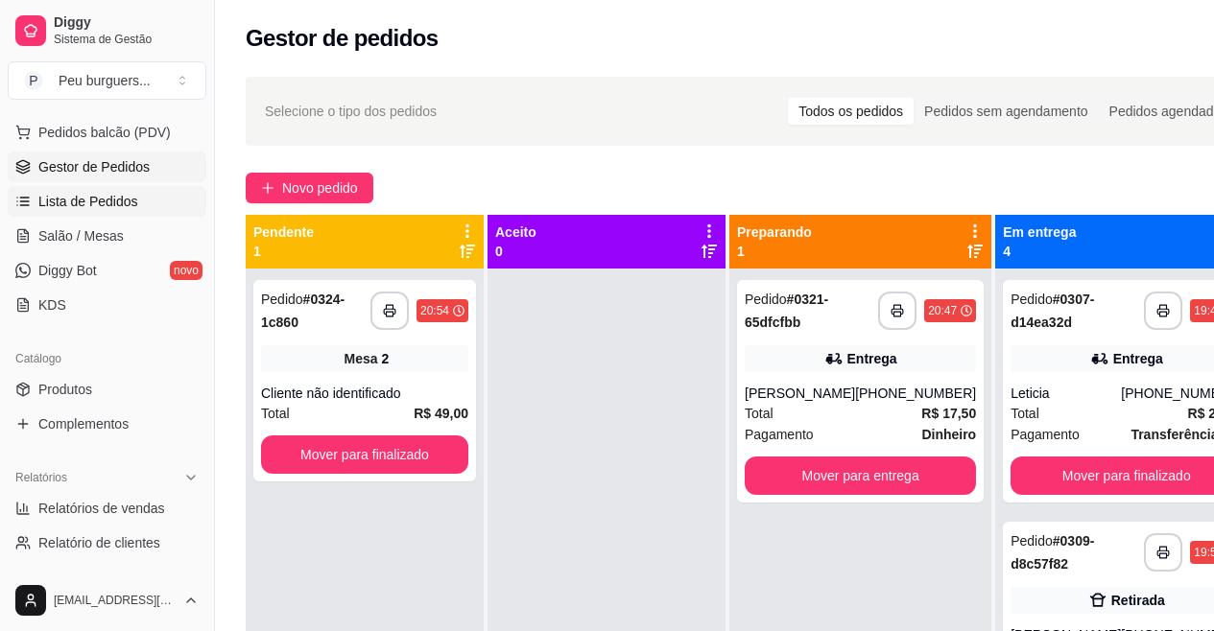
click at [82, 209] on span "Lista de Pedidos" at bounding box center [88, 201] width 100 height 19
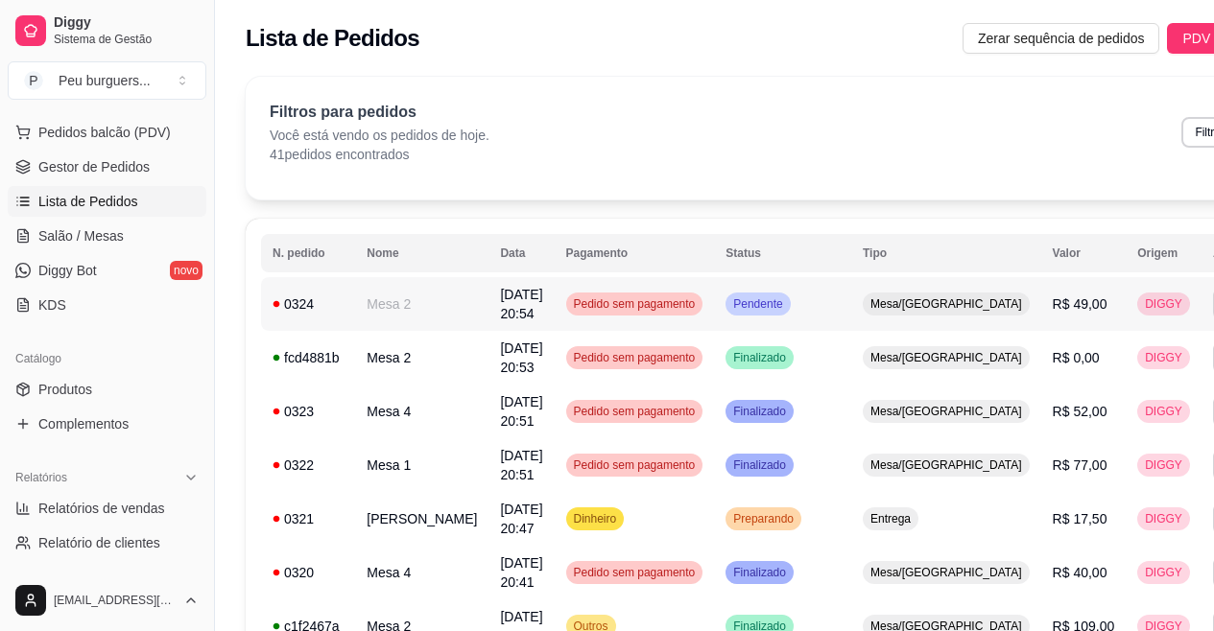
click at [359, 298] on td "Mesa 2" at bounding box center [421, 304] width 133 height 54
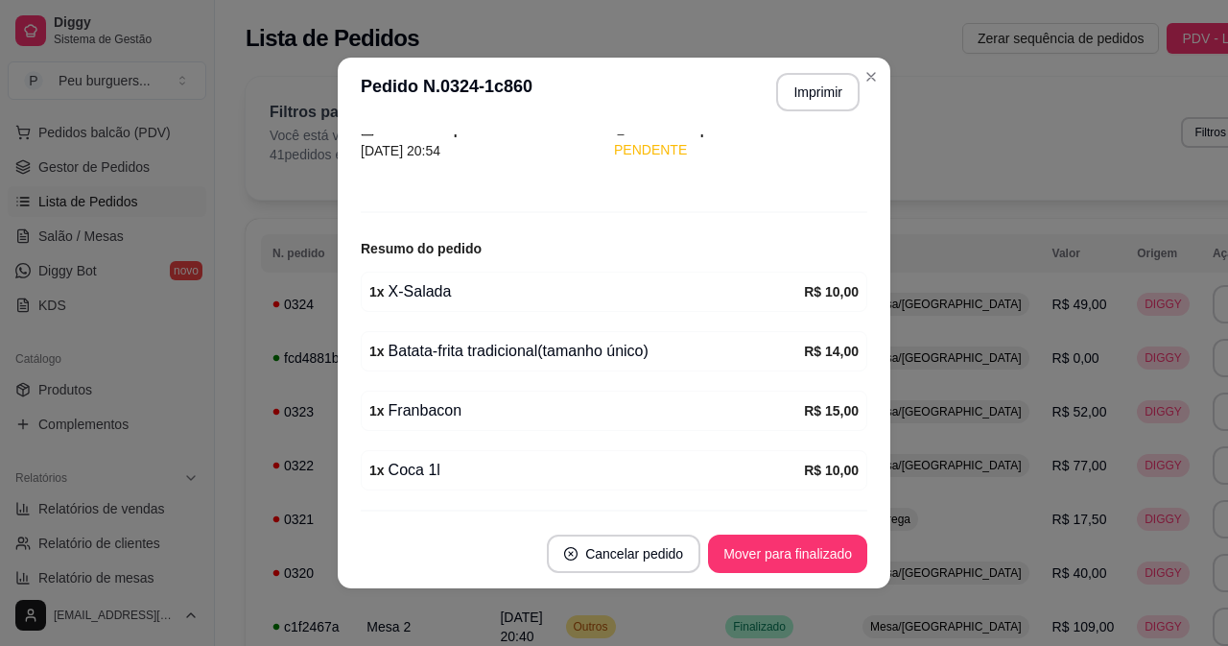
scroll to position [155, 0]
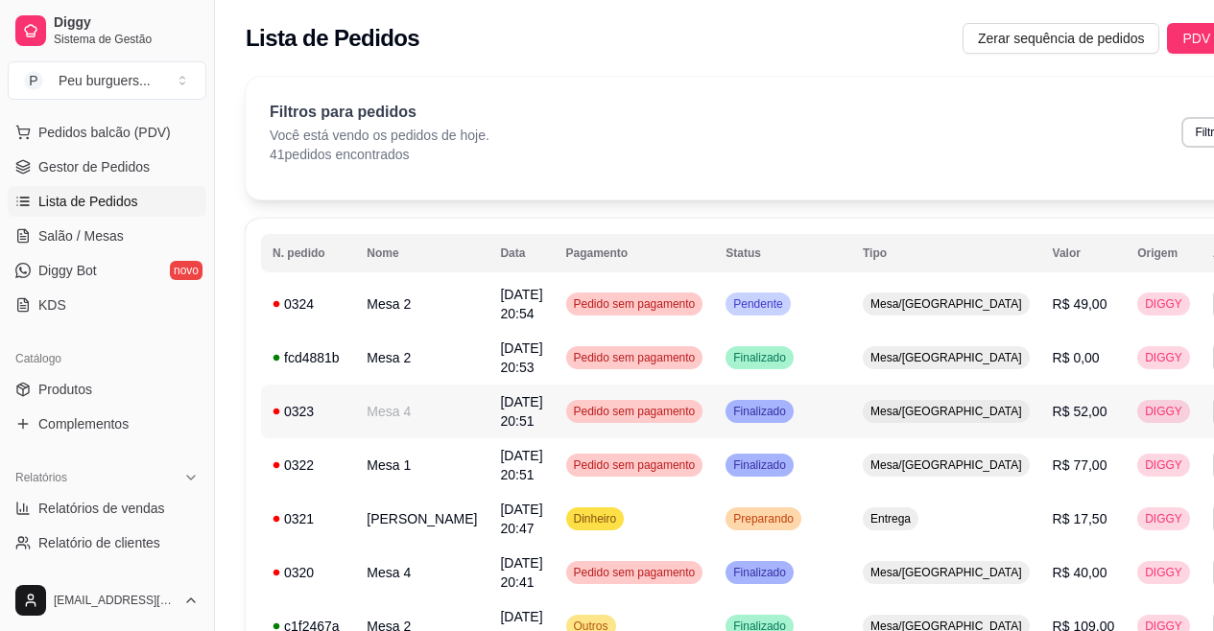
click at [368, 416] on td "Mesa 4" at bounding box center [421, 412] width 133 height 54
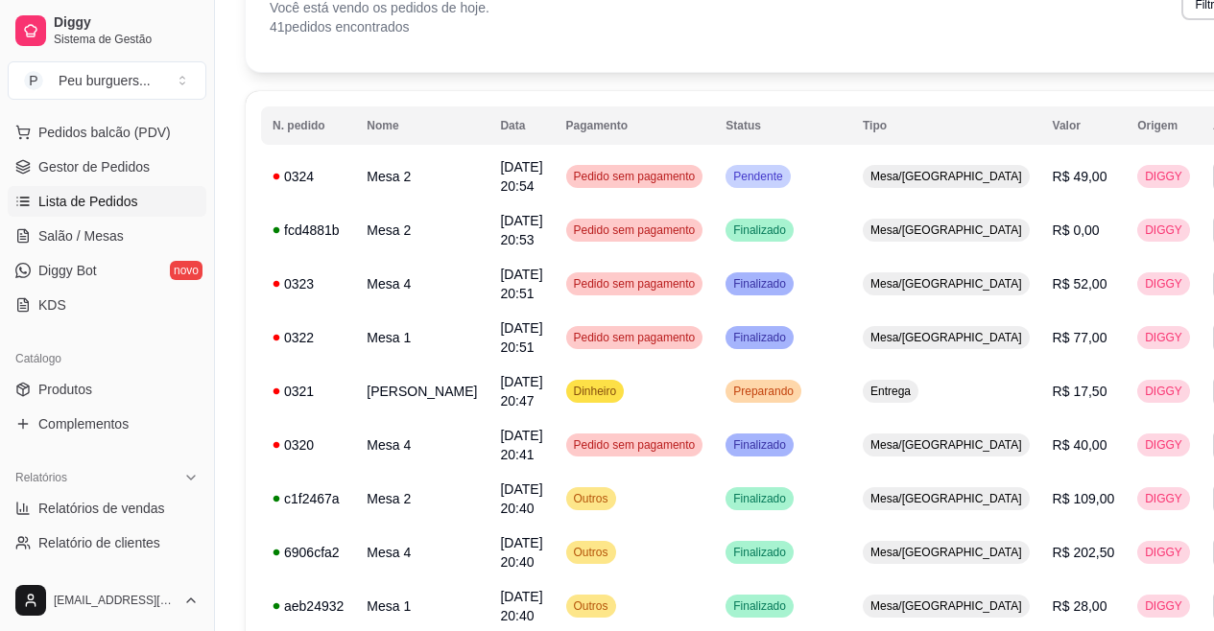
scroll to position [219, 0]
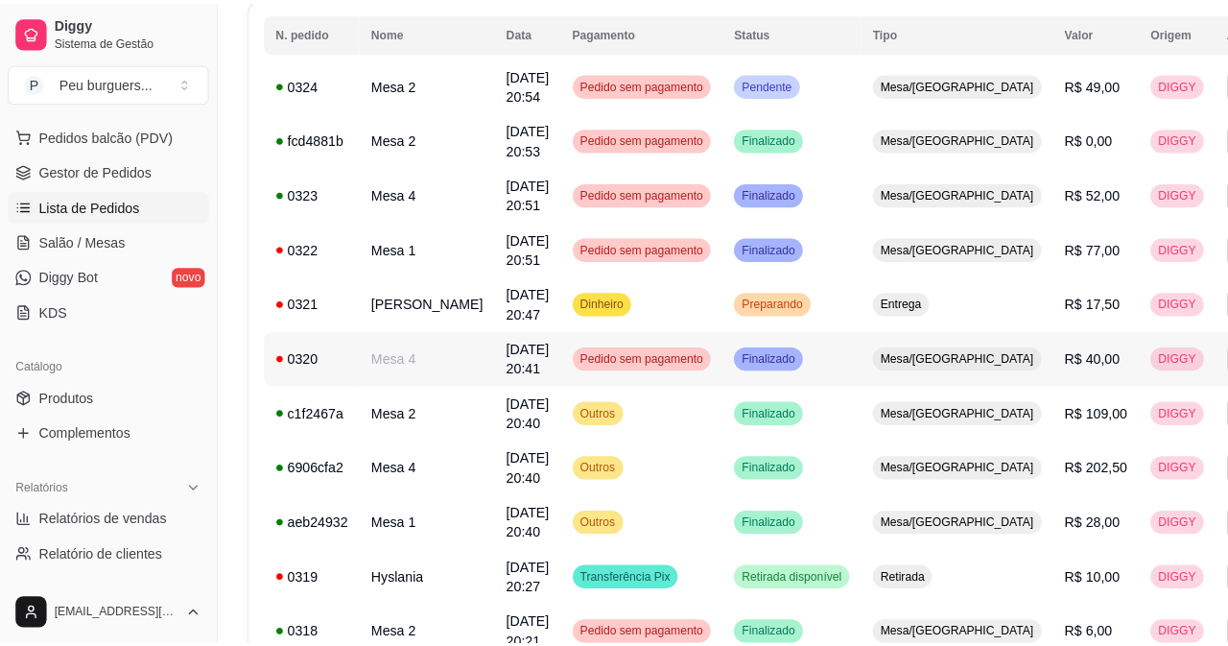
scroll to position [232, 0]
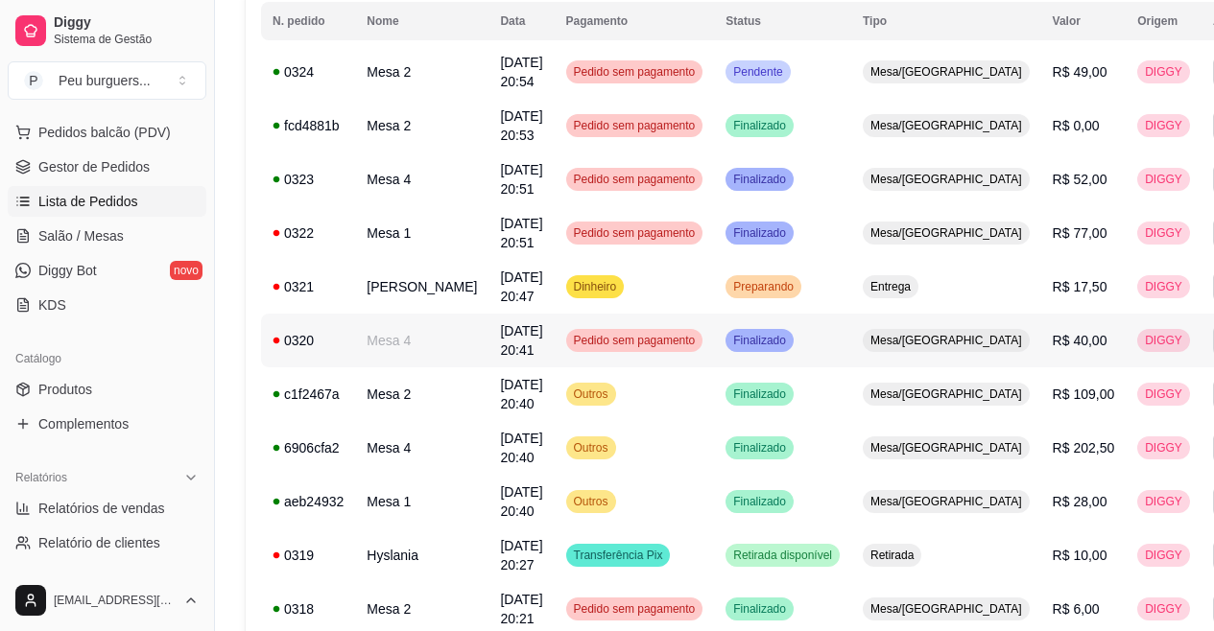
click at [780, 342] on td "Finalizado" at bounding box center [782, 341] width 137 height 54
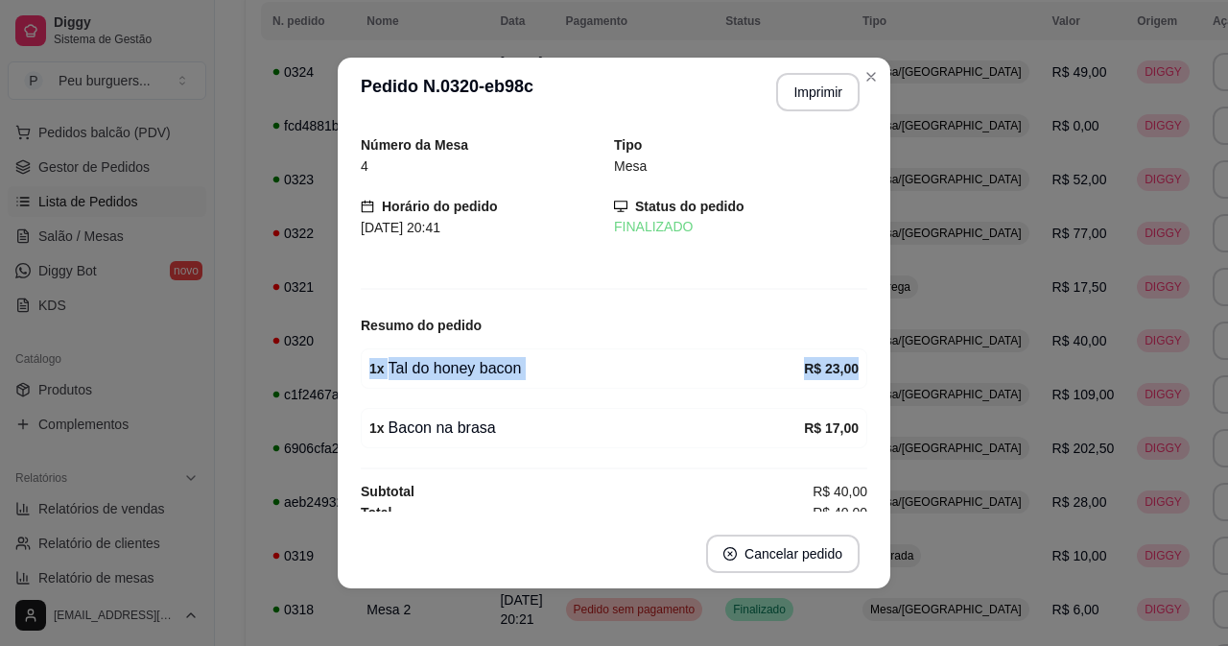
drag, startPoint x: 872, startPoint y: 307, endPoint x: 878, endPoint y: 367, distance: 59.8
click at [878, 367] on div "Número da Mesa 4 Tipo Mesa Horário do pedido [DATE] 20:41 Status do pedido FINA…" at bounding box center [614, 323] width 553 height 392
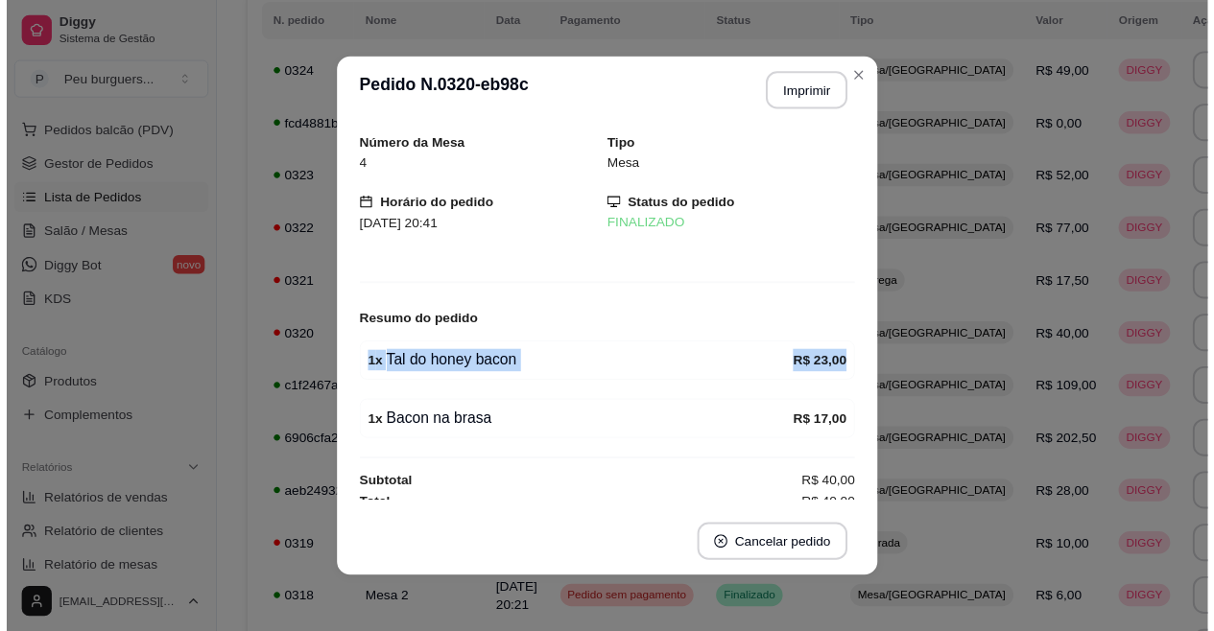
scroll to position [12, 0]
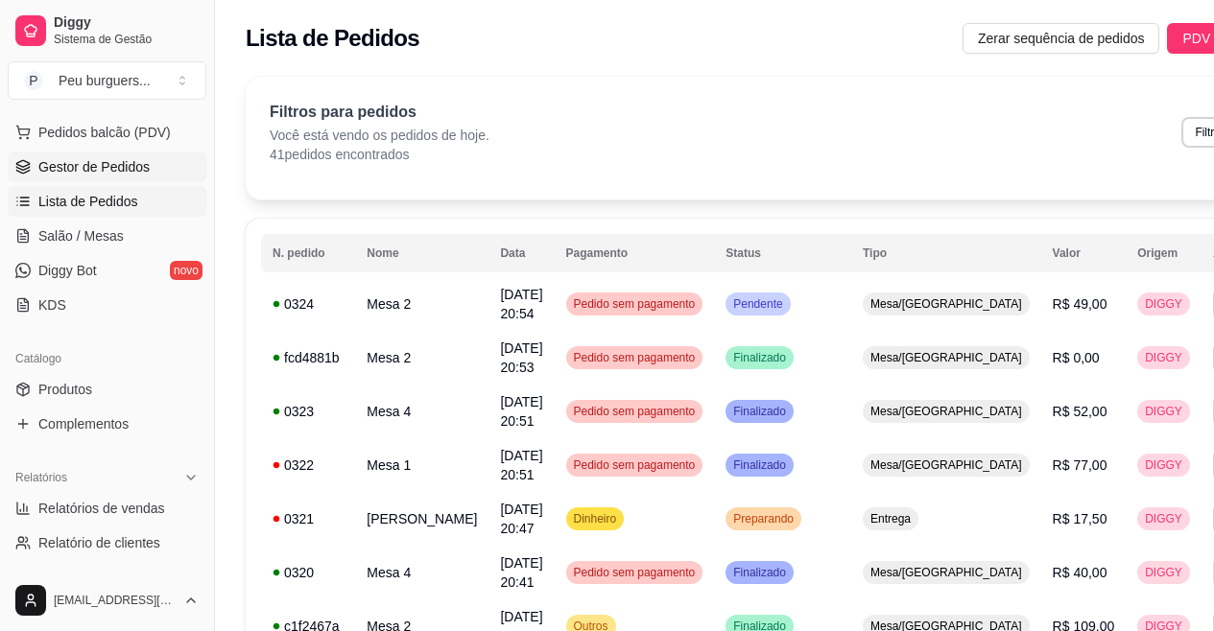
click at [151, 164] on link "Gestor de Pedidos" at bounding box center [107, 167] width 199 height 31
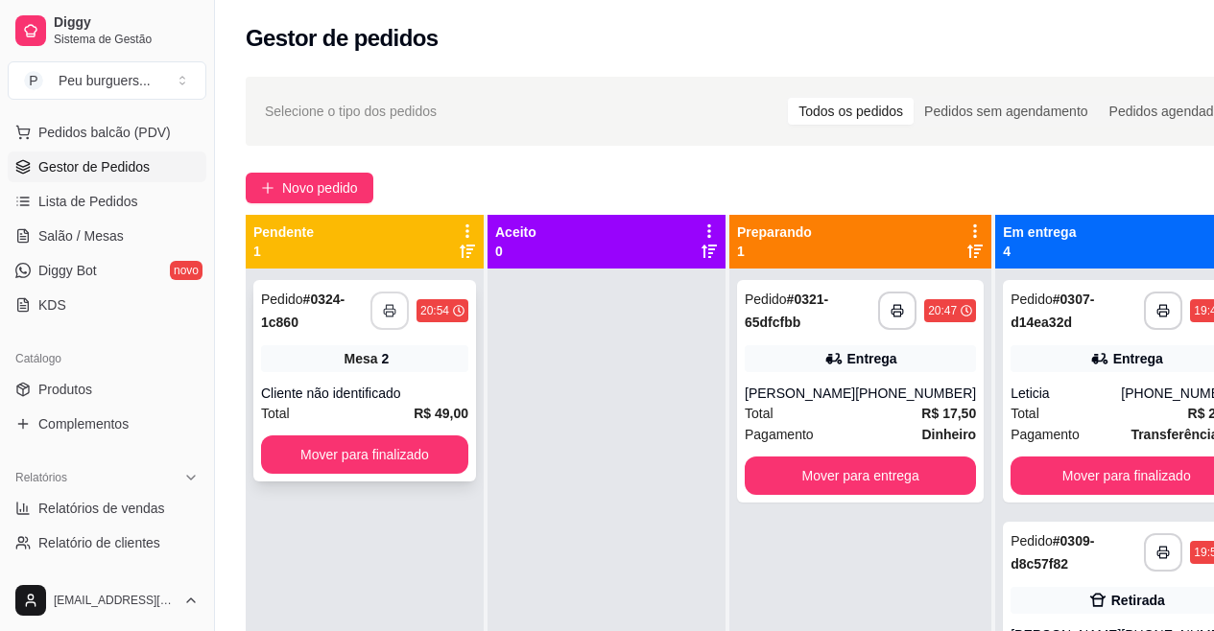
click at [391, 298] on button "button" at bounding box center [389, 311] width 38 height 38
click at [391, 319] on button "button" at bounding box center [389, 311] width 37 height 37
click at [419, 447] on button "Mover para finalizado" at bounding box center [365, 455] width 202 height 37
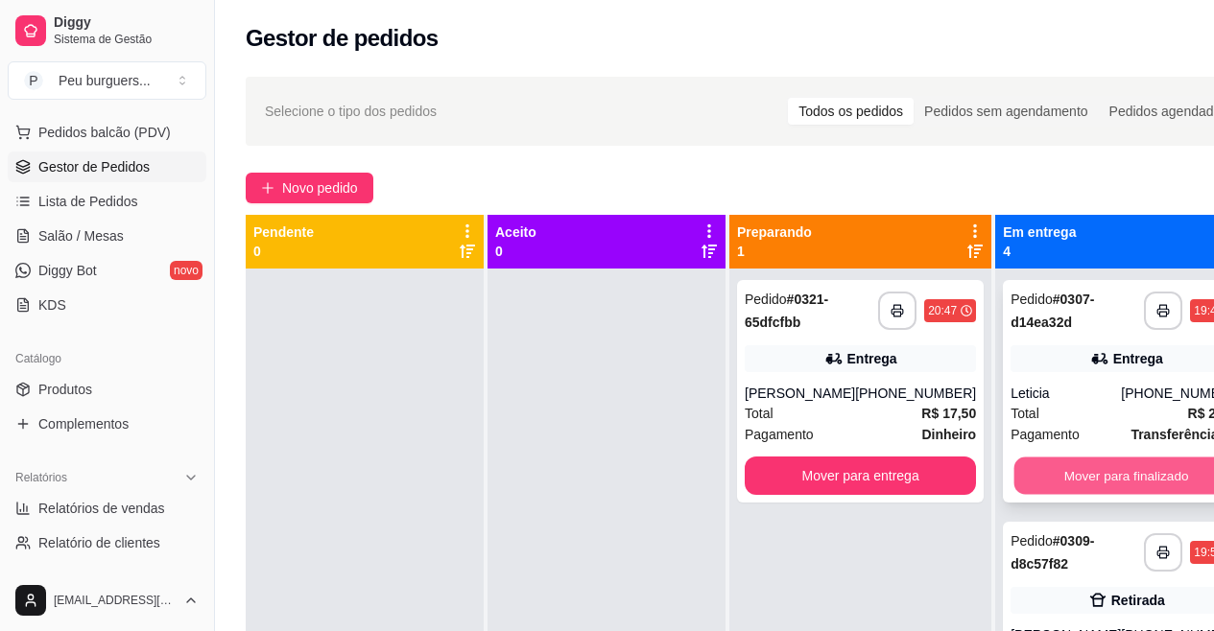
click at [1139, 462] on button "Mover para finalizado" at bounding box center [1126, 476] width 225 height 37
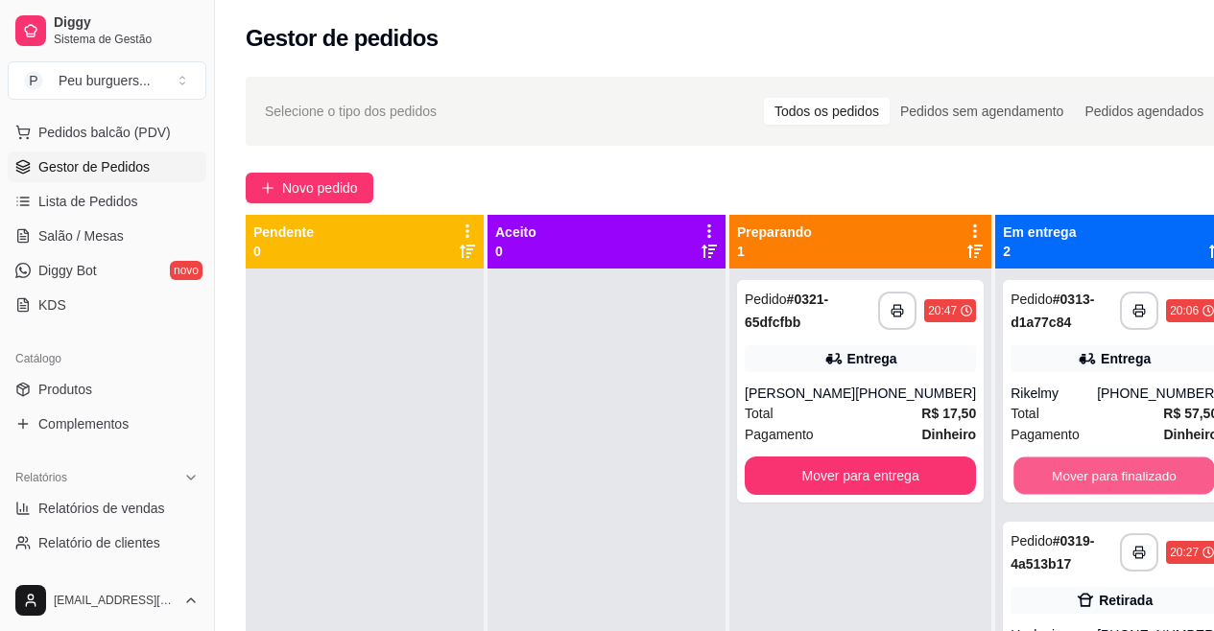
click at [1139, 462] on button "Mover para finalizado" at bounding box center [1114, 476] width 202 height 37
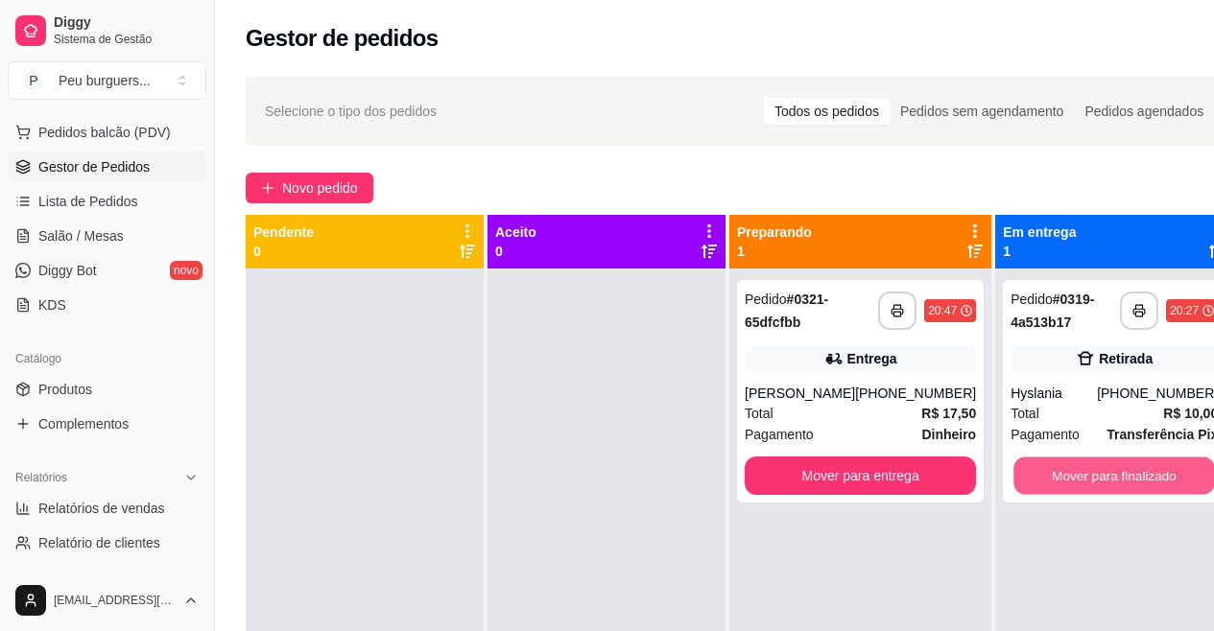
click at [1139, 462] on button "Mover para finalizado" at bounding box center [1114, 476] width 202 height 37
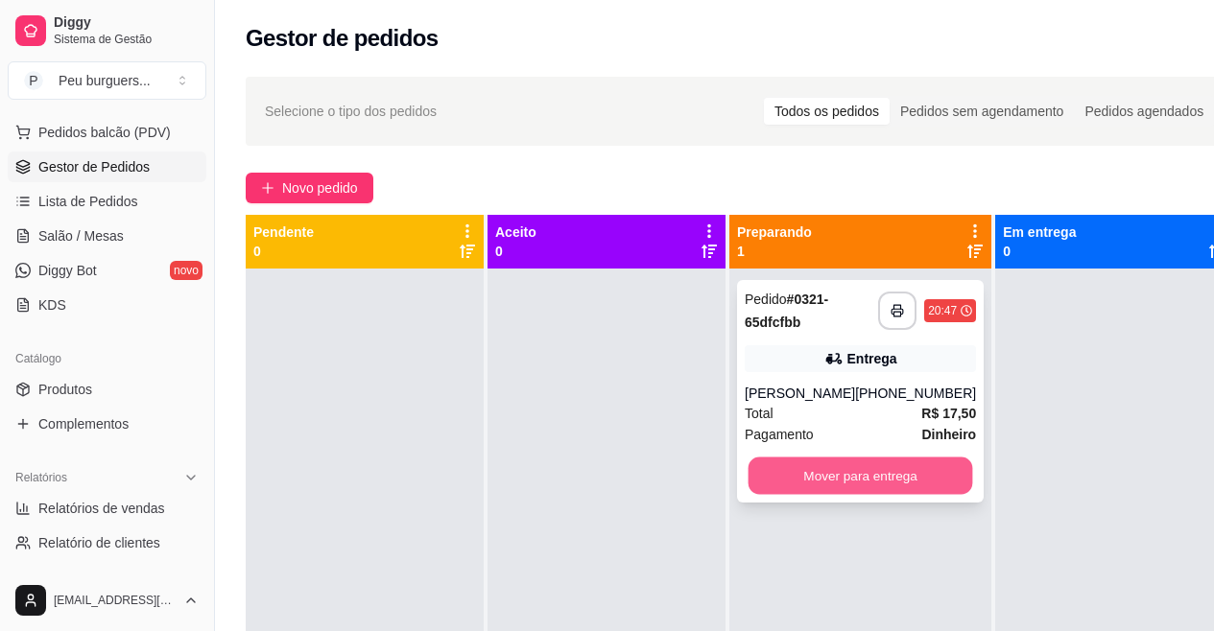
click at [803, 465] on button "Mover para entrega" at bounding box center [860, 476] width 225 height 37
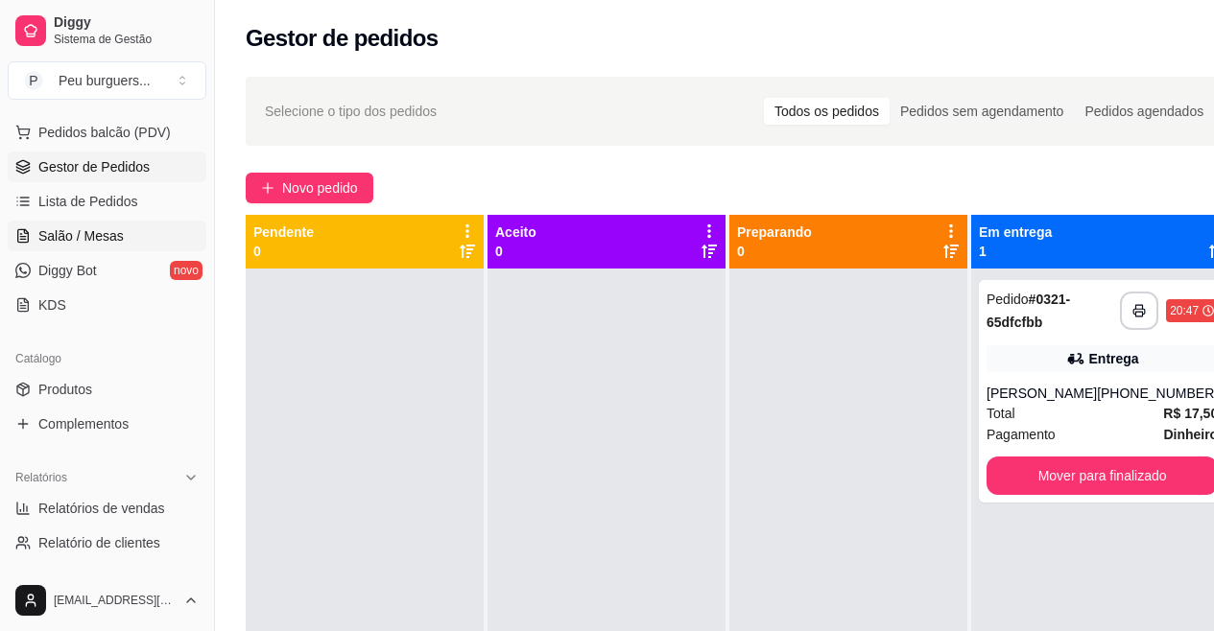
click at [122, 243] on link "Salão / Mesas" at bounding box center [107, 236] width 199 height 31
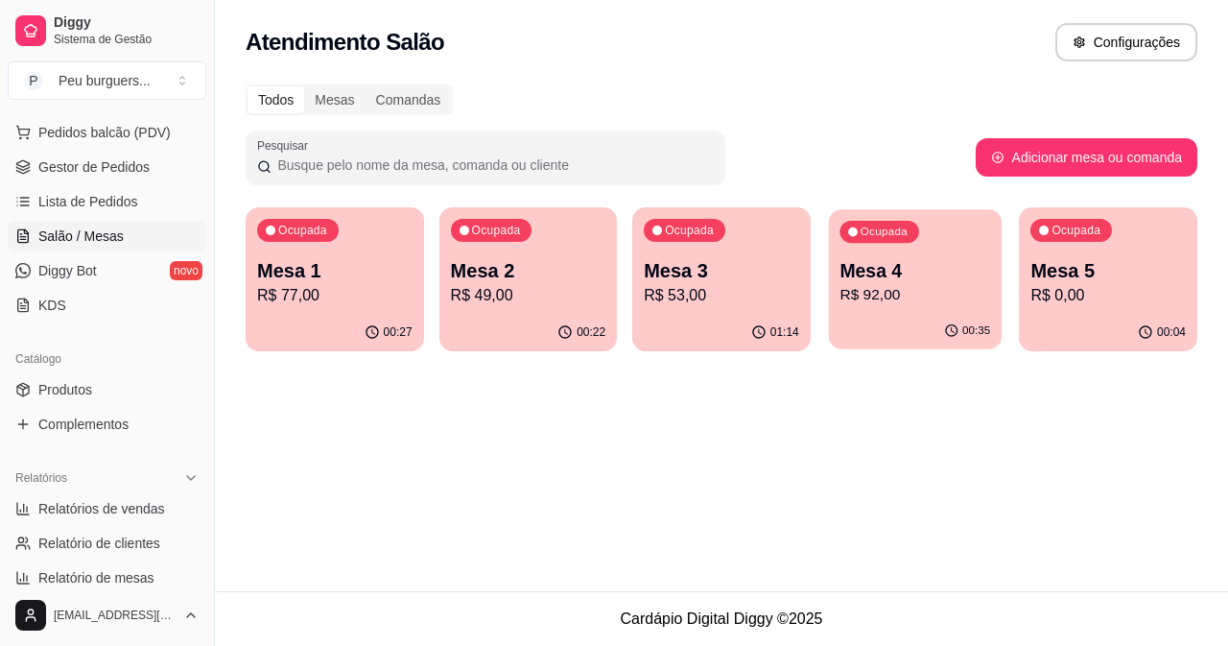
click at [907, 283] on div "Mesa 4 R$ 92,00" at bounding box center [915, 282] width 151 height 48
click at [939, 256] on div "Ocupada Mesa 4 R$ 92,00" at bounding box center [915, 260] width 178 height 107
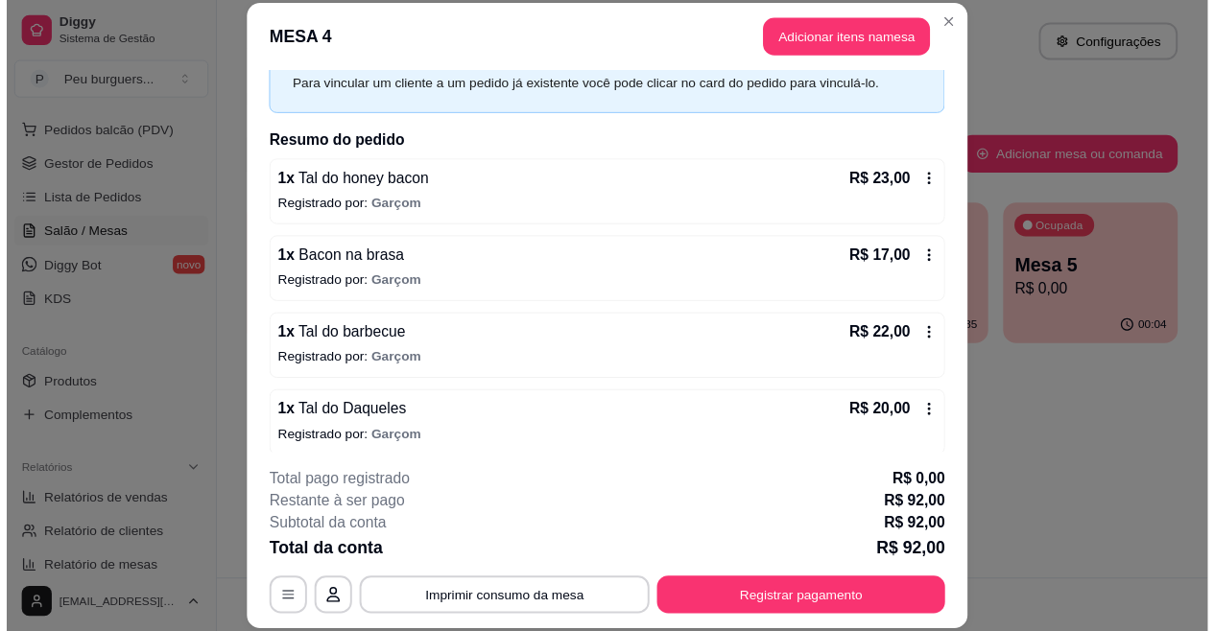
scroll to position [138, 0]
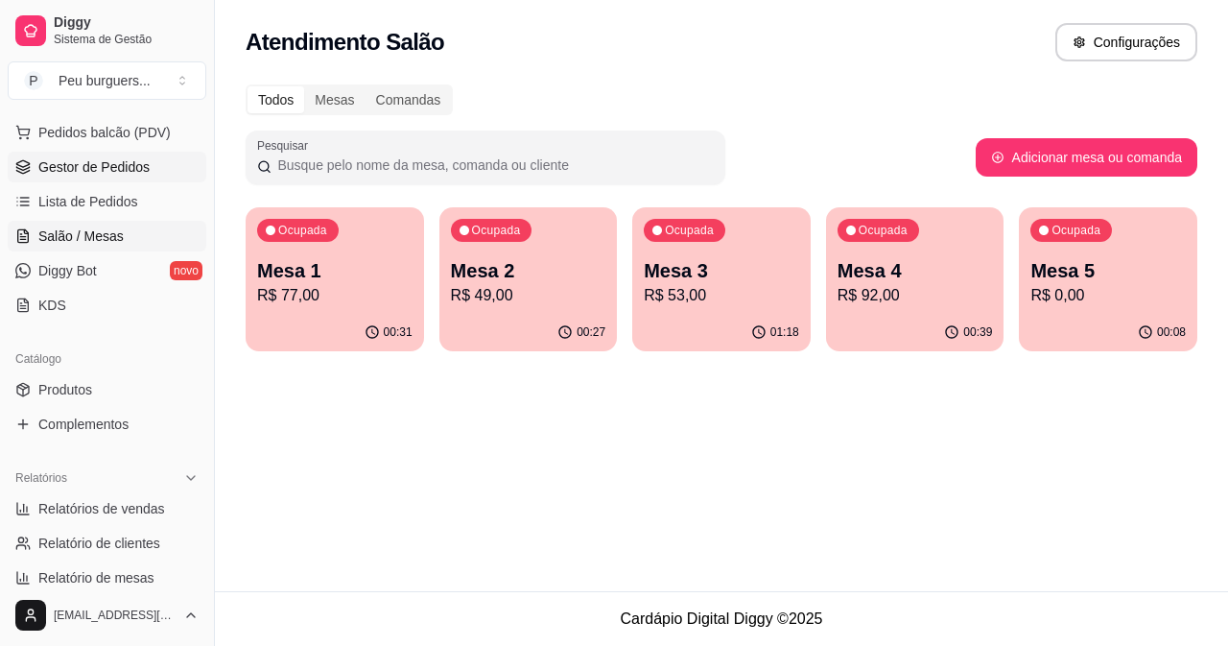
click at [83, 154] on link "Gestor de Pedidos" at bounding box center [107, 167] width 199 height 31
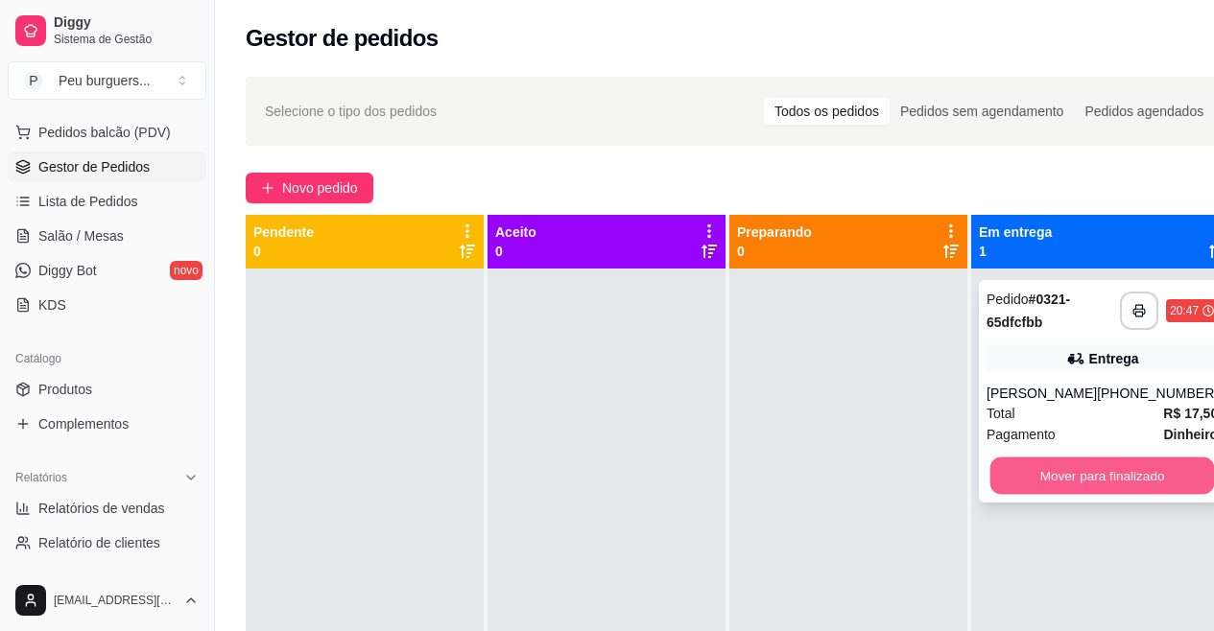
click at [1072, 463] on button "Mover para finalizado" at bounding box center [1102, 476] width 225 height 37
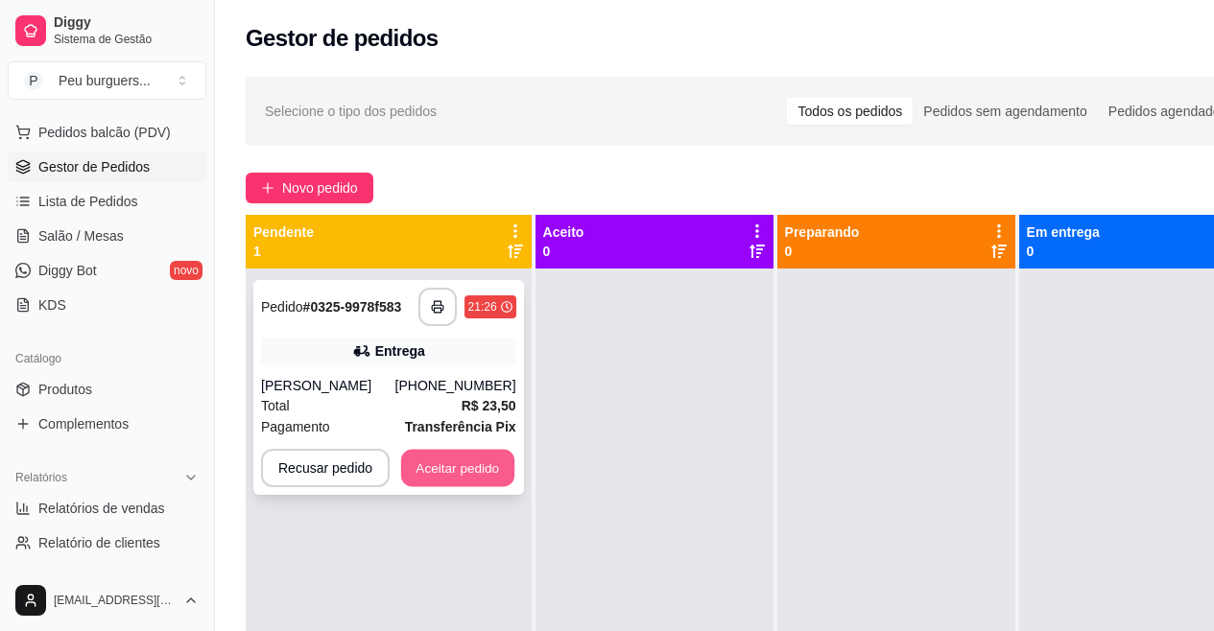
click at [446, 469] on button "Aceitar pedido" at bounding box center [457, 468] width 113 height 37
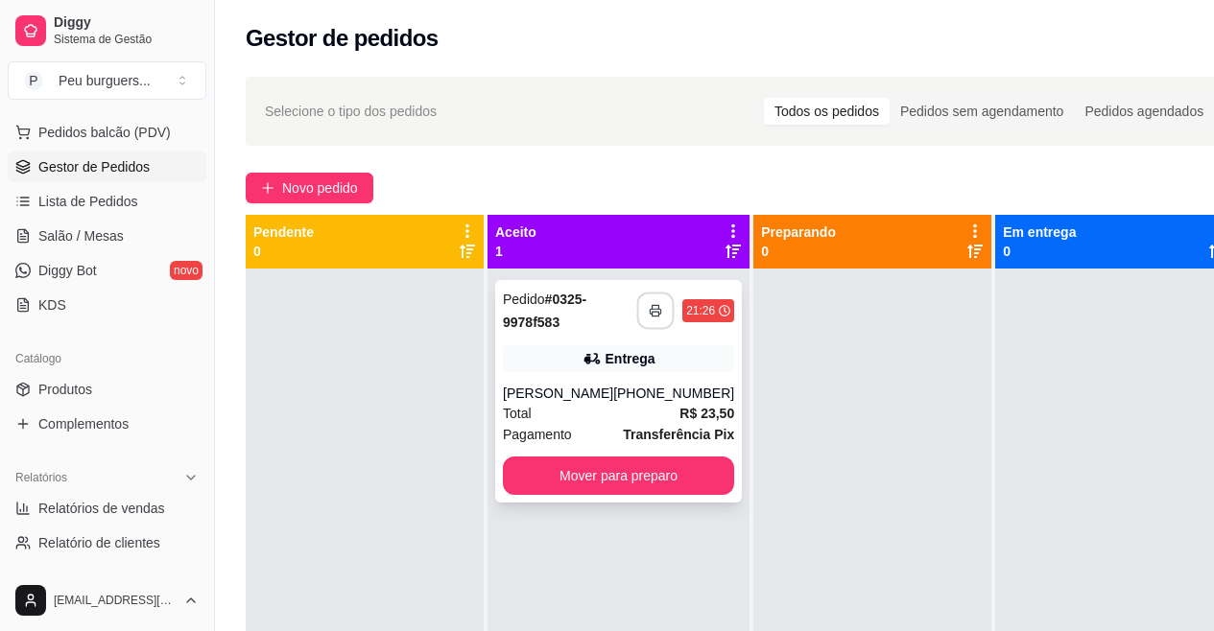
click at [649, 310] on icon "button" at bounding box center [655, 310] width 13 height 13
click at [637, 302] on button "button" at bounding box center [655, 311] width 37 height 37
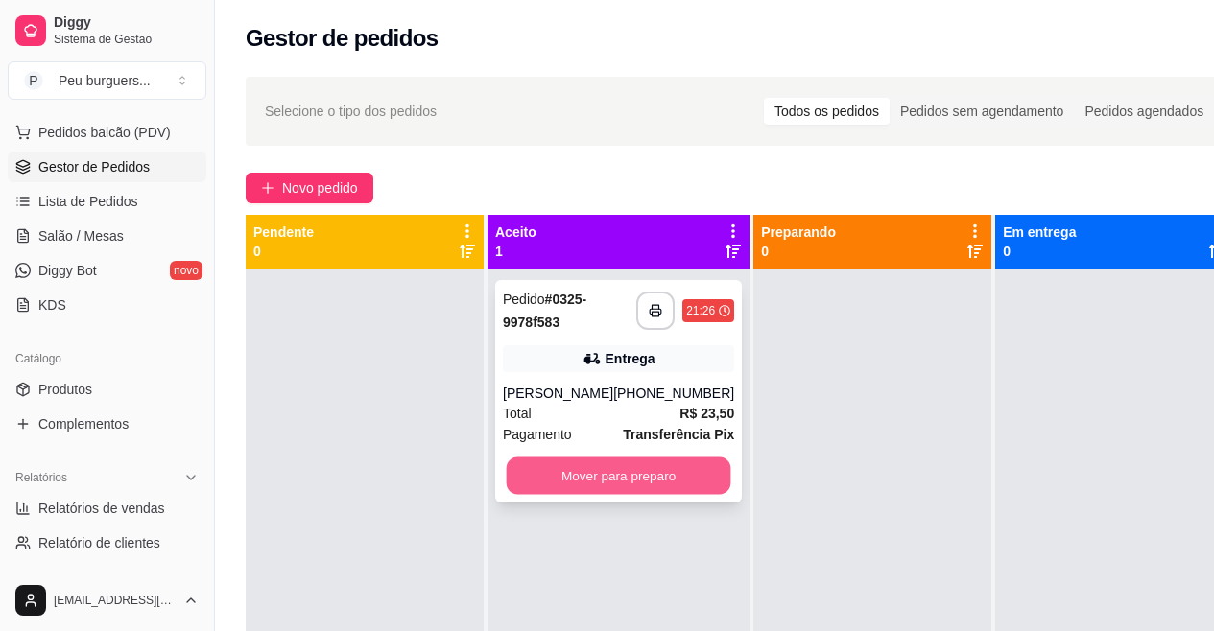
click at [661, 477] on button "Mover para preparo" at bounding box center [619, 476] width 225 height 37
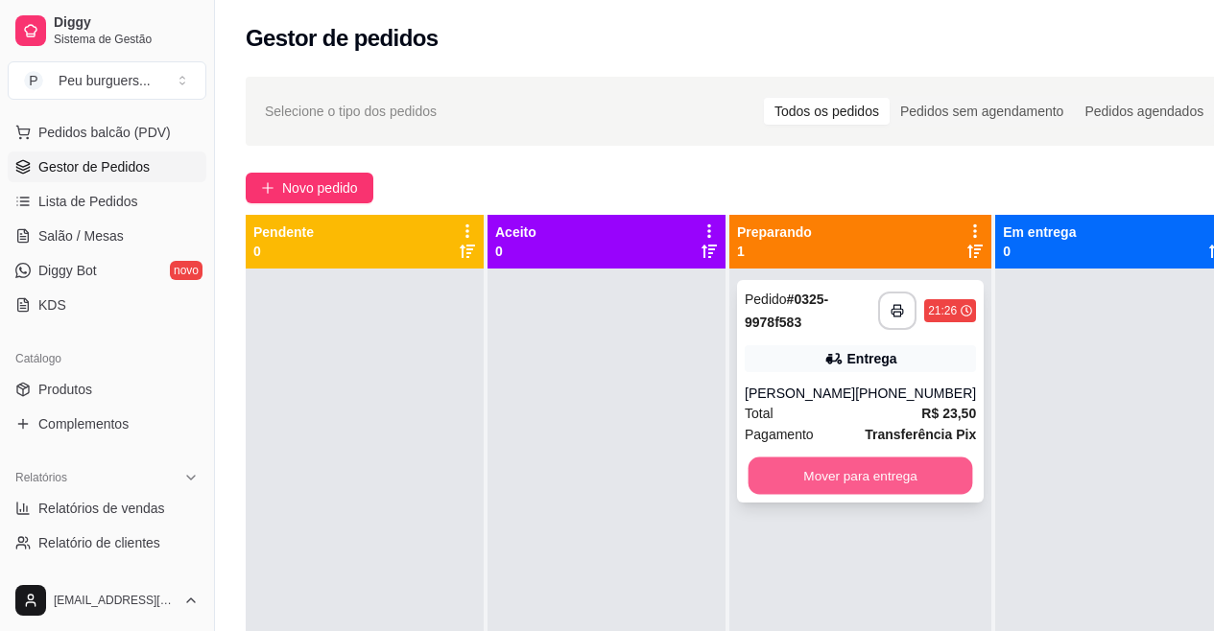
click at [924, 467] on button "Mover para entrega" at bounding box center [860, 476] width 225 height 37
